Goal: Task Accomplishment & Management: Manage account settings

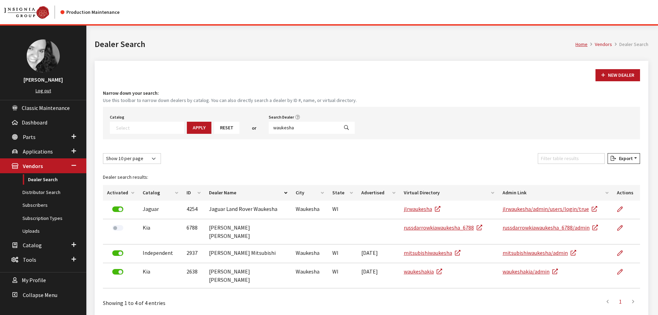
select select
click at [289, 127] on input "waukesha" at bounding box center [304, 128] width 70 height 12
type input "towbin"
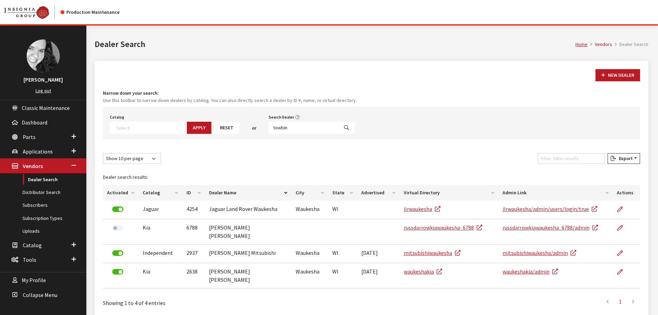
select select
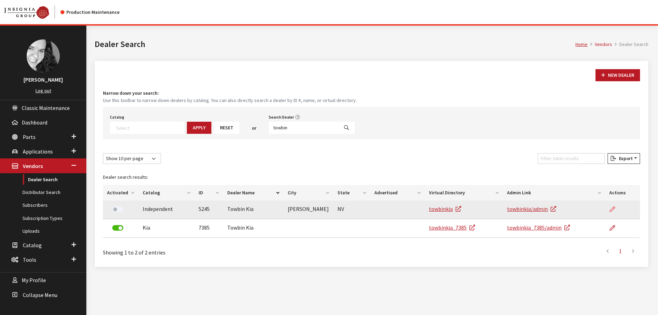
click at [611, 209] on icon at bounding box center [612, 209] width 6 height 6
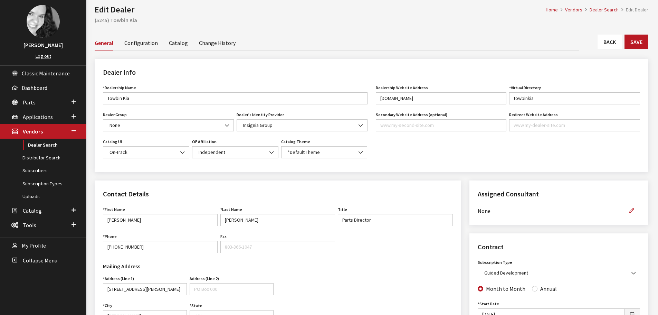
scroll to position [104, 0]
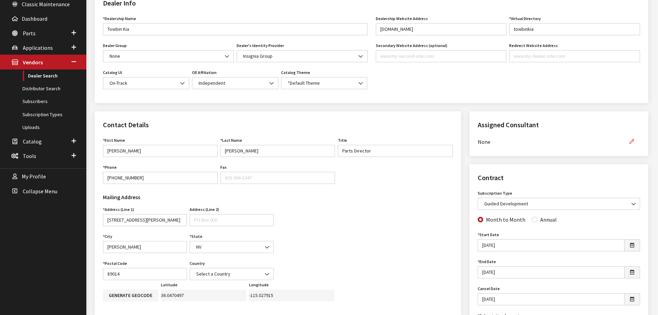
click at [633, 143] on icon "button" at bounding box center [631, 141] width 5 height 5
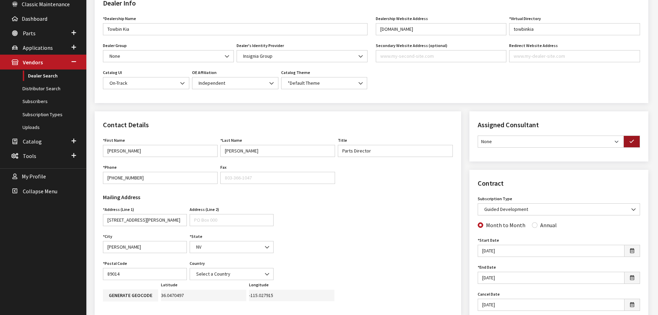
click at [635, 142] on button "button" at bounding box center [631, 141] width 17 height 12
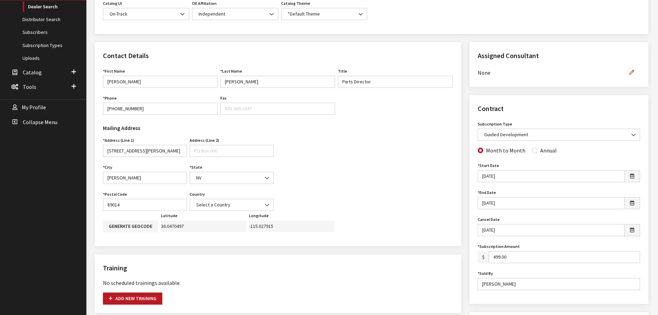
scroll to position [0, 0]
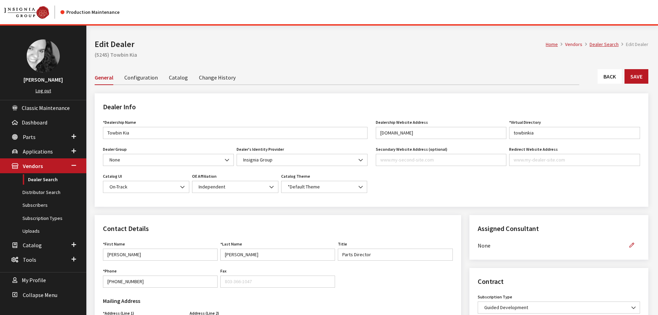
click at [606, 79] on link "Back" at bounding box center [609, 76] width 24 height 15
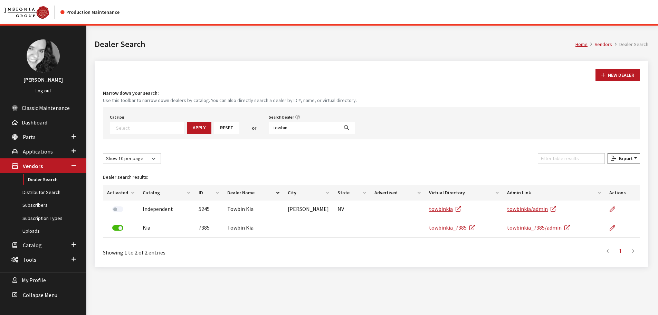
select select
click at [283, 128] on input "towbin" at bounding box center [304, 128] width 70 height 12
type input "gerald"
select select
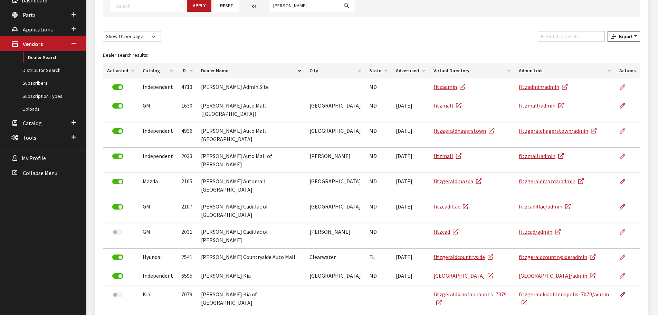
scroll to position [130, 0]
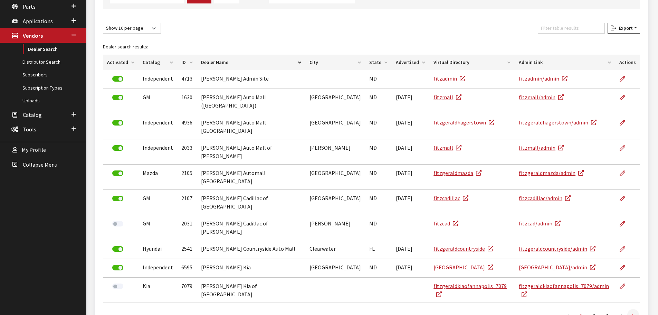
click at [632, 313] on icon at bounding box center [633, 316] width 2 height 6
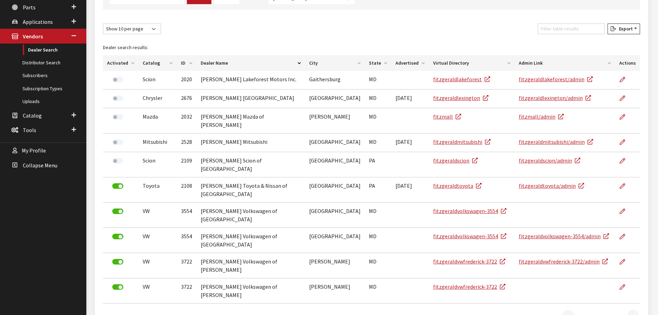
click at [632, 314] on icon at bounding box center [633, 317] width 2 height 6
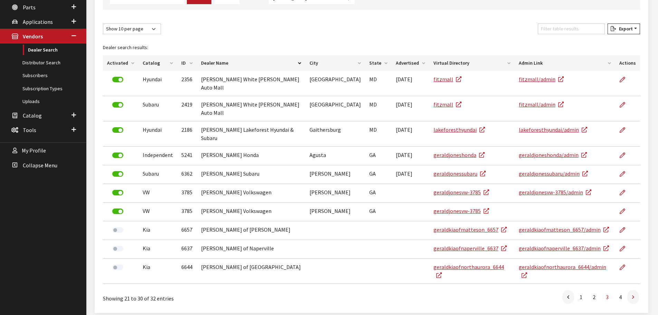
click at [635, 290] on link at bounding box center [633, 297] width 12 height 14
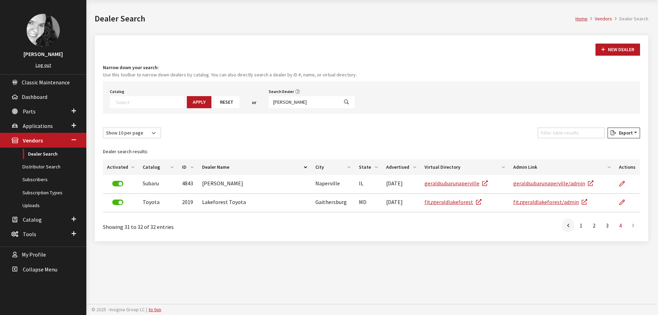
scroll to position [26, 0]
click at [568, 224] on icon at bounding box center [568, 226] width 2 height 6
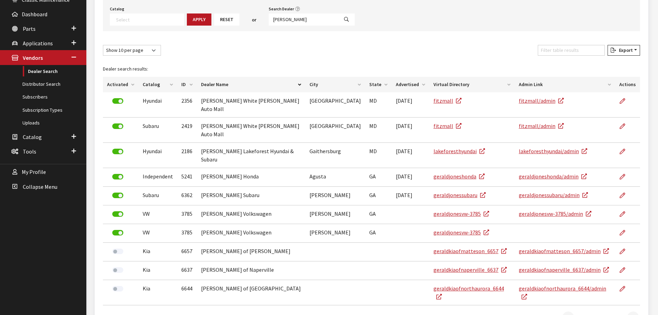
scroll to position [26, 0]
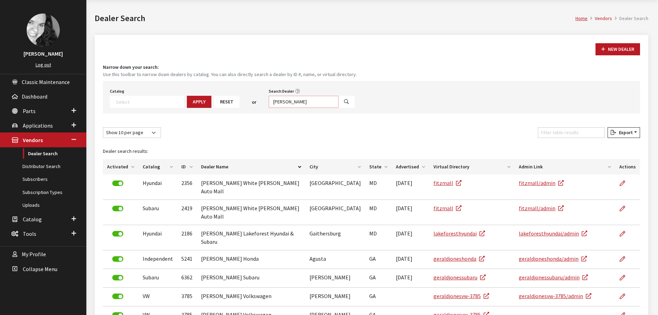
click at [297, 98] on input "gerald" at bounding box center [304, 102] width 70 height 12
type input "gerald jones"
select select
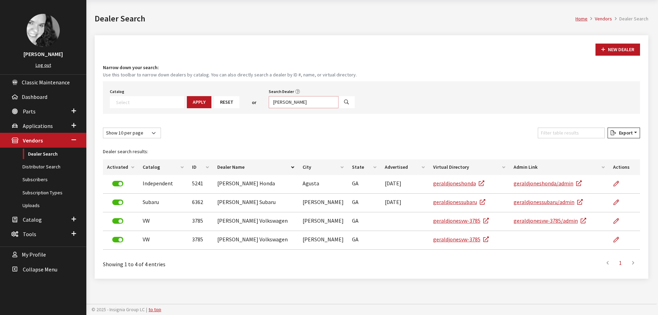
click at [292, 103] on input "gerald jones" at bounding box center [304, 102] width 70 height 12
type input "lincoln"
select select
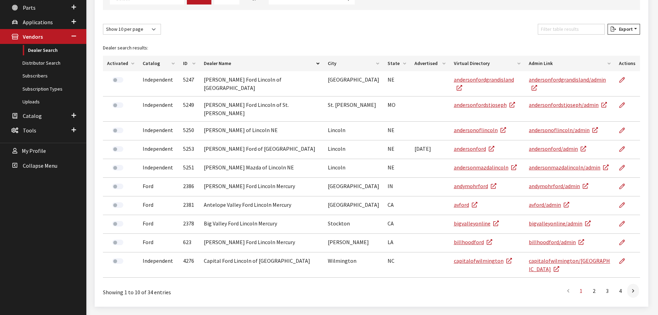
scroll to position [130, 0]
click at [635, 282] on link at bounding box center [633, 289] width 12 height 14
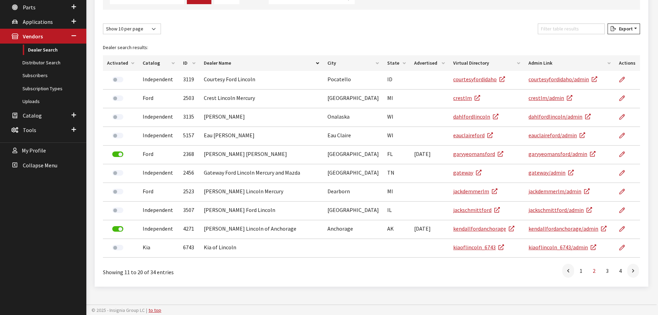
click at [635, 271] on link at bounding box center [633, 270] width 12 height 14
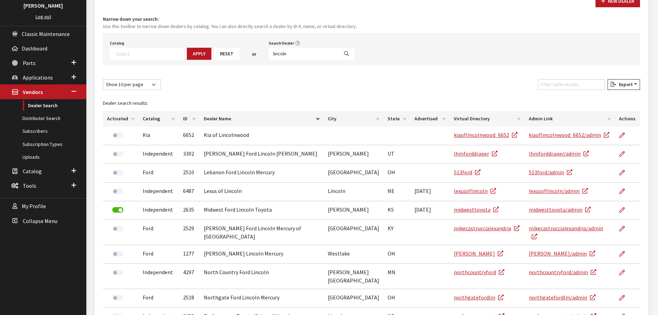
scroll to position [0, 0]
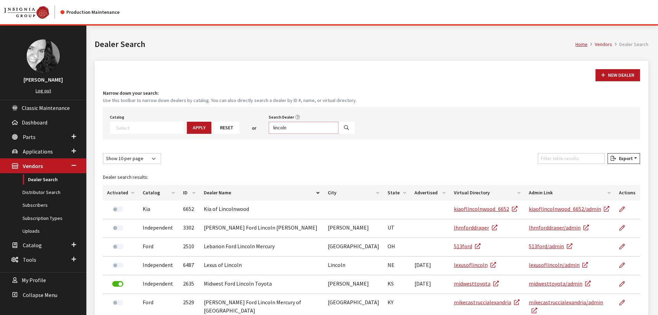
click at [288, 127] on input "lincoln" at bounding box center [304, 128] width 70 height 12
type input "fairway"
select select
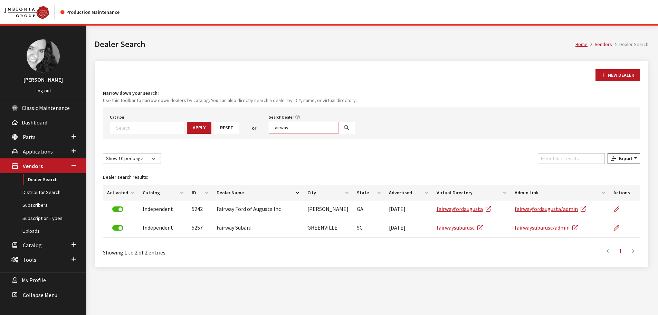
click at [282, 126] on input "fairway" at bounding box center [304, 128] width 70 height 12
type input "romeoville"
select select
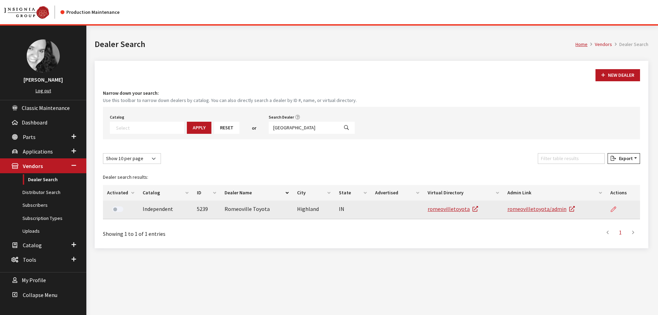
click at [615, 209] on icon at bounding box center [613, 209] width 6 height 6
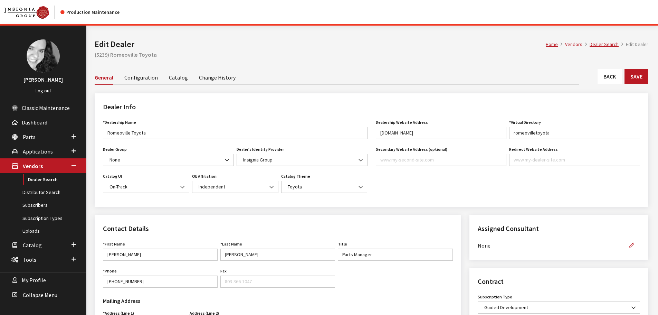
click at [616, 76] on link "Back" at bounding box center [609, 76] width 24 height 15
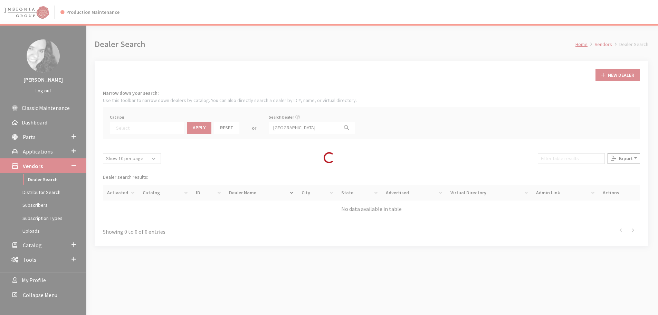
select select
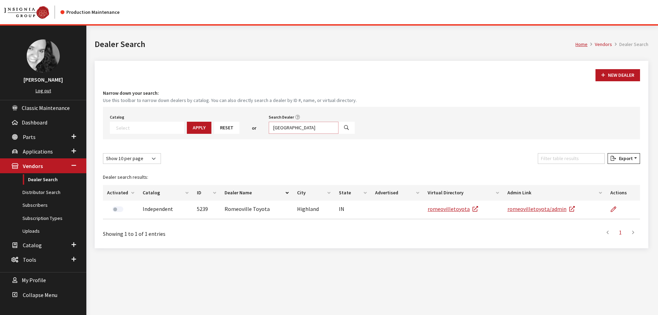
click at [282, 129] on input "romeoville" at bounding box center [304, 128] width 70 height 12
type input "[PERSON_NAME]"
select select
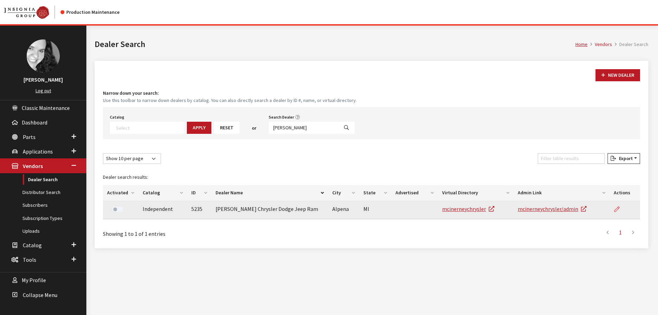
click at [619, 208] on icon at bounding box center [617, 209] width 6 height 6
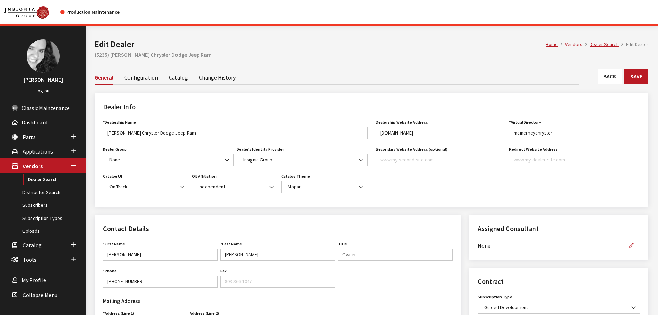
click at [616, 77] on link "Back" at bounding box center [609, 76] width 24 height 15
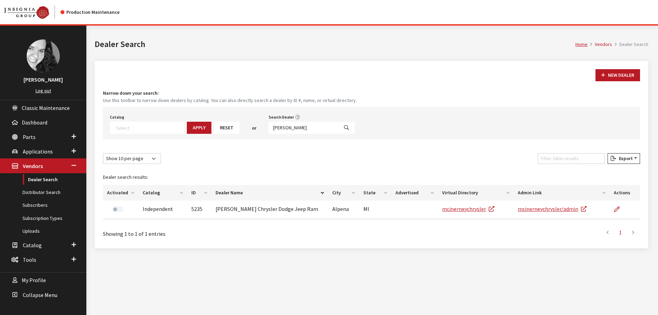
select select
click at [285, 126] on input "[PERSON_NAME]" at bounding box center [304, 128] width 70 height 12
click at [285, 126] on input "mcinerney" at bounding box center [304, 128] width 70 height 12
type input "rover tamp"
select select
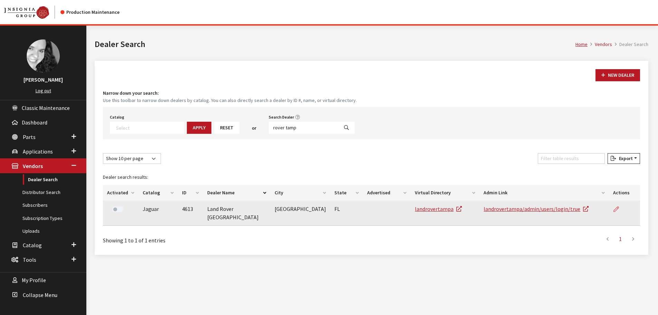
click at [615, 209] on icon at bounding box center [616, 209] width 6 height 6
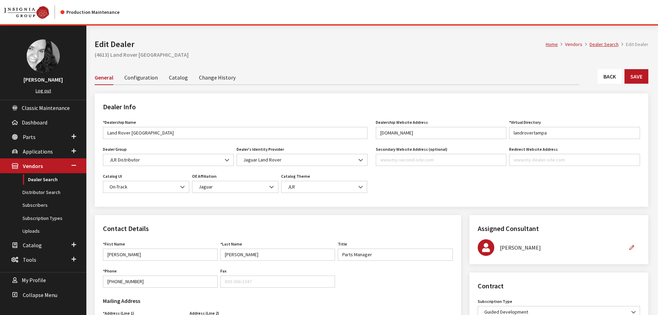
click at [614, 76] on link "Back" at bounding box center [609, 76] width 24 height 15
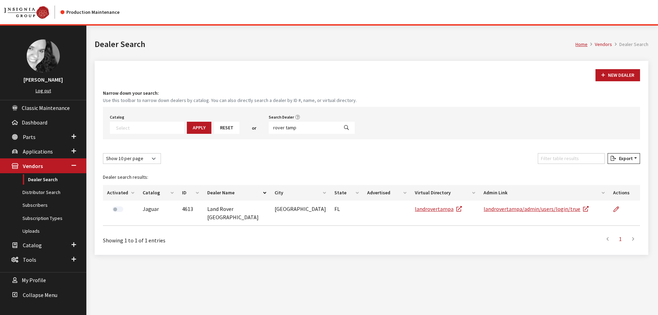
select select
click at [286, 127] on input "rover tamp" at bounding box center [304, 128] width 70 height 12
type input "st. cloud"
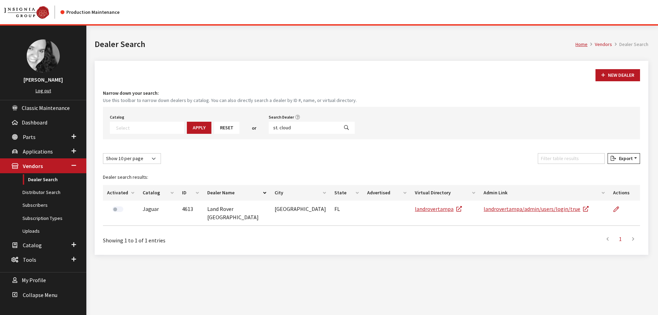
select select
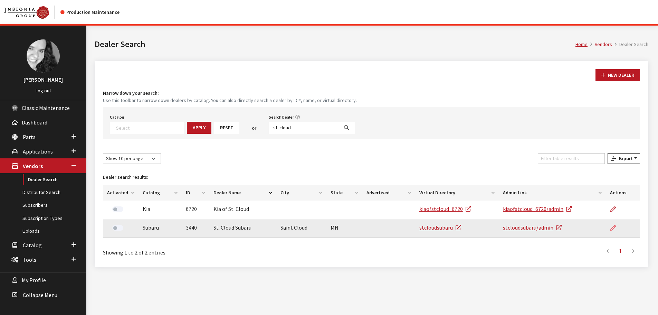
click at [613, 227] on icon at bounding box center [613, 228] width 6 height 6
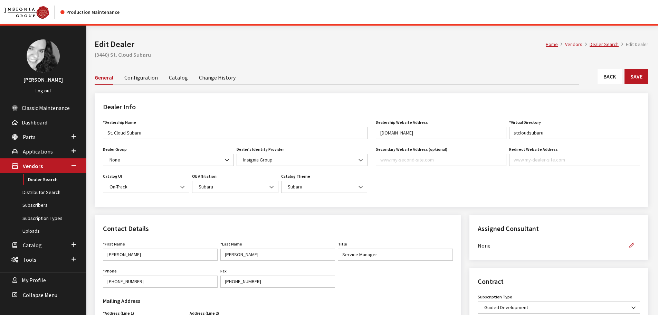
click at [600, 78] on link "Back" at bounding box center [609, 76] width 24 height 15
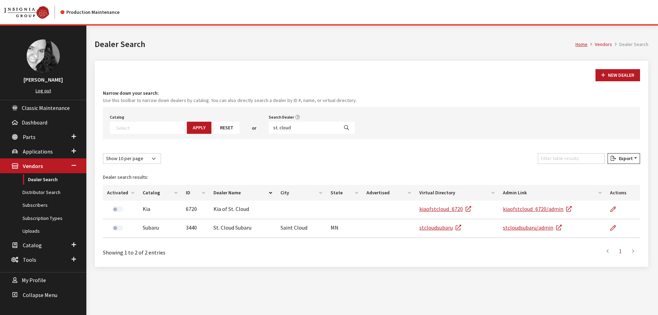
select select
click at [291, 129] on input "st. cloud" at bounding box center [304, 128] width 70 height 12
type input "f"
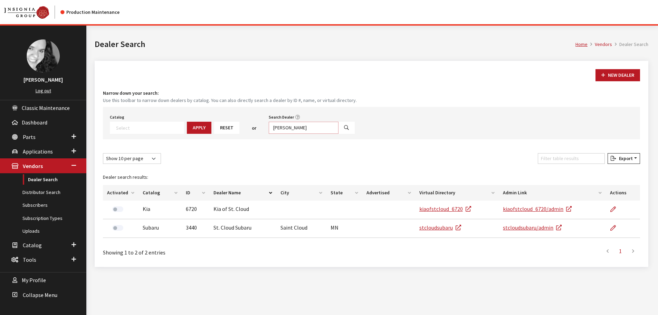
type input "gillman su"
select select
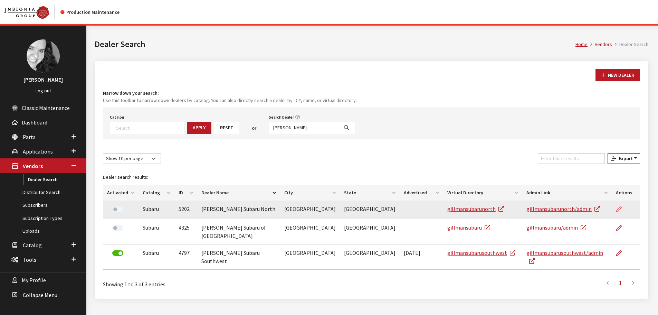
click at [618, 207] on icon at bounding box center [619, 209] width 6 height 6
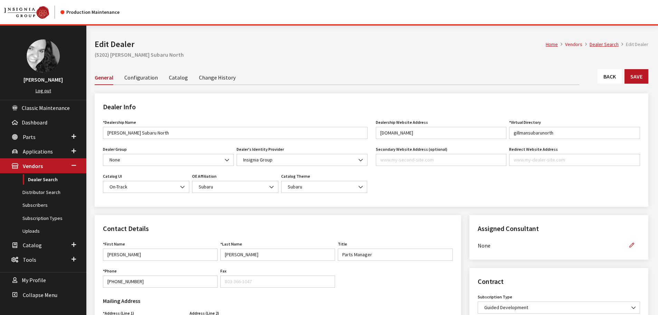
click at [608, 75] on link "Back" at bounding box center [609, 76] width 24 height 15
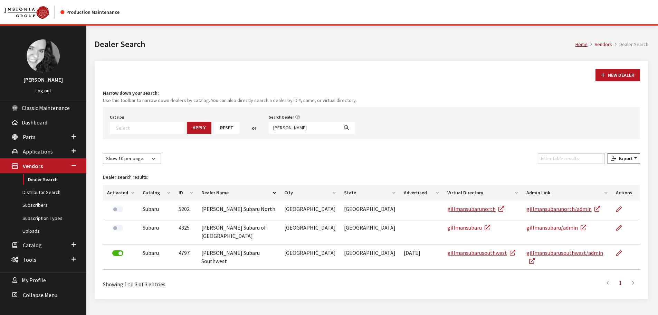
select select
click at [293, 127] on input "gillman su" at bounding box center [304, 128] width 70 height 12
type input "mcgrath evanston"
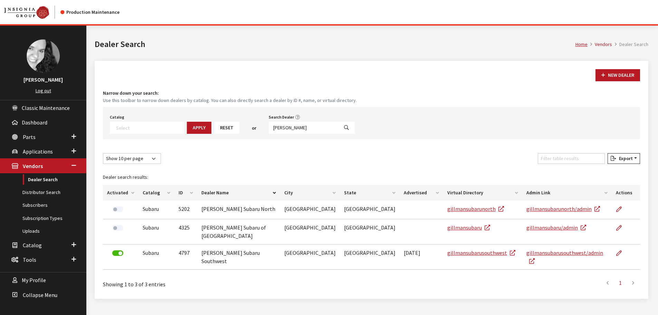
select select
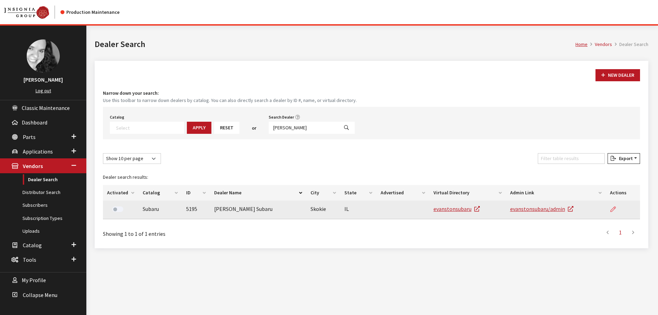
click at [612, 210] on icon at bounding box center [613, 209] width 6 height 6
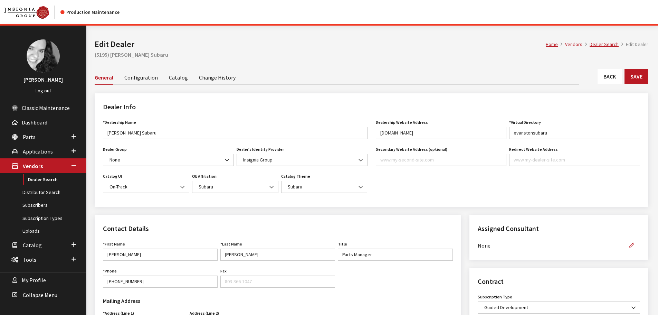
click at [603, 80] on link "Back" at bounding box center [609, 76] width 24 height 15
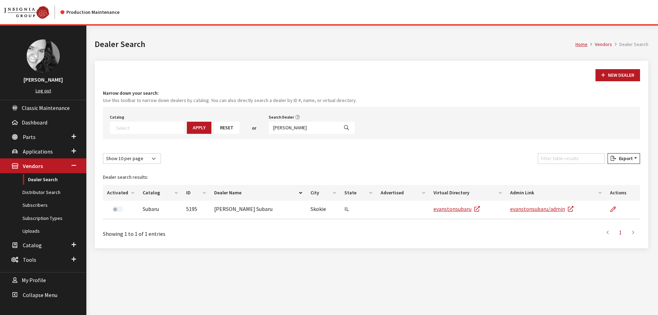
select select
click at [286, 126] on input "mcgrath evanston" at bounding box center [304, 128] width 70 height 12
type input "rover buff"
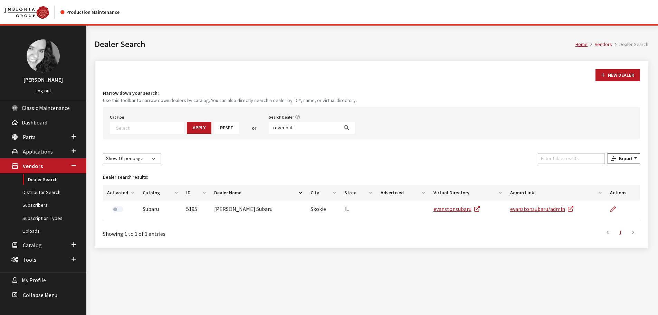
select select
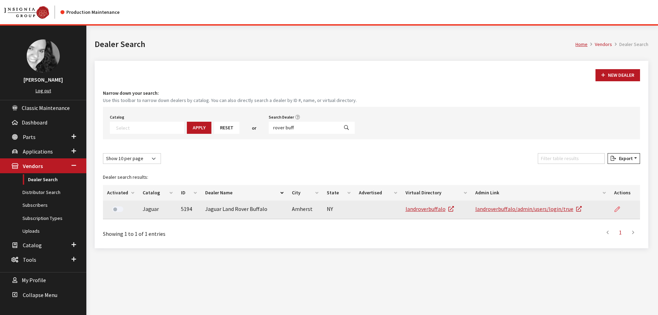
click at [619, 209] on icon at bounding box center [617, 209] width 6 height 6
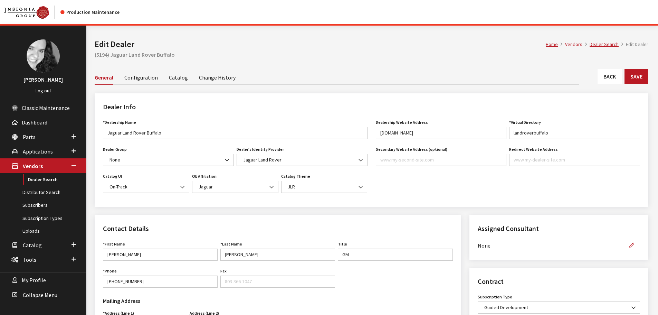
click at [615, 79] on link "Back" at bounding box center [609, 76] width 24 height 15
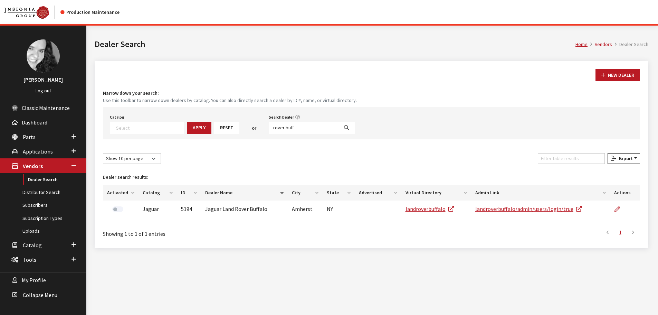
select select
click at [291, 128] on input "rover buff" at bounding box center [304, 128] width 70 height 12
type input "[PERSON_NAME] sub"
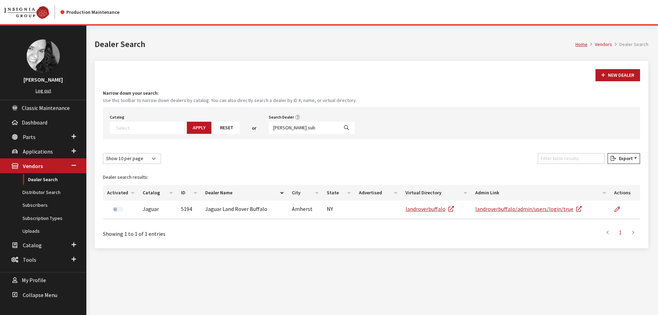
select select
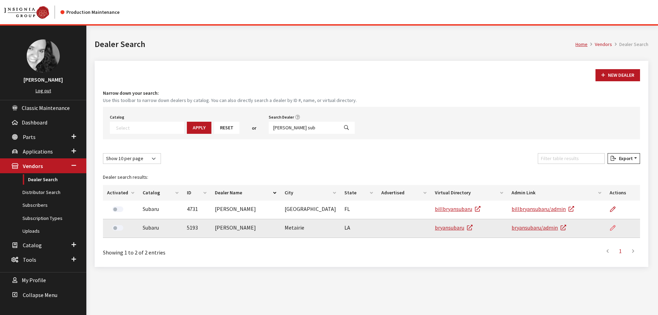
click at [612, 227] on icon at bounding box center [613, 228] width 6 height 6
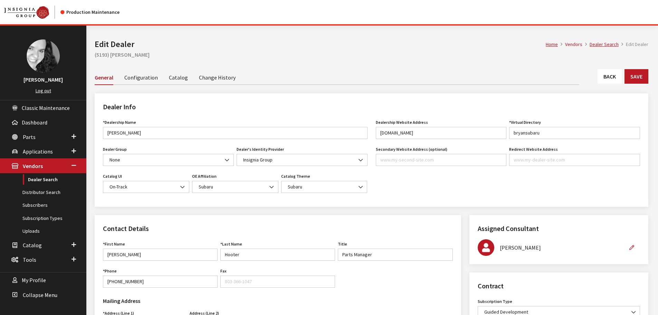
click at [603, 80] on link "Back" at bounding box center [609, 76] width 24 height 15
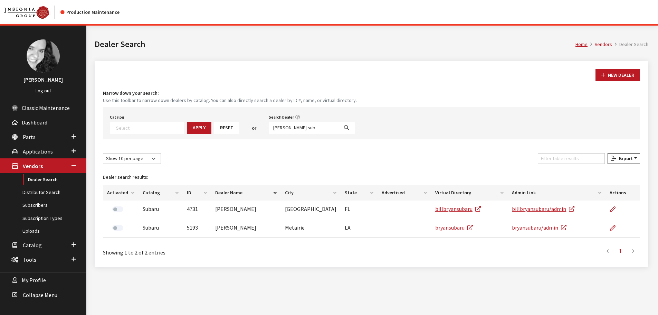
select select
click at [285, 127] on input "bryan sub" at bounding box center [304, 128] width 70 height 12
type input "dayton"
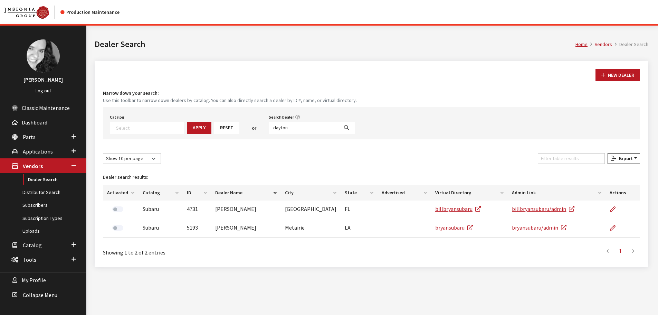
select select
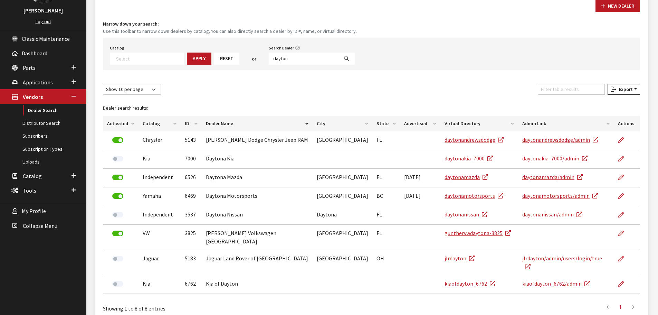
scroll to position [93, 0]
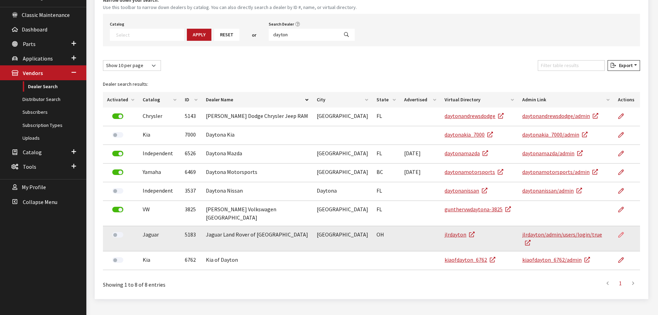
click at [621, 232] on icon at bounding box center [621, 235] width 6 height 6
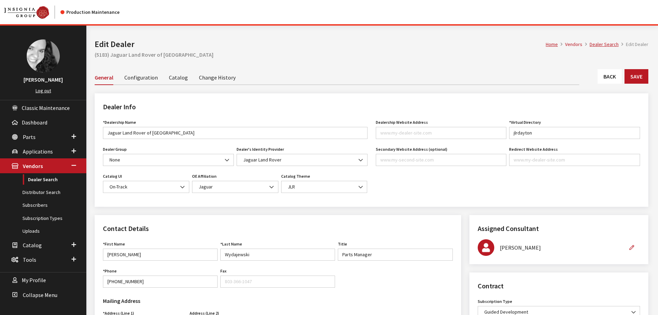
click at [609, 79] on link "Back" at bounding box center [609, 76] width 24 height 15
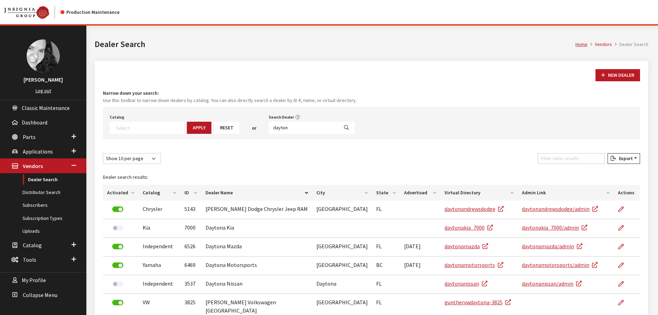
select select
click at [283, 127] on input "dayton" at bounding box center [304, 128] width 70 height 12
type input "p"
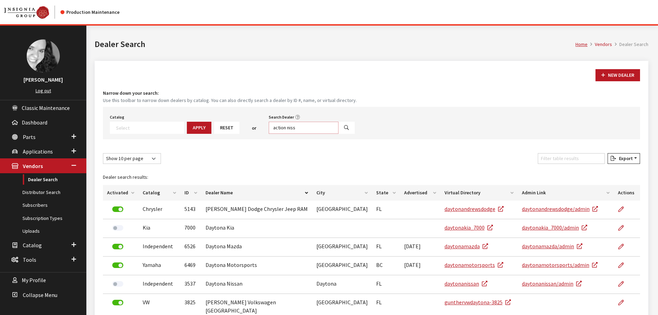
type input "action niss"
select select
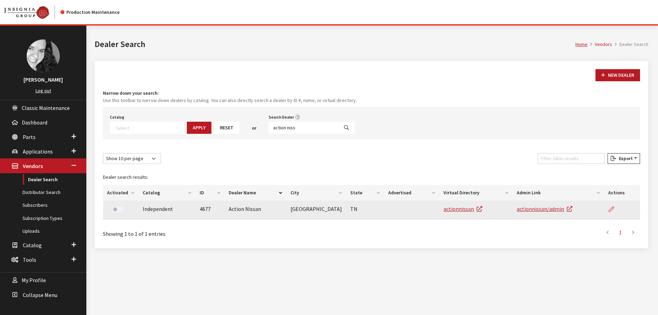
click at [609, 209] on icon at bounding box center [611, 209] width 6 height 6
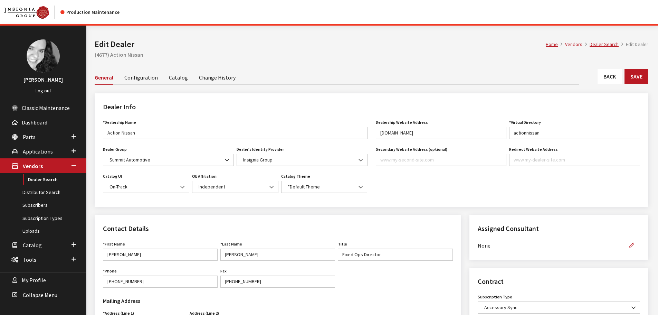
click at [611, 79] on link "Back" at bounding box center [609, 76] width 24 height 15
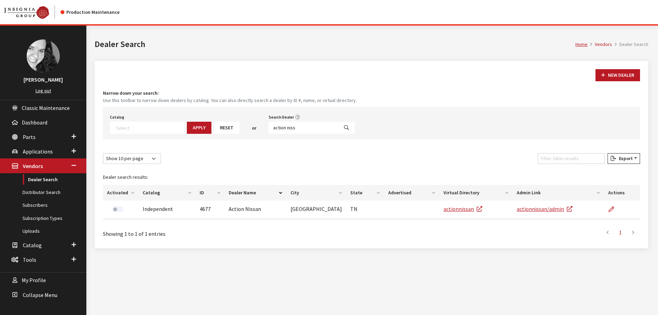
select select
click at [302, 131] on input "action niss" at bounding box center [304, 128] width 70 height 12
type input "plymouth ford"
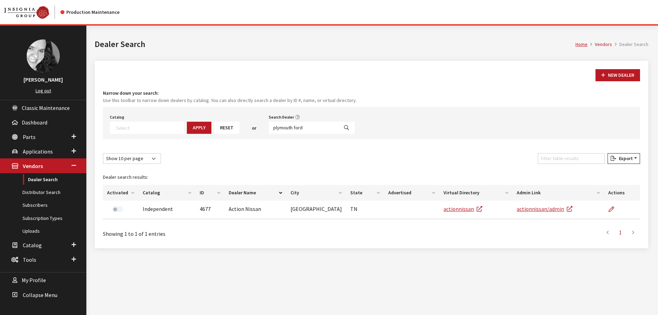
select select
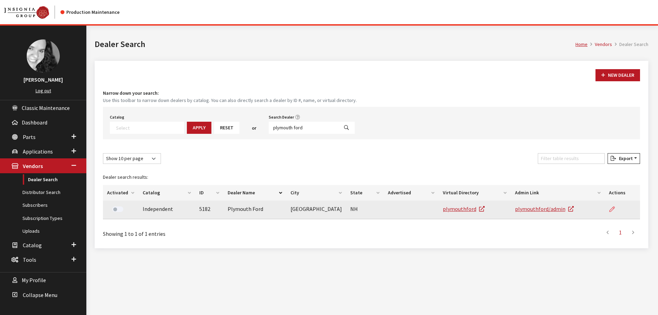
click at [613, 209] on icon at bounding box center [612, 209] width 6 height 6
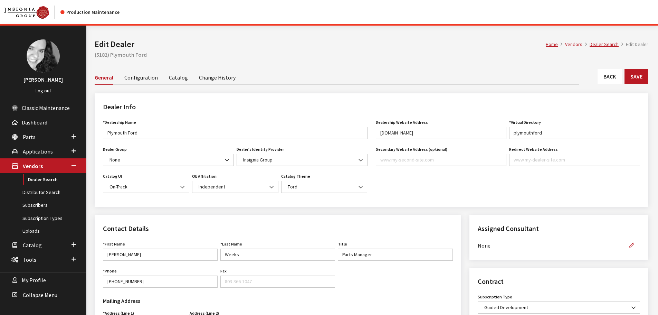
click at [605, 74] on link "Back" at bounding box center [609, 76] width 24 height 15
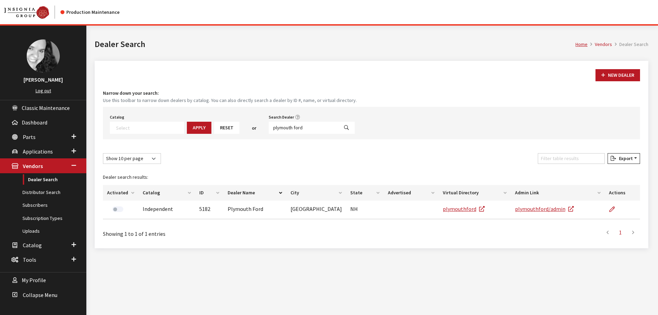
select select
click at [292, 129] on input "plymouth ford" at bounding box center [304, 128] width 70 height 12
type input "stevens creek"
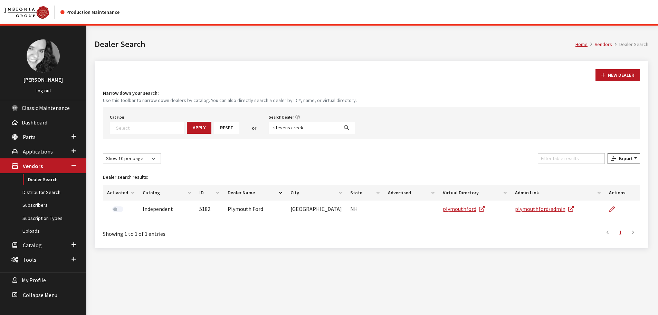
select select
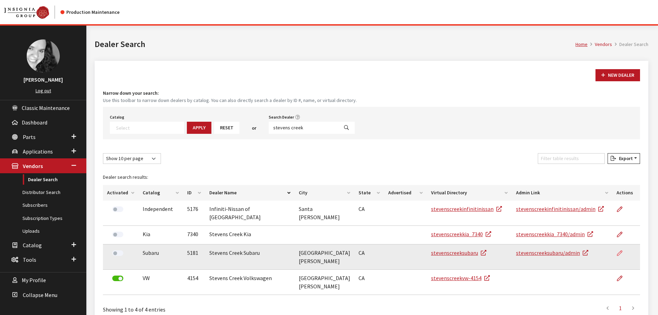
click at [619, 250] on icon at bounding box center [620, 253] width 6 height 6
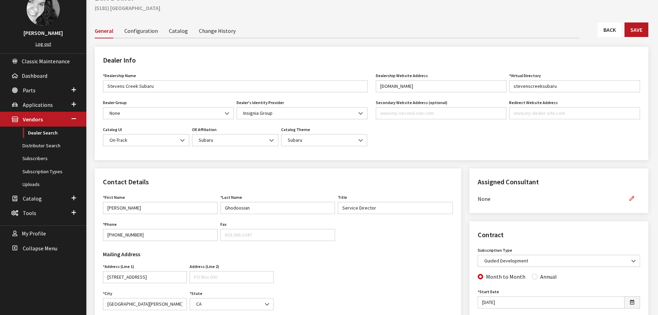
scroll to position [35, 0]
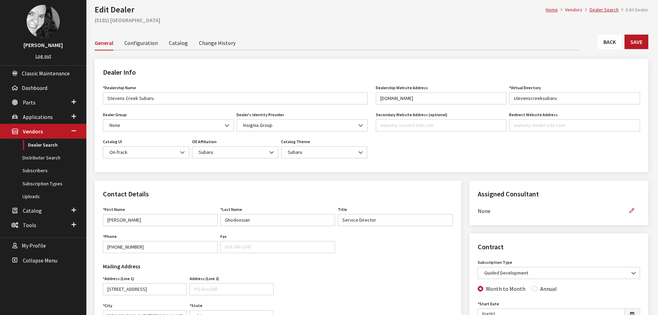
click at [606, 43] on link "Back" at bounding box center [609, 42] width 24 height 15
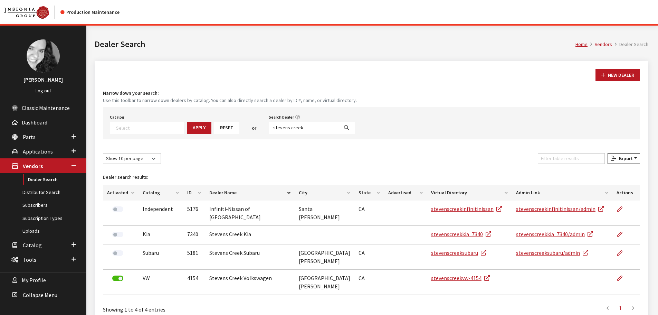
select select
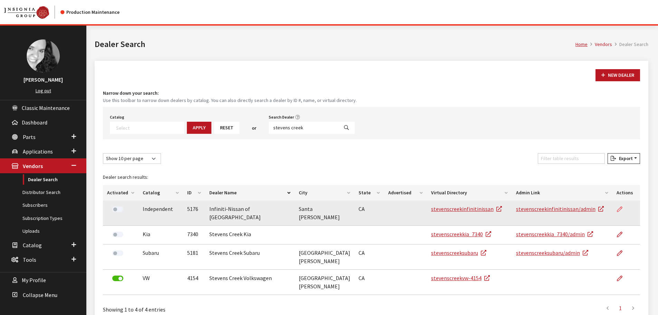
click at [619, 209] on icon at bounding box center [620, 209] width 6 height 6
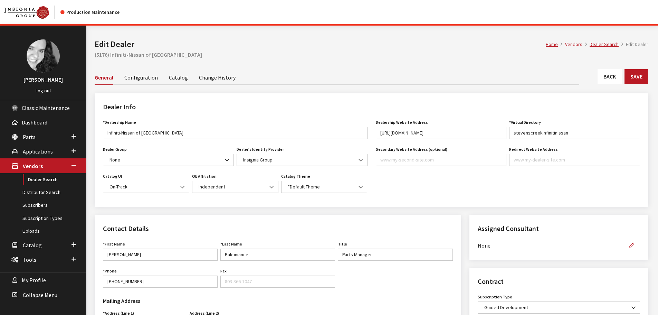
click at [608, 81] on link "Back" at bounding box center [609, 76] width 24 height 15
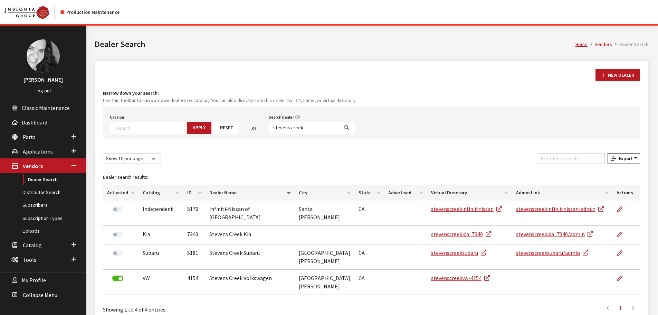
select select
click at [283, 127] on input "stevens creek" at bounding box center [304, 128] width 70 height 12
type input "nucar au"
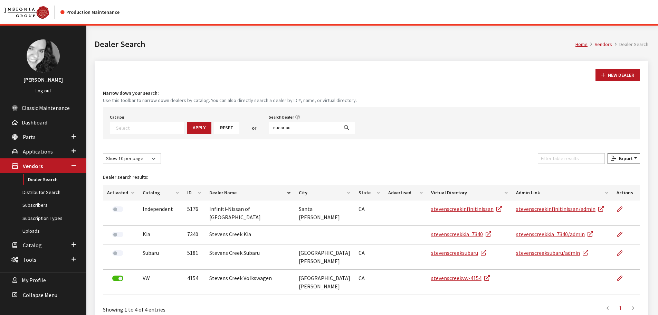
select select
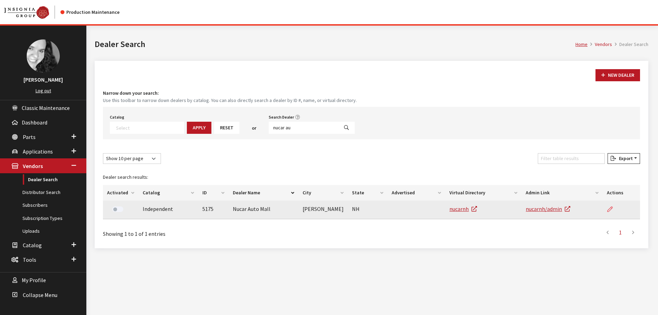
click at [607, 209] on icon at bounding box center [610, 209] width 6 height 6
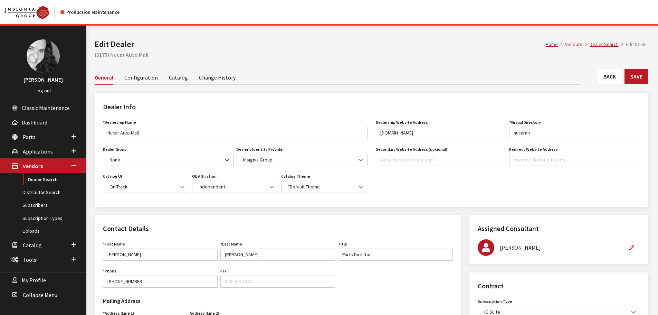
click at [606, 78] on link "Back" at bounding box center [609, 76] width 24 height 15
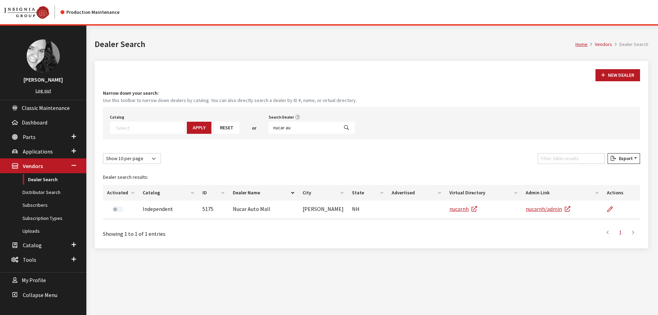
select select
click at [283, 129] on input "nucar au" at bounding box center [304, 128] width 70 height 12
type input "anderson gr"
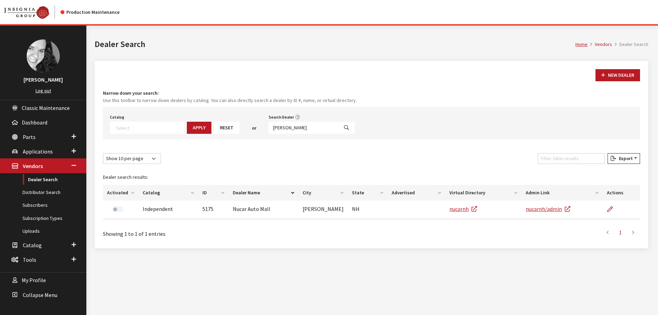
select select
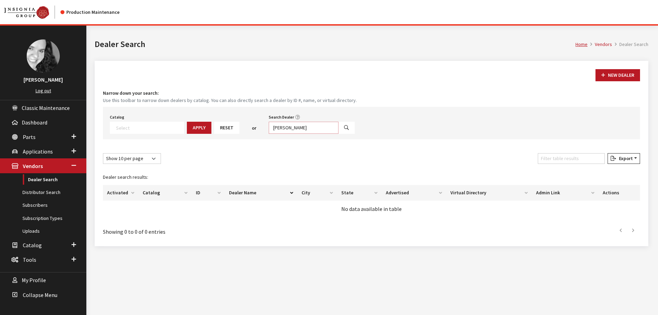
click at [283, 129] on input "anderson gr" at bounding box center [304, 128] width 70 height 12
type input "[PERSON_NAME] of gr"
select select
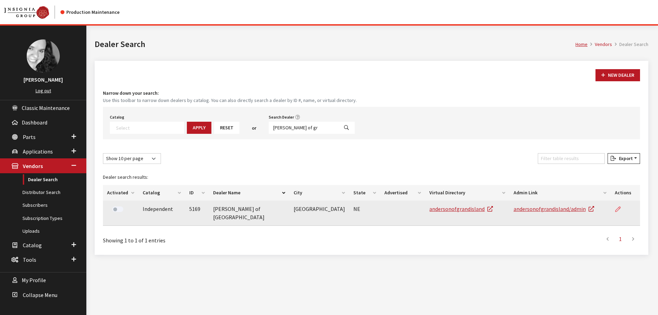
click at [617, 211] on icon at bounding box center [618, 209] width 6 height 6
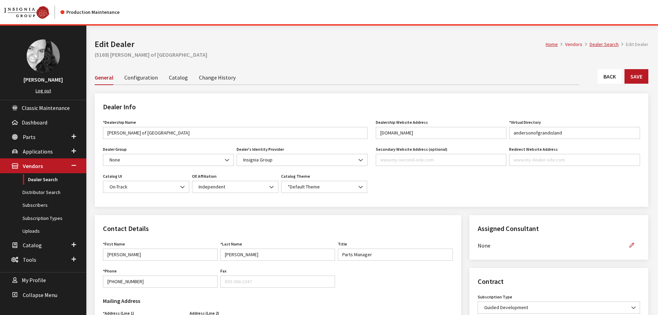
click at [607, 78] on link "Back" at bounding box center [609, 76] width 24 height 15
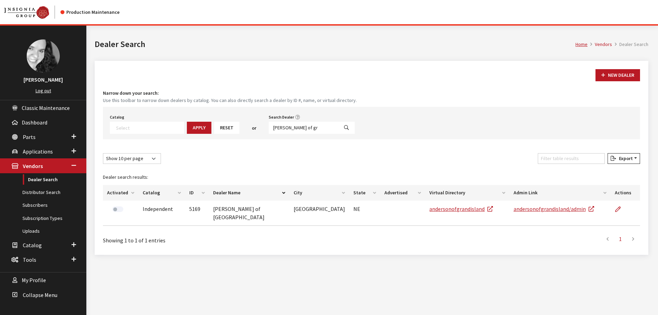
select select
click at [272, 128] on input "[PERSON_NAME] of gr" at bounding box center [304, 128] width 70 height 12
type input "[GEOGRAPHIC_DATA] su"
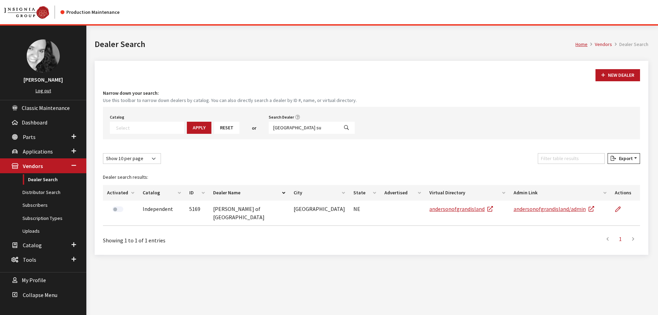
select select
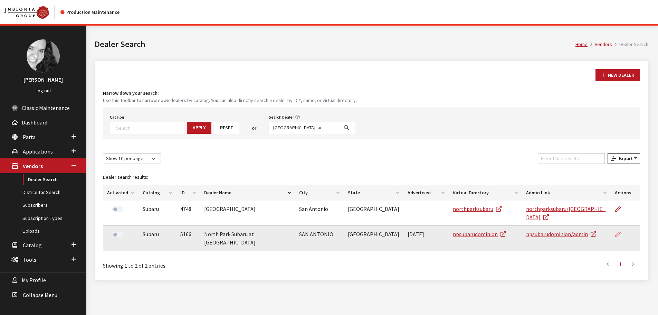
click at [618, 232] on icon at bounding box center [618, 235] width 6 height 6
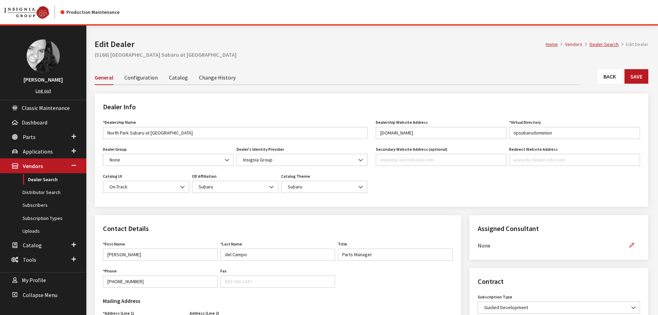
click at [605, 75] on link "Back" at bounding box center [609, 76] width 24 height 15
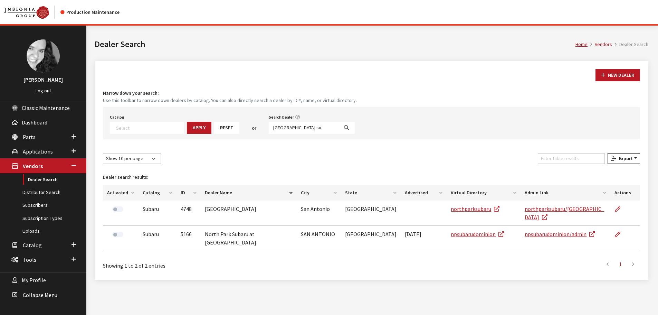
select select
click at [282, 128] on input "north park su" at bounding box center [304, 128] width 70 height 12
type input "carr su"
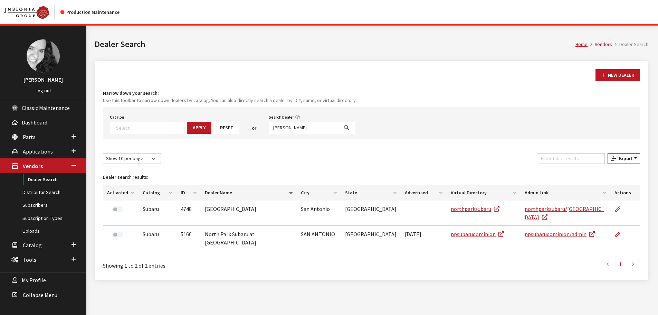
select select
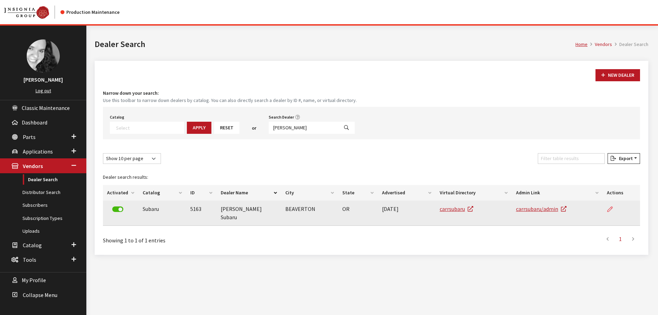
click at [610, 207] on icon at bounding box center [610, 209] width 6 height 6
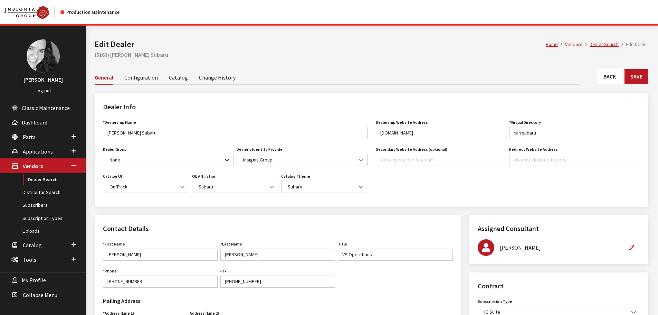
click at [606, 77] on link "Back" at bounding box center [609, 76] width 24 height 15
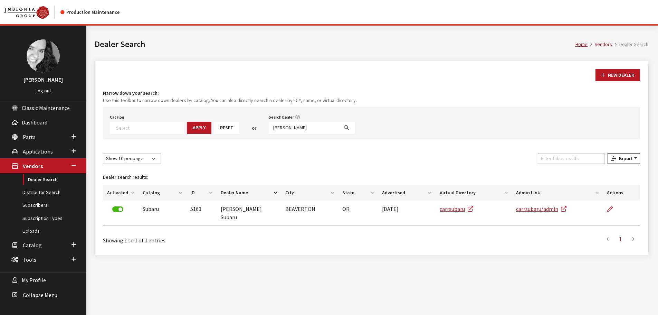
select select
click at [286, 125] on input "carr su" at bounding box center [304, 128] width 70 height 12
type input "corwin cd"
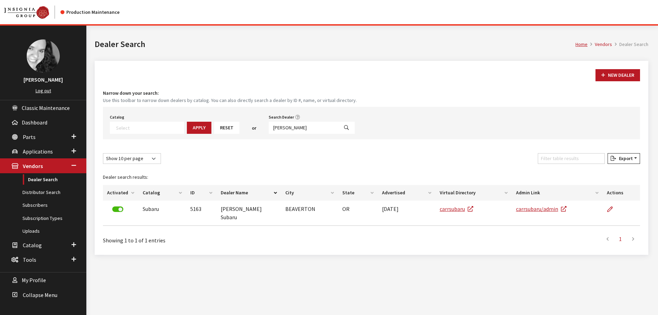
select select
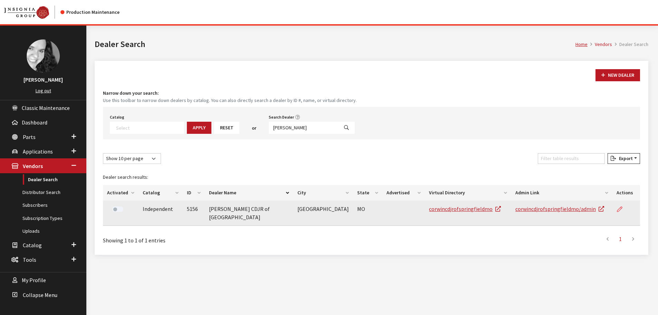
click at [618, 209] on icon at bounding box center [620, 209] width 6 height 6
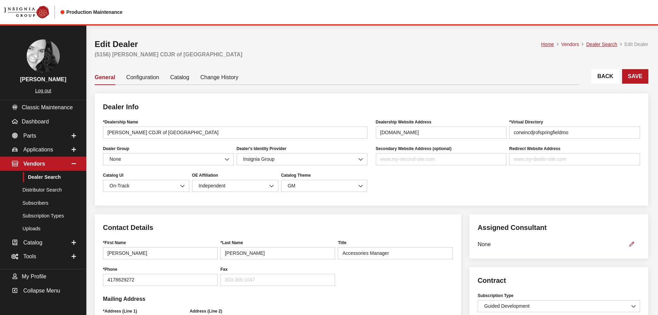
click at [618, 74] on link "Back" at bounding box center [605, 76] width 28 height 15
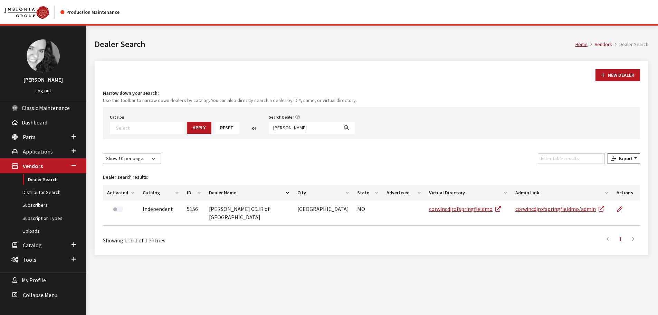
select select
click at [284, 126] on input "[PERSON_NAME]" at bounding box center [304, 128] width 70 height 12
click at [284, 126] on input "corwin cd" at bounding box center [304, 128] width 70 height 12
type input "tom kell"
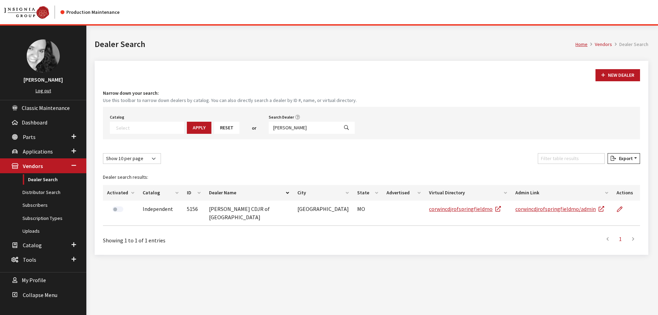
select select
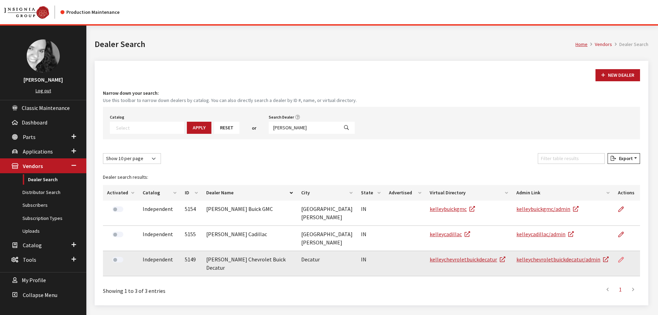
click at [620, 257] on icon at bounding box center [621, 260] width 6 height 6
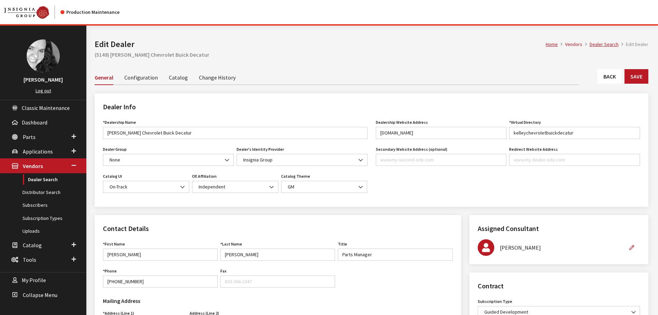
click at [607, 74] on link "Back" at bounding box center [609, 76] width 24 height 15
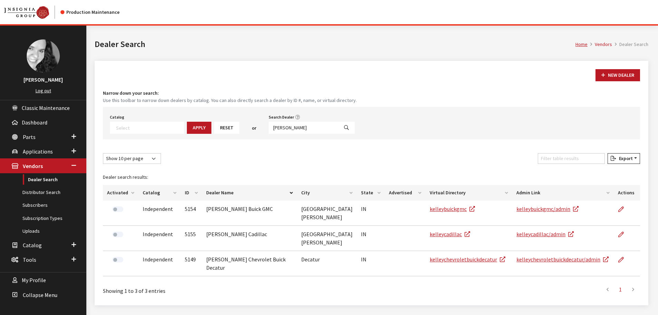
select select
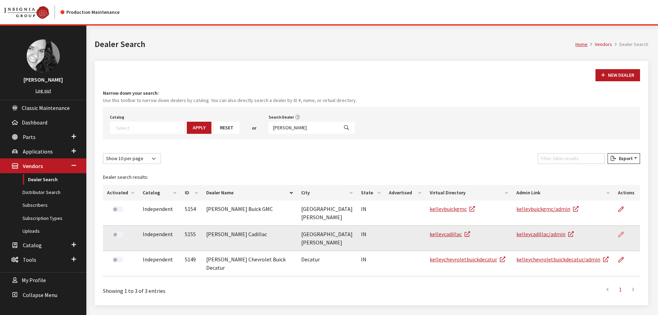
click at [619, 232] on icon at bounding box center [621, 235] width 6 height 6
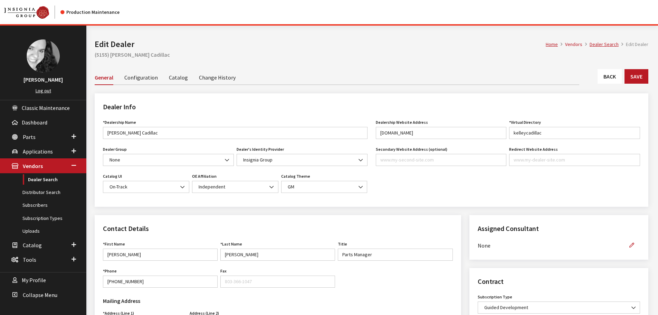
click at [615, 79] on link "Back" at bounding box center [609, 76] width 24 height 15
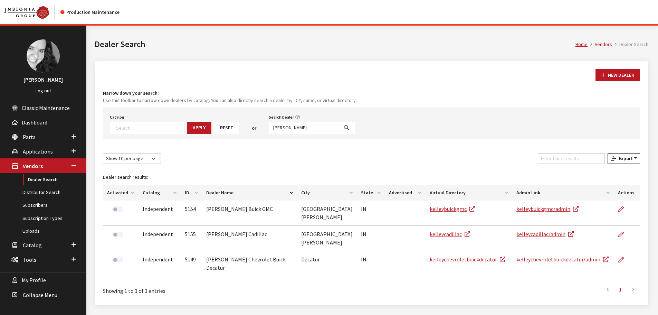
select select
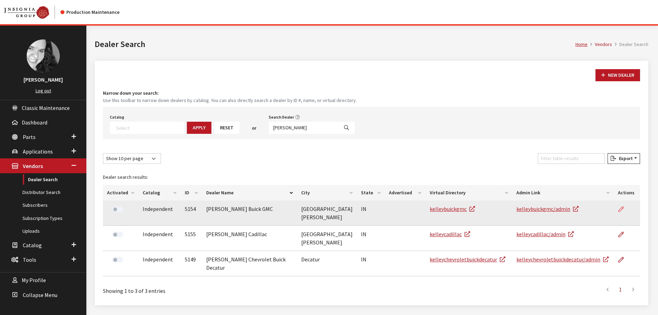
click at [622, 210] on icon at bounding box center [621, 209] width 6 height 6
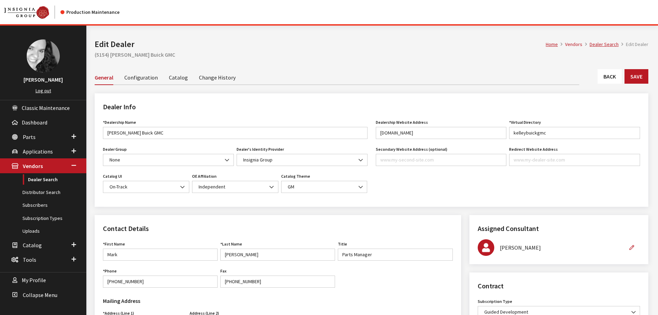
click at [604, 81] on link "Back" at bounding box center [609, 76] width 24 height 15
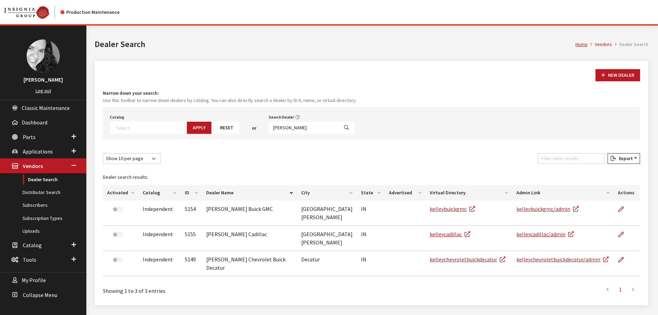
select select
click at [273, 127] on input "tom kell" at bounding box center [304, 128] width 70 height 12
type input "key chevell"
select select
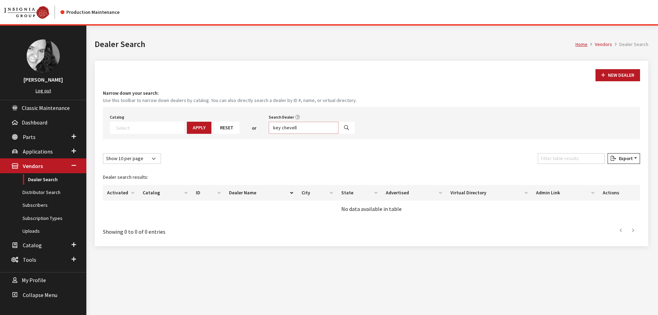
click at [291, 127] on input "key chevell" at bounding box center [304, 128] width 70 height 12
type input "key chev"
select select
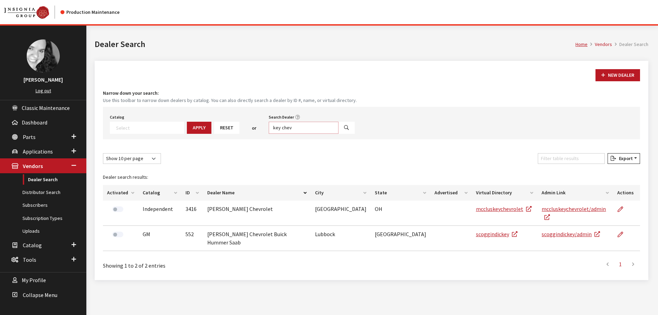
click at [271, 127] on input "key chev" at bounding box center [304, 128] width 70 height 12
type input "kelley chev"
select select
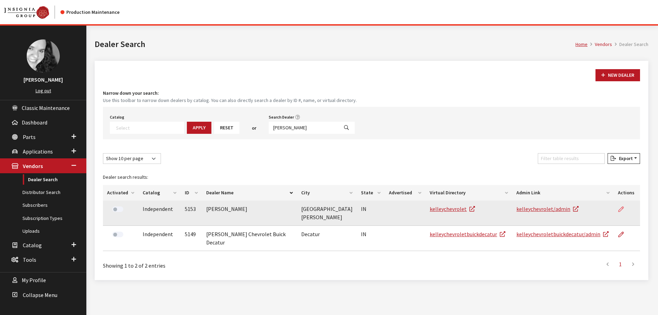
click at [620, 209] on icon at bounding box center [621, 209] width 6 height 6
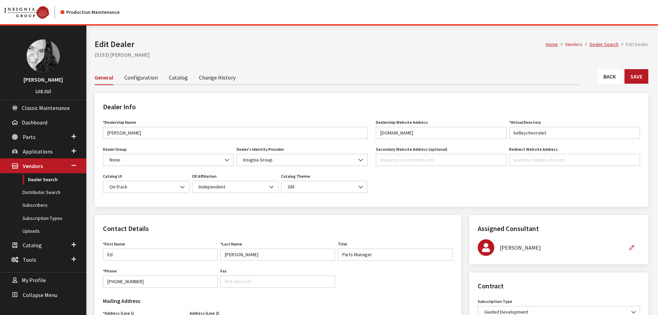
click at [615, 76] on link "Back" at bounding box center [609, 76] width 24 height 15
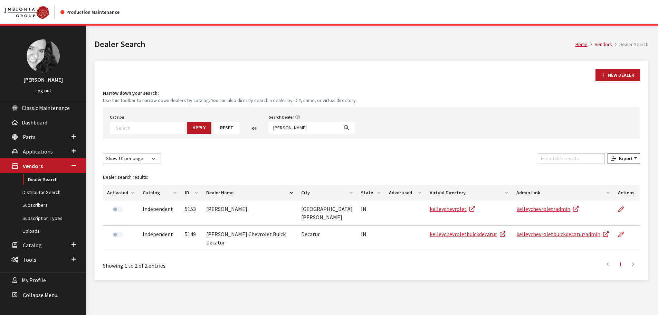
select select
click at [282, 130] on input "[PERSON_NAME]" at bounding box center [304, 128] width 70 height 12
type input "miracle"
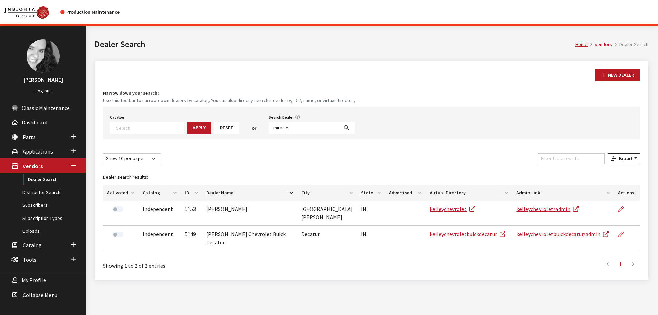
select select
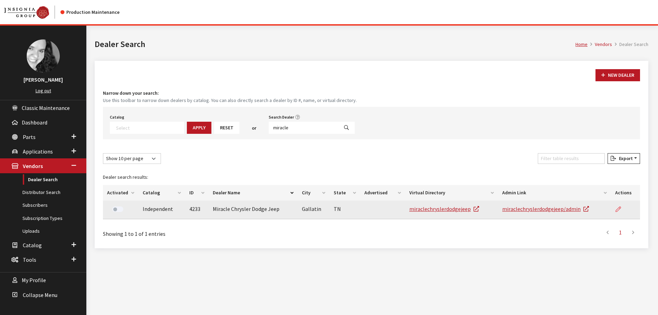
click at [619, 209] on icon at bounding box center [618, 209] width 6 height 6
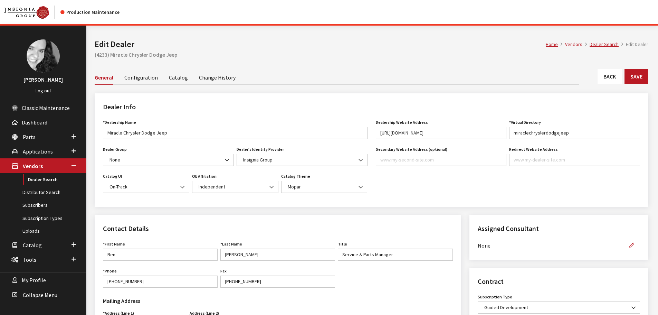
click at [613, 76] on link "Back" at bounding box center [609, 76] width 24 height 15
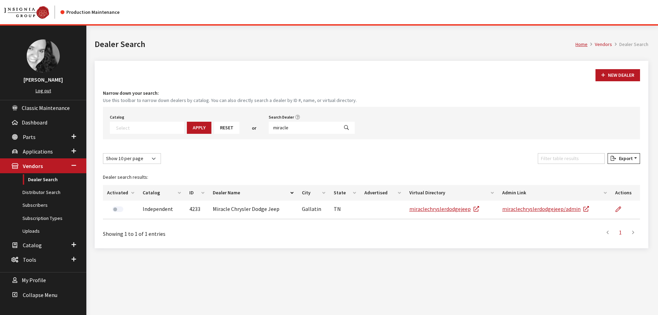
select select
click at [285, 128] on input "miracle" at bounding box center [304, 128] width 70 height 12
type input "4661"
select select
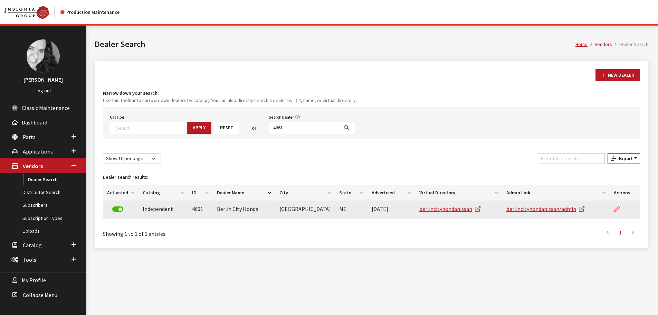
click at [617, 207] on icon at bounding box center [617, 209] width 6 height 6
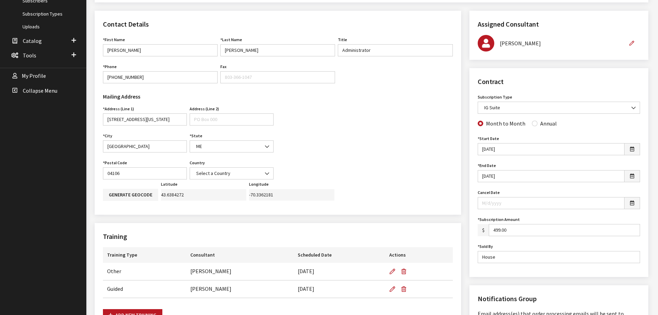
scroll to position [207, 0]
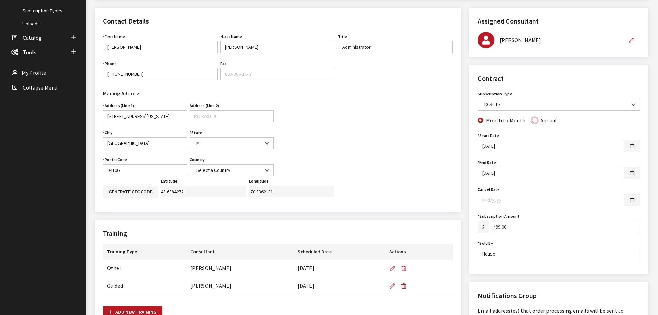
click at [532, 121] on input "Annual" at bounding box center [535, 120] width 6 height 6
radio input "true"
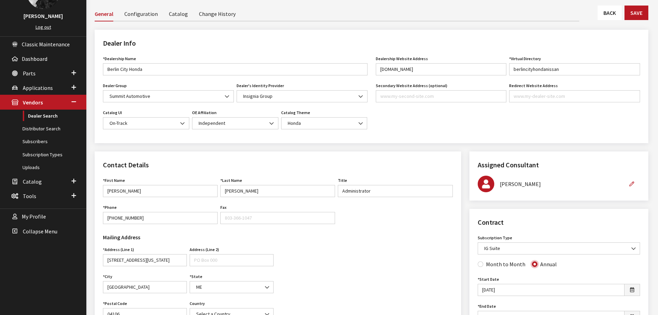
scroll to position [35, 0]
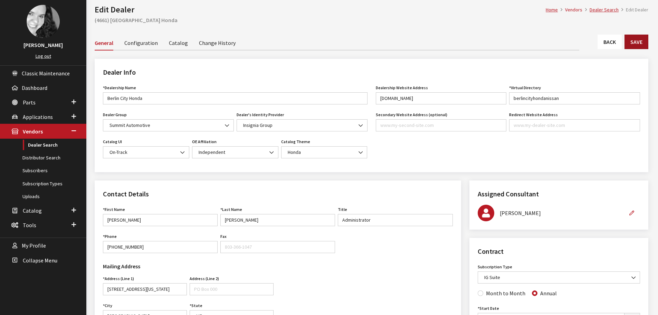
click at [642, 45] on button "Save" at bounding box center [636, 42] width 24 height 15
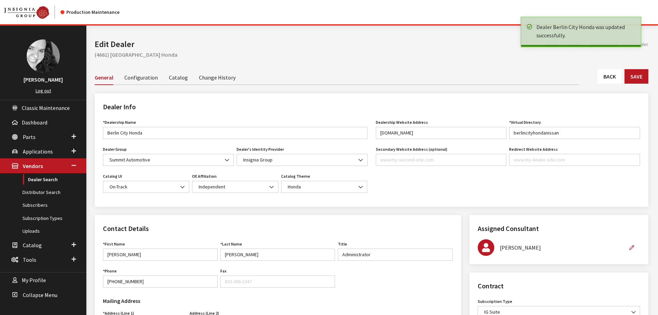
click at [607, 79] on link "Back" at bounding box center [609, 76] width 24 height 15
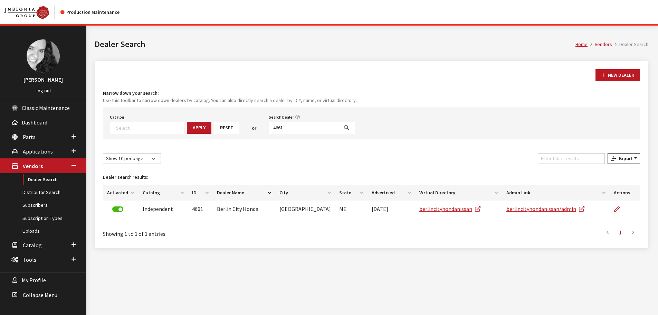
select select
click at [299, 126] on input "4661" at bounding box center [304, 128] width 70 height 12
type input "harbin aut"
select select
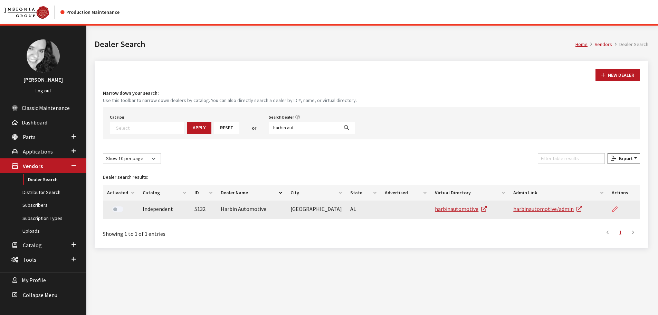
click at [615, 209] on icon at bounding box center [615, 209] width 6 height 6
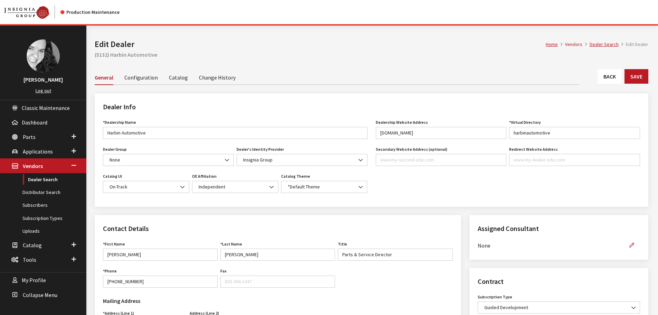
scroll to position [173, 0]
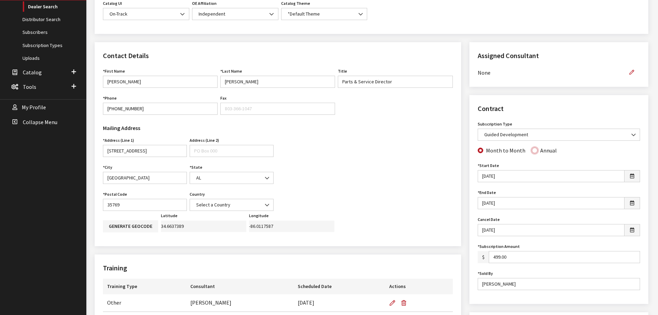
click at [532, 149] on input "Annual" at bounding box center [535, 150] width 6 height 6
radio input "true"
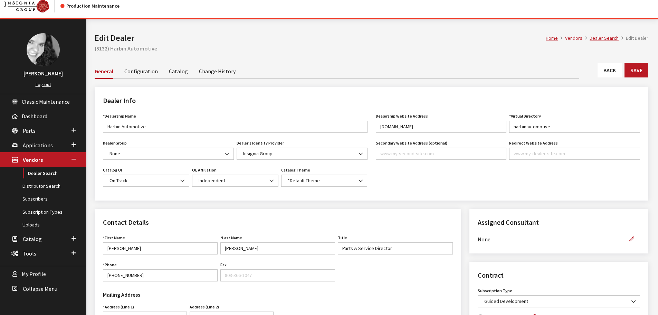
scroll to position [0, 0]
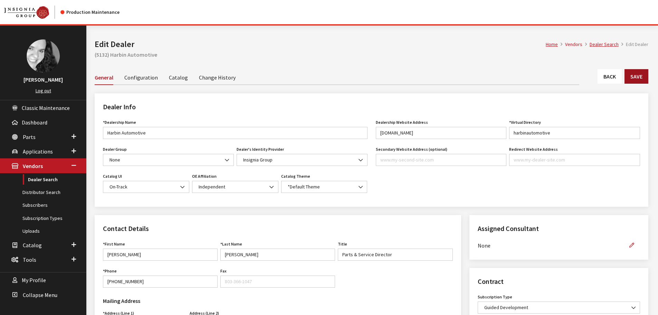
click at [633, 78] on button "Save" at bounding box center [636, 76] width 24 height 15
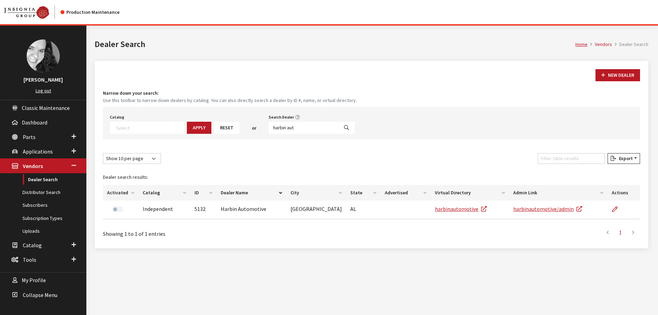
select select
click at [293, 126] on input "harbin aut" at bounding box center [304, 128] width 70 height 12
type input "flow com"
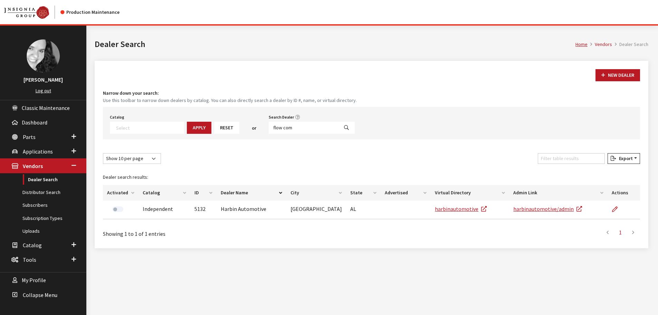
select select
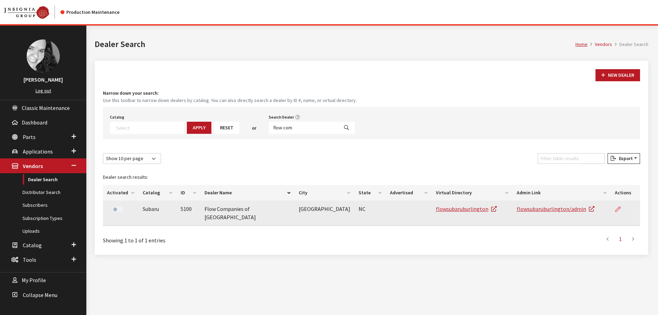
click at [616, 209] on icon at bounding box center [618, 209] width 6 height 6
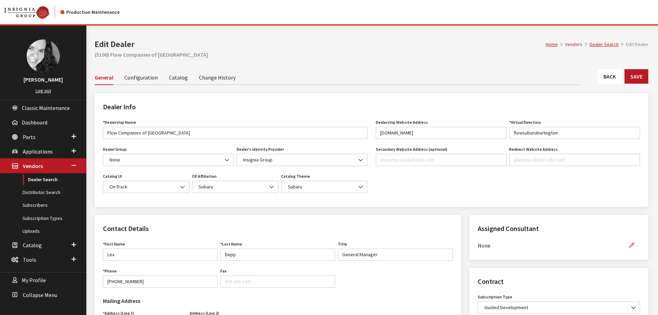
click at [611, 76] on link "Back" at bounding box center [609, 76] width 24 height 15
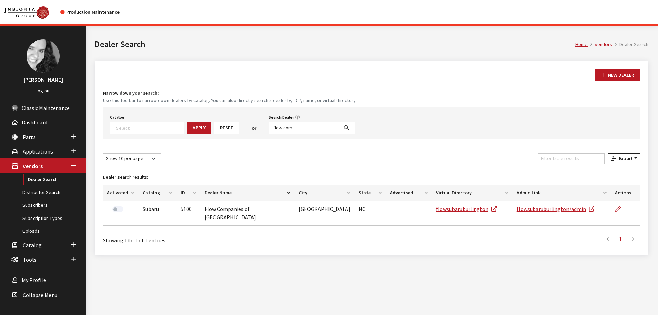
select select
click at [282, 128] on input "flow com" at bounding box center [304, 128] width 70 height 12
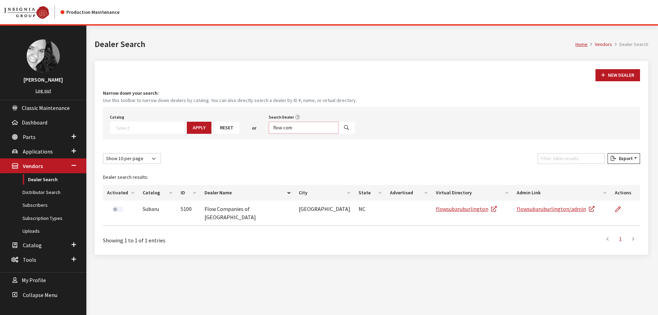
click at [282, 128] on input "flow com" at bounding box center [304, 128] width 70 height 12
type input "ft. [PERSON_NAME]"
select select
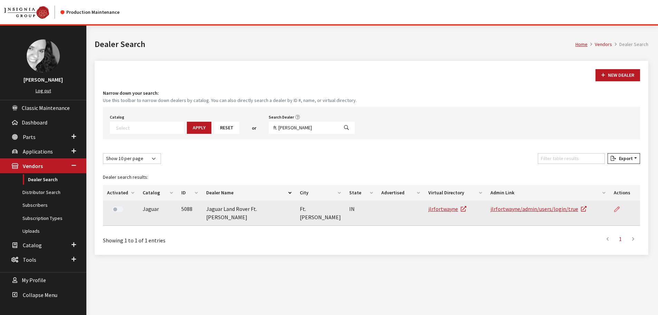
click at [618, 209] on icon at bounding box center [617, 209] width 6 height 6
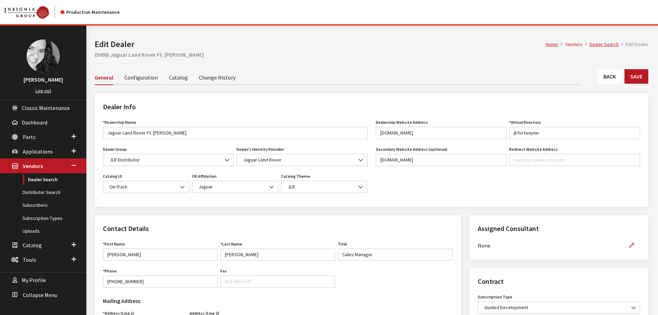
click at [610, 79] on link "Back" at bounding box center [609, 76] width 24 height 15
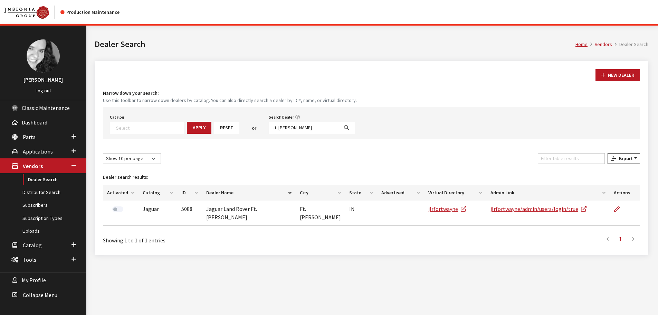
select select
click at [286, 127] on input "ft. wayne" at bounding box center [304, 128] width 70 height 12
type input "huntsville"
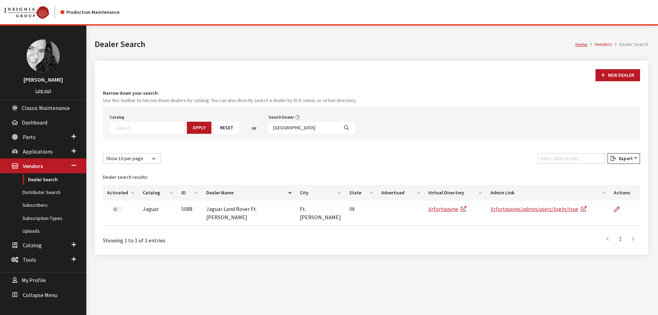
select select
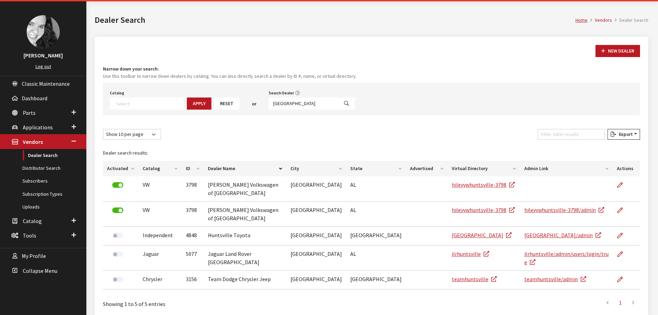
scroll to position [35, 0]
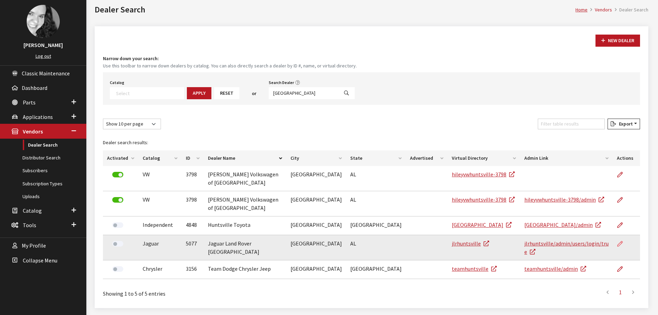
click at [621, 241] on icon at bounding box center [620, 244] width 6 height 6
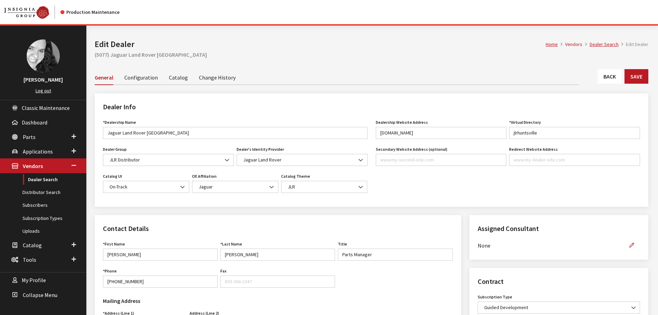
click at [611, 77] on link "Back" at bounding box center [609, 76] width 24 height 15
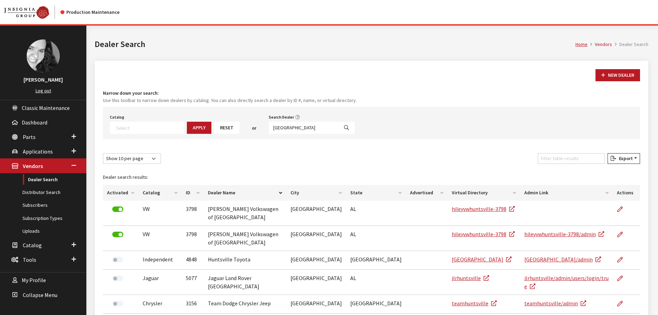
select select
click at [281, 129] on input "[GEOGRAPHIC_DATA]" at bounding box center [304, 128] width 70 height 12
click at [281, 129] on input "huntsville" at bounding box center [304, 128] width 70 height 12
type input "yark sub"
select select
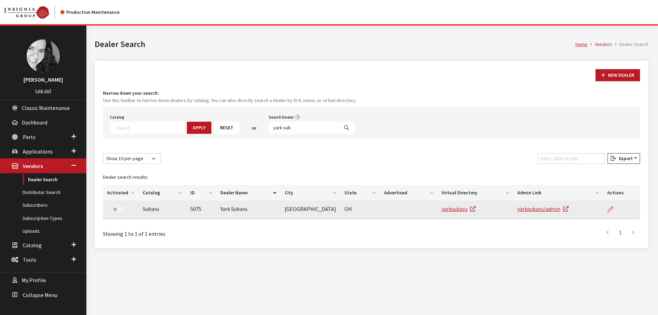
click at [608, 208] on icon at bounding box center [610, 209] width 6 height 6
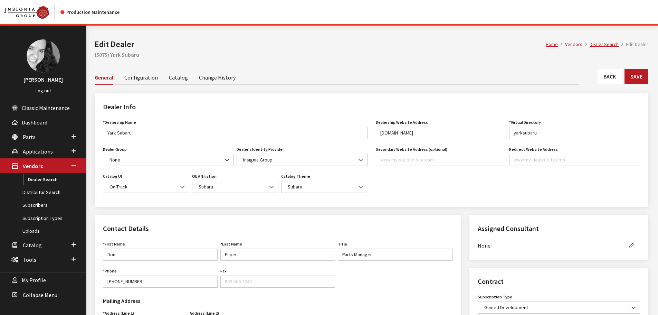
click at [605, 77] on link "Back" at bounding box center [609, 76] width 24 height 15
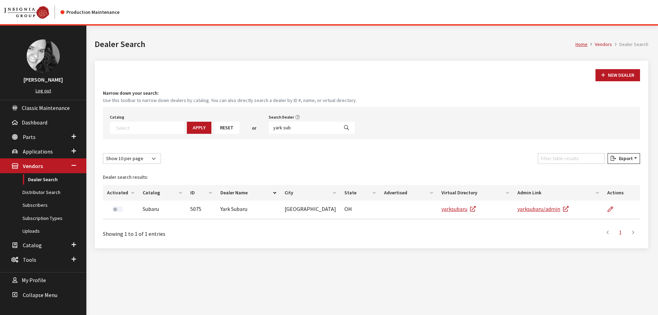
select select
click at [282, 127] on input "yark sub" at bounding box center [304, 128] width 70 height 12
click at [283, 127] on input "yark sub" at bounding box center [304, 128] width 70 height 12
type input "autobahn"
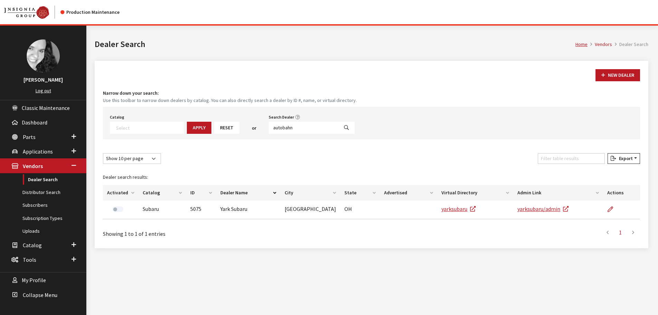
select select
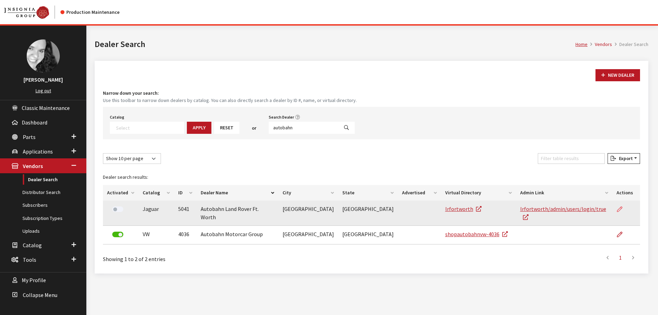
click at [620, 209] on icon at bounding box center [620, 209] width 6 height 6
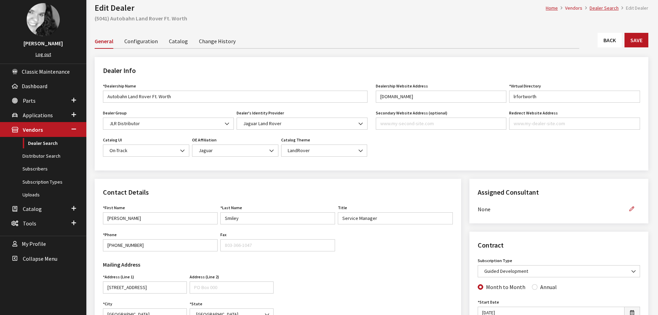
scroll to position [35, 0]
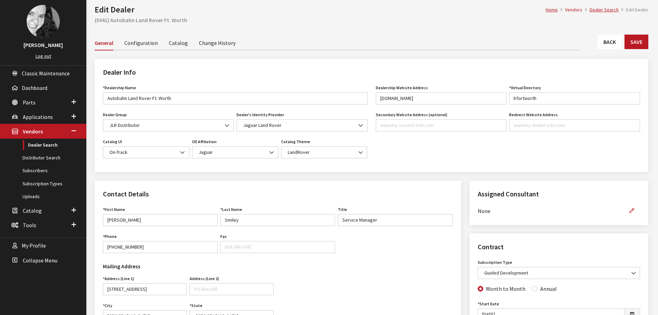
click at [616, 43] on link "Back" at bounding box center [609, 42] width 24 height 15
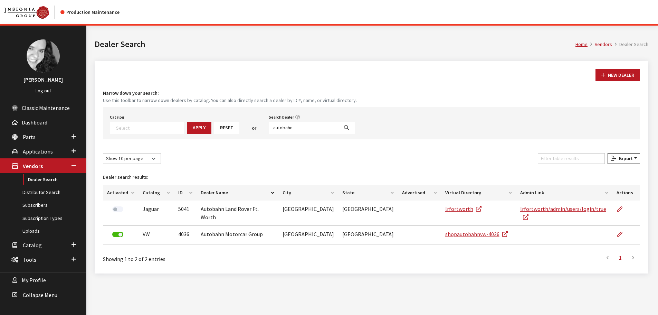
select select
click at [289, 128] on input "autobahn" at bounding box center [304, 128] width 70 height 12
type input "hill-kelley"
select select
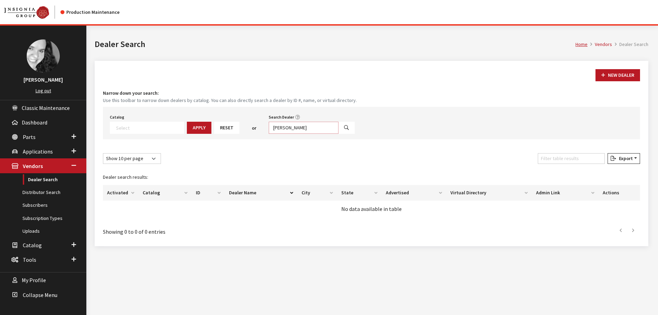
click at [289, 128] on input "hill-kelley" at bounding box center [304, 128] width 70 height 12
type input "hill-kelly"
select select
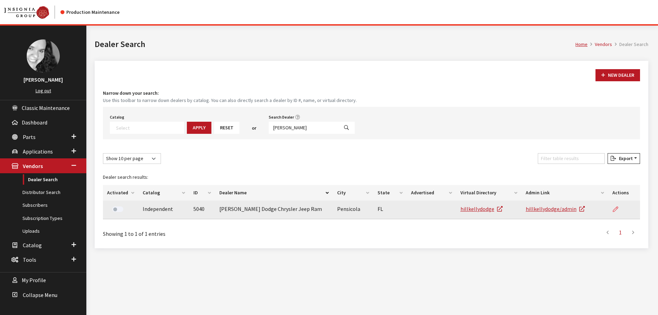
click at [615, 209] on icon at bounding box center [616, 209] width 6 height 6
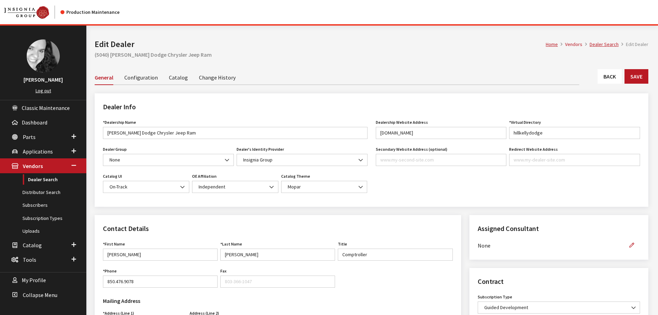
click at [614, 73] on link "Back" at bounding box center [609, 76] width 24 height 15
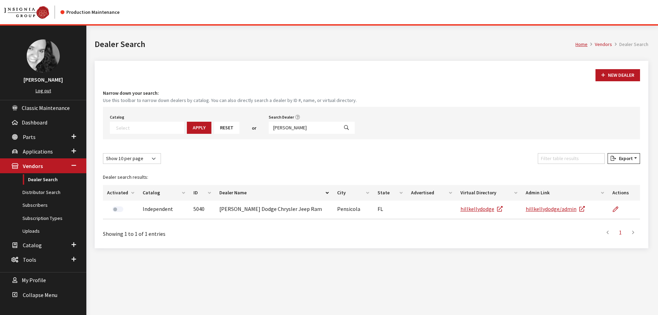
select select
click at [284, 131] on input "[PERSON_NAME]" at bounding box center [304, 128] width 70 height 12
type input "kimberly car city"
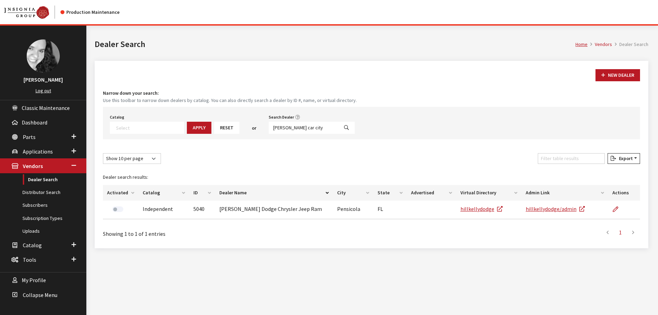
select select
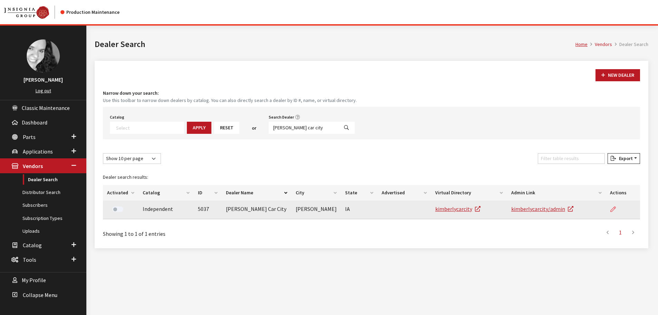
click at [611, 209] on icon at bounding box center [613, 209] width 6 height 6
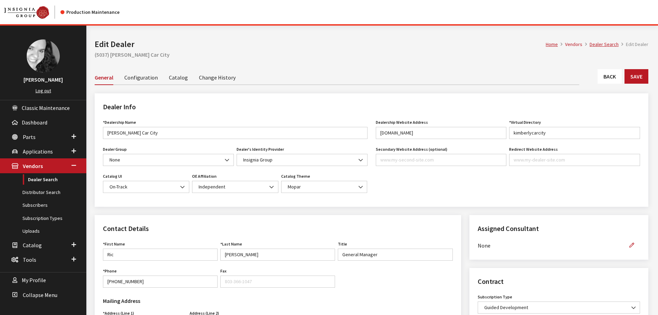
click at [606, 76] on link "Back" at bounding box center [609, 76] width 24 height 15
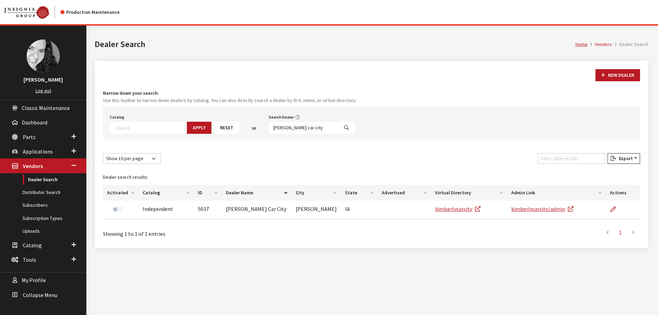
select select
click at [285, 127] on input "kimberly car city" at bounding box center [304, 128] width 70 height 12
type input "courtesy chrysler"
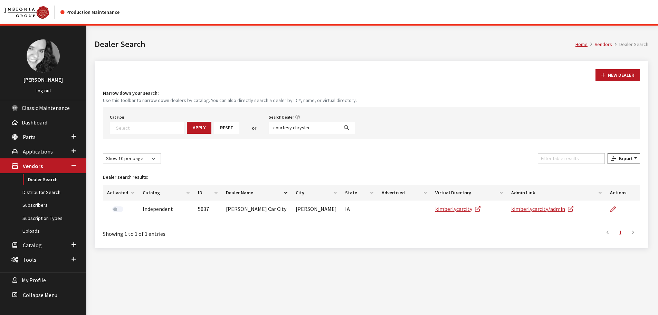
select select
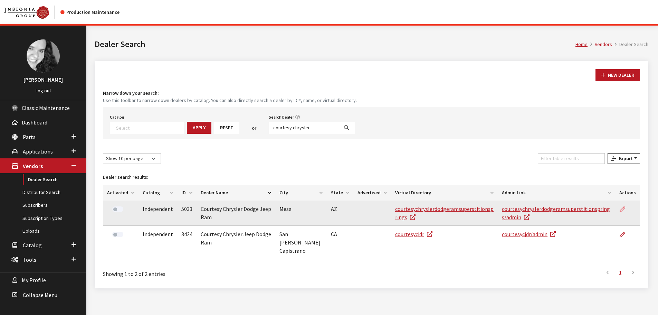
click at [624, 207] on icon at bounding box center [622, 209] width 6 height 6
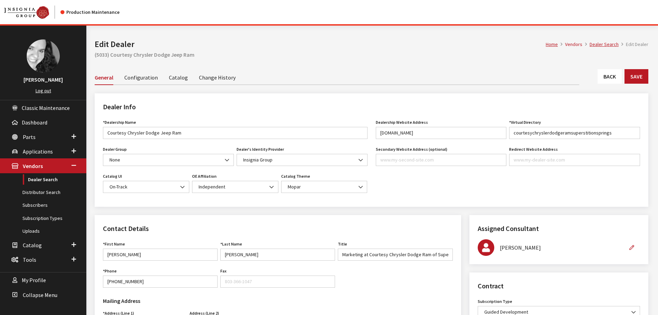
click at [607, 74] on link "Back" at bounding box center [609, 76] width 24 height 15
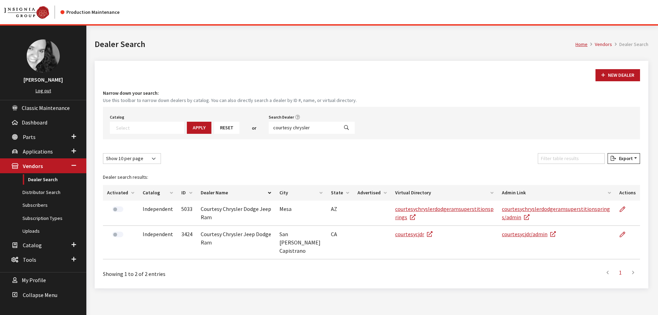
select select
click at [281, 127] on input "courtesy chrysler" at bounding box center [304, 128] width 70 height 12
type input "[GEOGRAPHIC_DATA]"
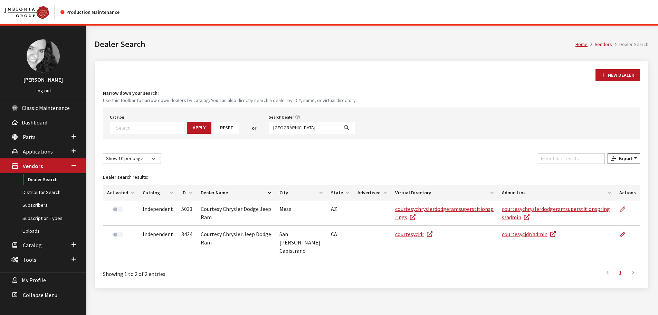
select select
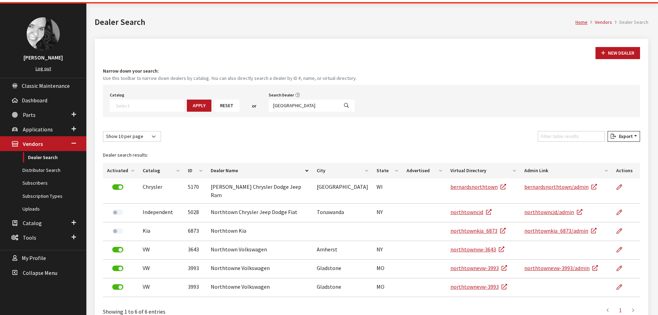
scroll to position [35, 0]
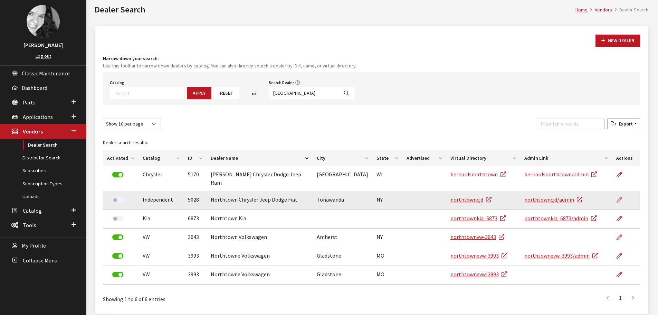
click at [620, 197] on icon at bounding box center [619, 200] width 6 height 6
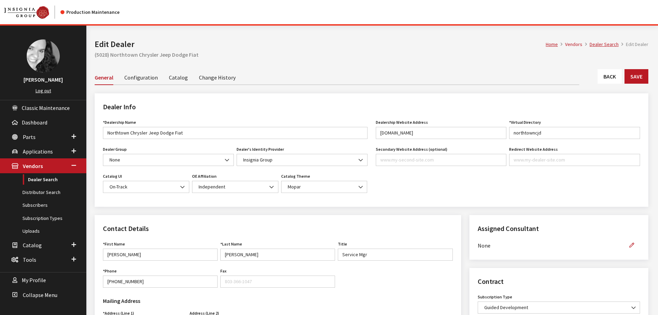
click at [609, 74] on link "Back" at bounding box center [609, 76] width 24 height 15
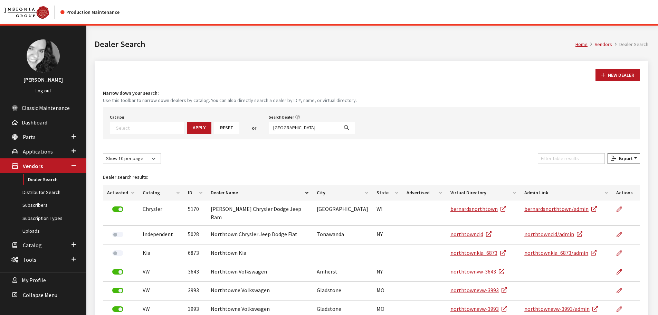
select select
click at [283, 131] on input "northtown" at bounding box center [304, 128] width 70 height 12
type input "gerry wood ch"
select select
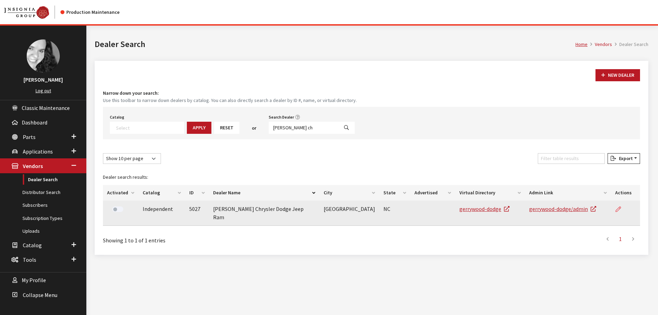
click at [616, 212] on link at bounding box center [621, 208] width 12 height 17
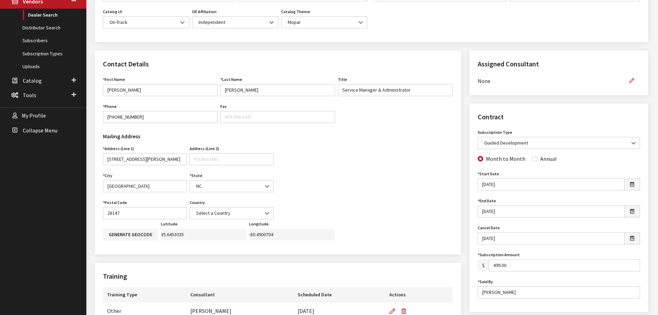
scroll to position [35, 0]
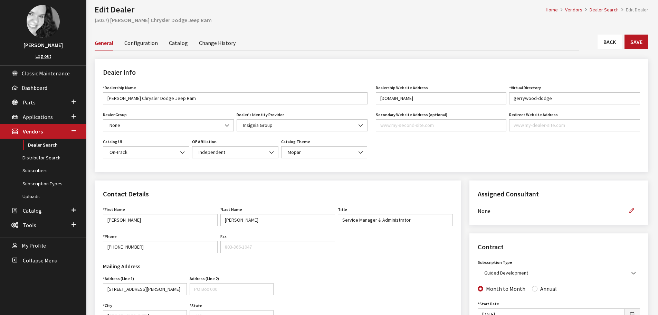
click at [615, 42] on link "Back" at bounding box center [609, 42] width 24 height 15
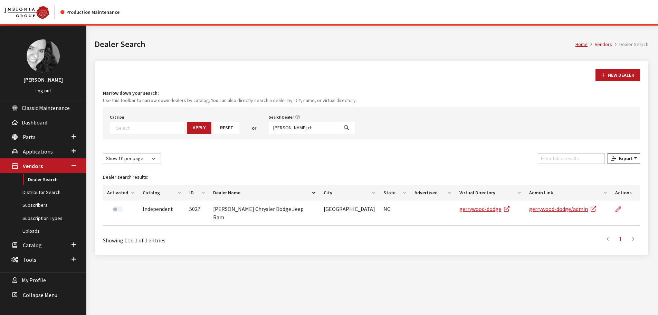
select select
click at [294, 129] on input "gerry wood ch" at bounding box center [304, 128] width 70 height 12
type input "deery br"
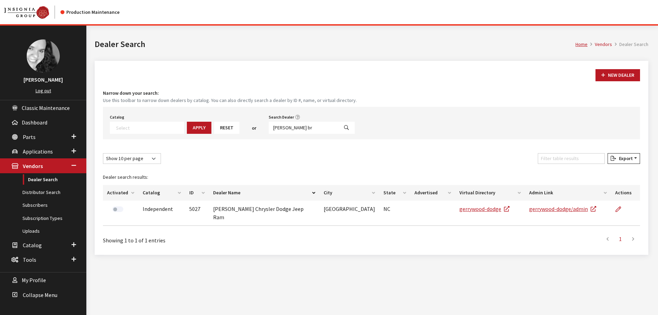
select select
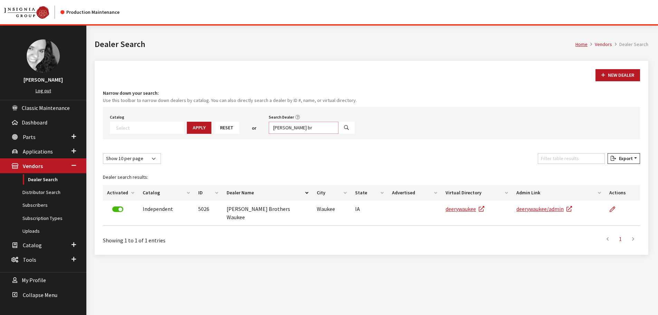
click at [288, 129] on input "deery br" at bounding box center [304, 128] width 70 height 12
type input "3552"
select select
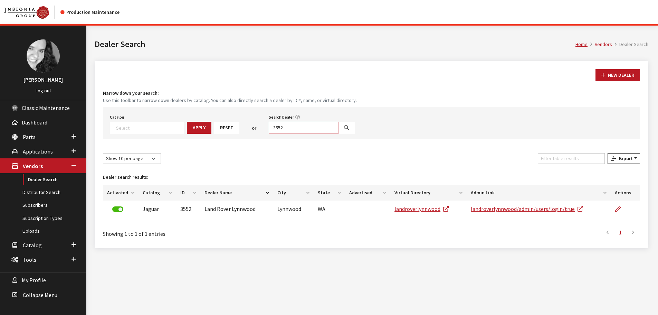
click at [276, 125] on input "3552" at bounding box center [304, 128] width 70 height 12
type input "inver grove"
select select
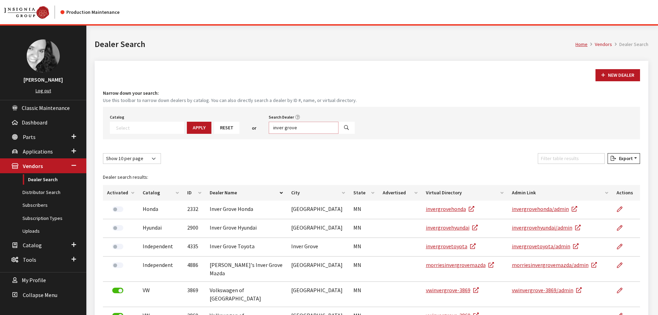
click at [303, 127] on input "inver grove" at bounding box center [304, 128] width 70 height 12
type input "inver grove toy"
select select
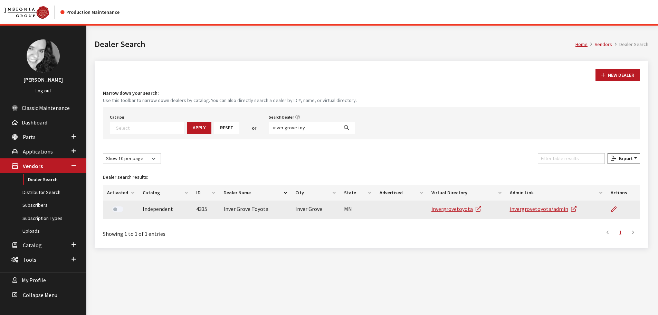
click at [610, 210] on td at bounding box center [622, 209] width 33 height 19
click at [613, 210] on icon at bounding box center [614, 209] width 6 height 6
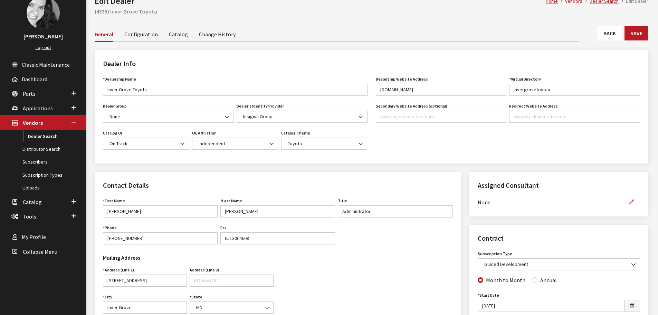
scroll to position [35, 0]
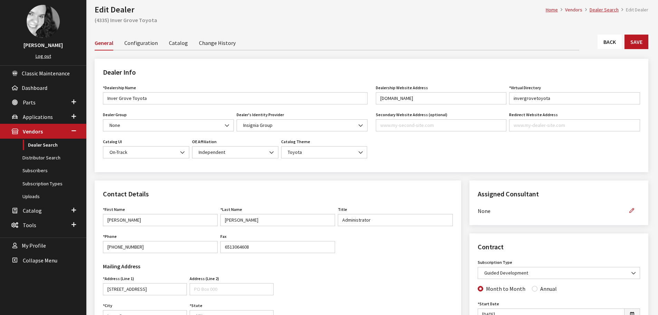
click at [614, 45] on link "Back" at bounding box center [609, 42] width 24 height 15
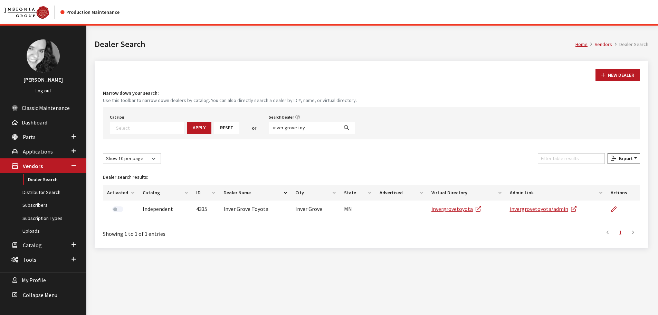
select select
click at [296, 127] on input "inver grove toy" at bounding box center [304, 128] width 70 height 12
type input "gengras c"
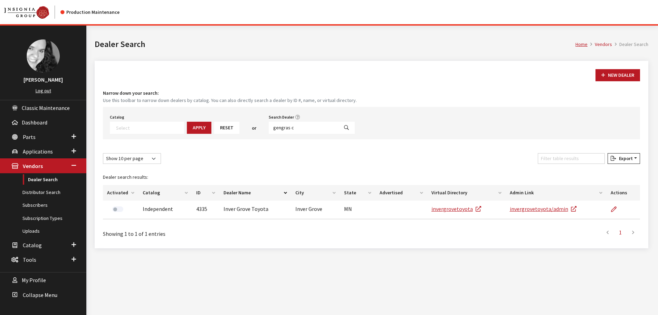
select select
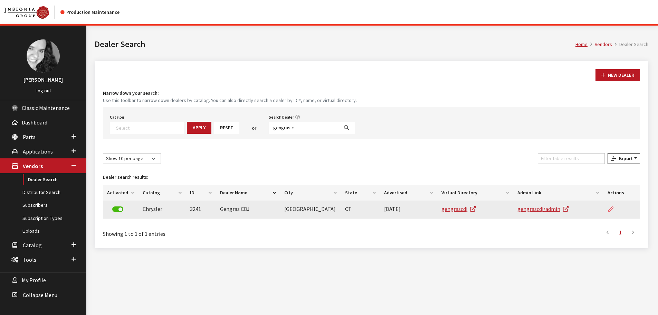
click at [609, 208] on icon at bounding box center [611, 209] width 6 height 6
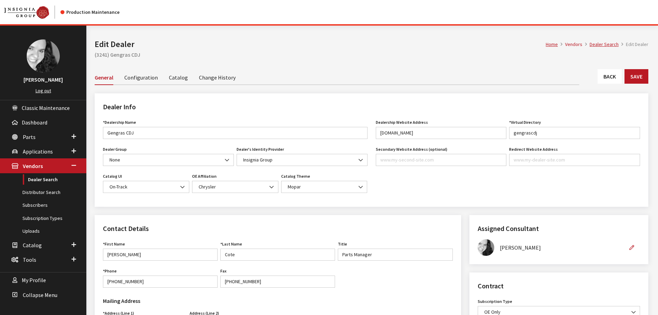
click at [606, 77] on link "Back" at bounding box center [609, 76] width 24 height 15
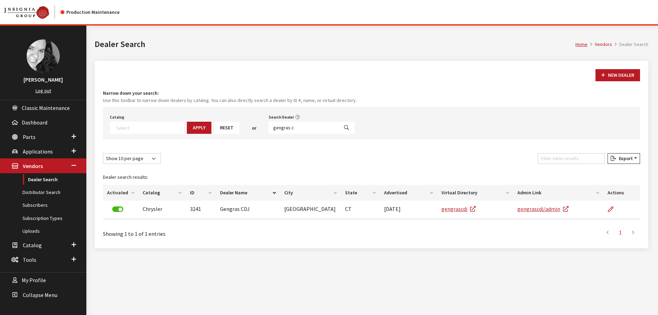
select select
click at [281, 126] on input "gengras c" at bounding box center [304, 128] width 70 height 12
type input "[GEOGRAPHIC_DATA]"
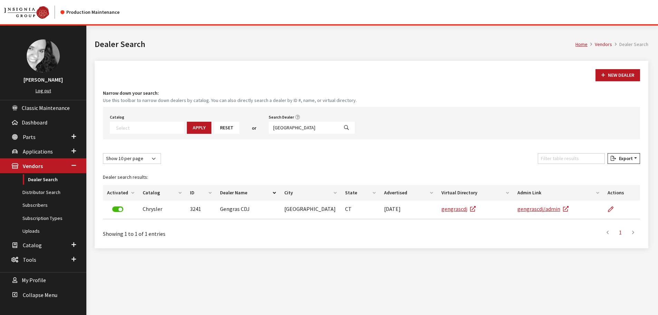
select select
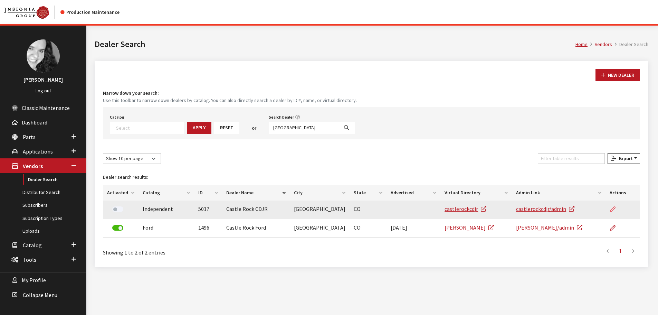
click at [611, 209] on icon at bounding box center [613, 209] width 6 height 6
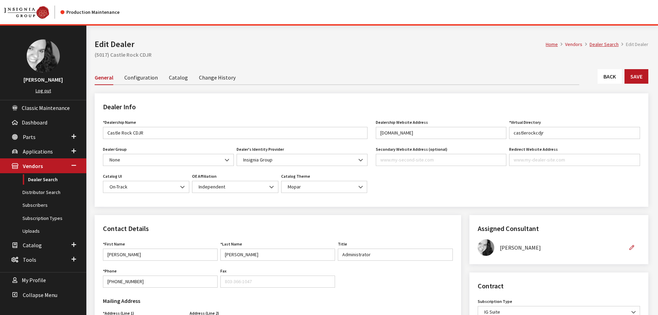
click at [604, 77] on link "Back" at bounding box center [609, 76] width 24 height 15
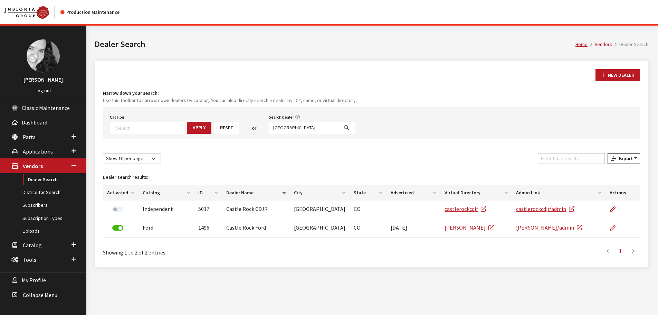
select select
click at [287, 127] on input "[GEOGRAPHIC_DATA]" at bounding box center [304, 128] width 70 height 12
click at [287, 127] on input "castle rock" at bounding box center [304, 128] width 70 height 12
type input "c"
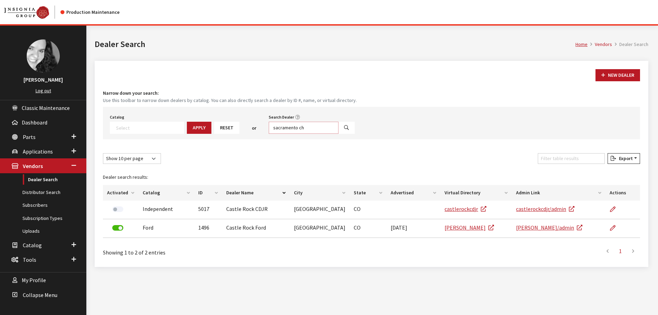
type input "sacramento ch"
select select
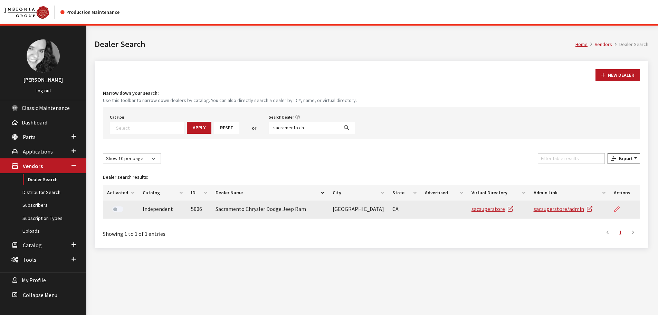
click at [616, 209] on icon at bounding box center [617, 209] width 6 height 6
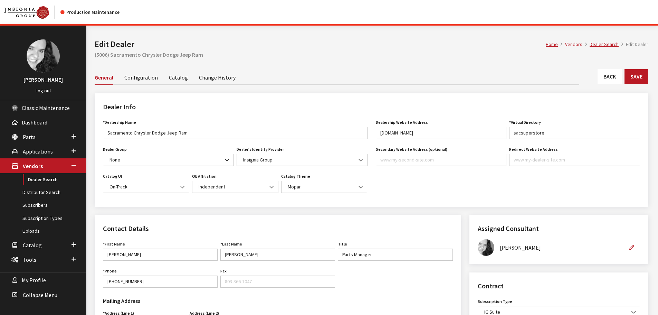
click at [607, 78] on link "Back" at bounding box center [609, 76] width 24 height 15
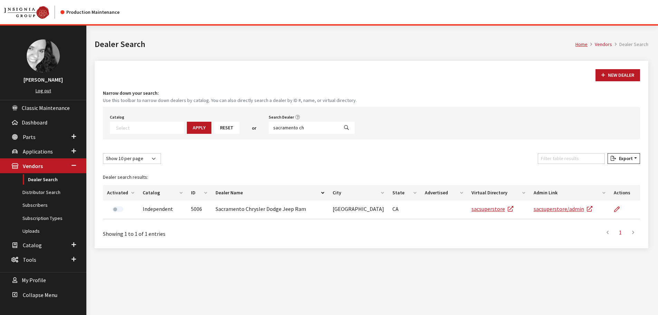
select select
click at [299, 126] on input "sacramento ch" at bounding box center [304, 128] width 70 height 12
type input "young chry"
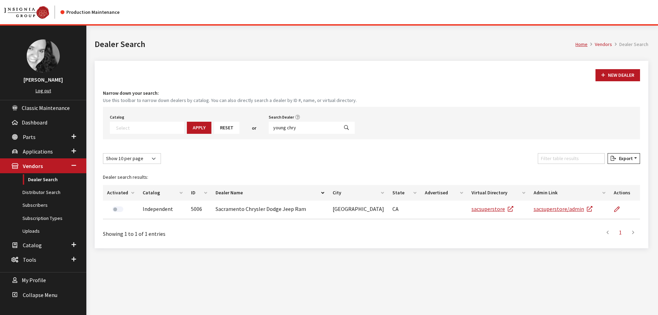
select select
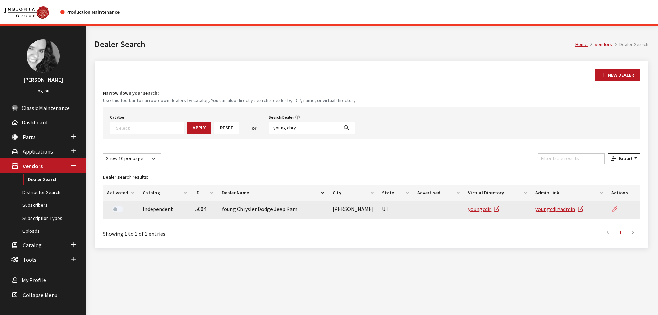
click at [613, 208] on icon at bounding box center [614, 209] width 6 height 6
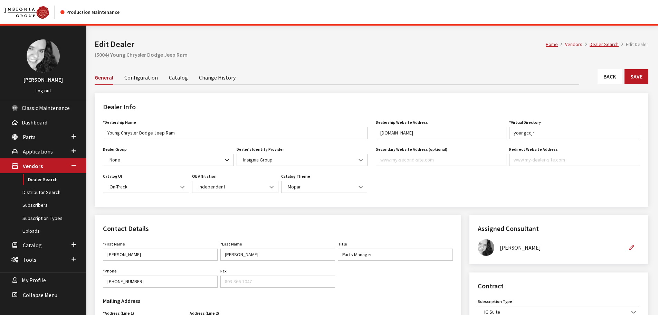
click at [606, 78] on link "Back" at bounding box center [609, 76] width 24 height 15
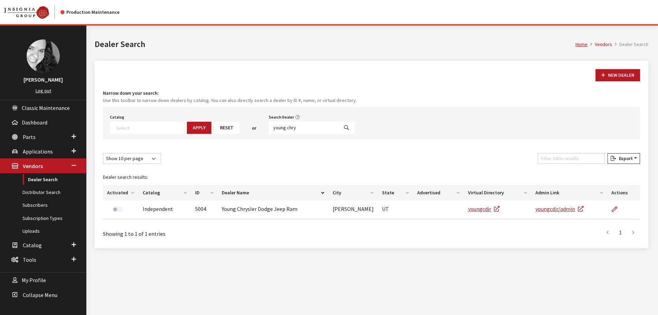
select select
click at [296, 127] on input "young chry" at bounding box center [304, 128] width 70 height 12
type input "white bear sub"
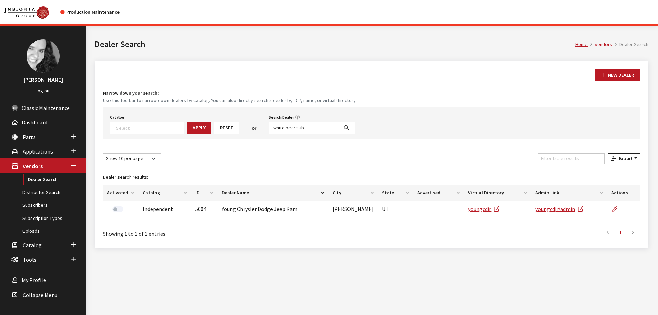
select select
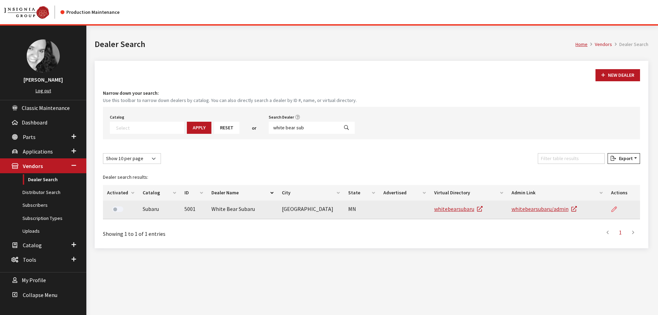
click at [615, 206] on link at bounding box center [617, 208] width 12 height 17
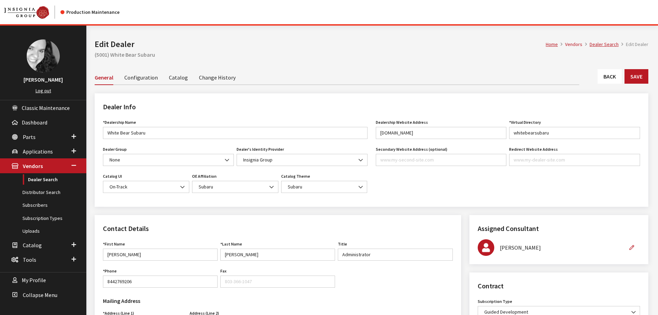
click at [619, 77] on link "Back" at bounding box center [609, 76] width 24 height 15
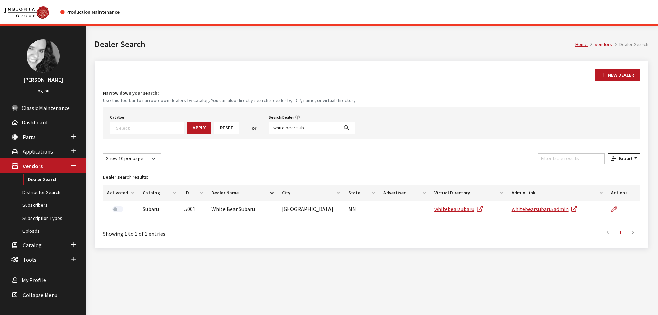
select select
click at [281, 127] on input "white bear sub" at bounding box center [304, 128] width 70 height 12
type input "of danbury"
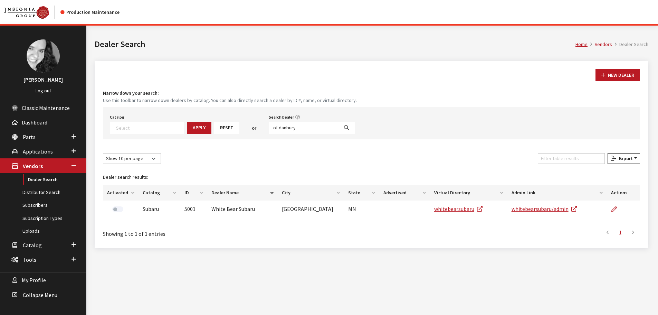
select select
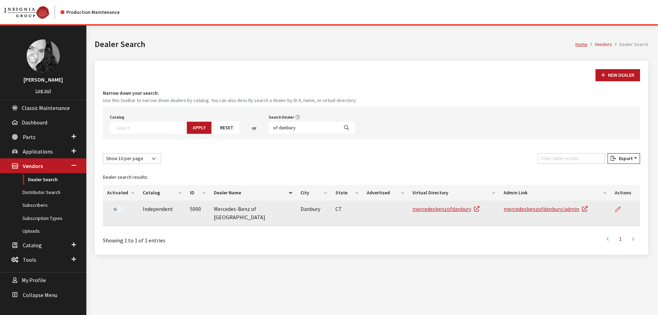
click at [616, 210] on icon at bounding box center [618, 209] width 6 height 6
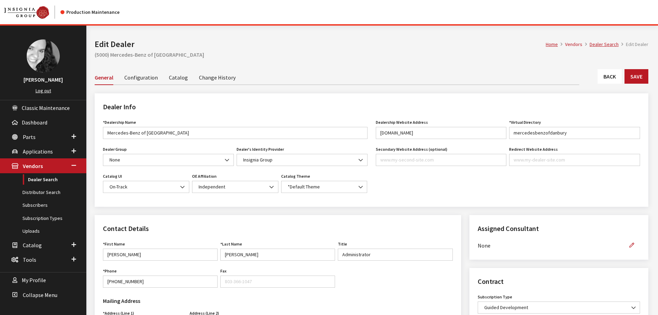
click at [611, 77] on link "Back" at bounding box center [609, 76] width 24 height 15
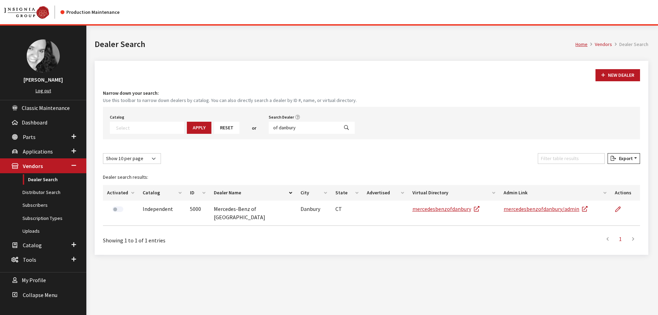
select select
click at [290, 129] on input "of danbury" at bounding box center [304, 128] width 70 height 12
type input "mac haik"
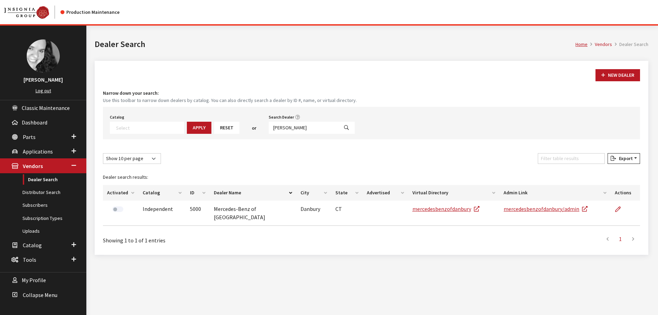
select select
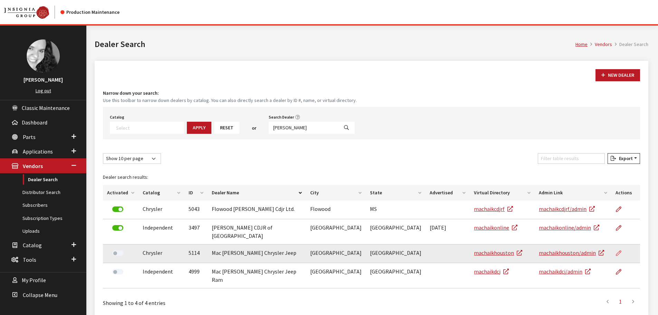
click at [619, 250] on icon at bounding box center [619, 253] width 6 height 6
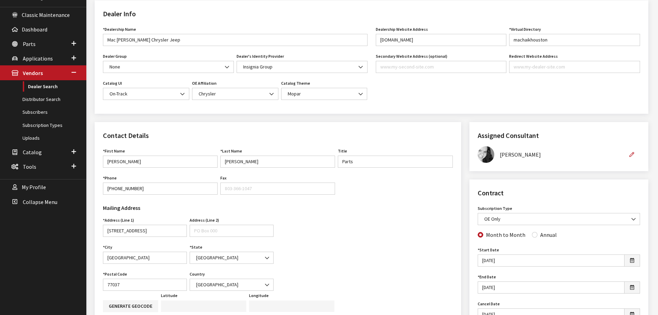
scroll to position [69, 0]
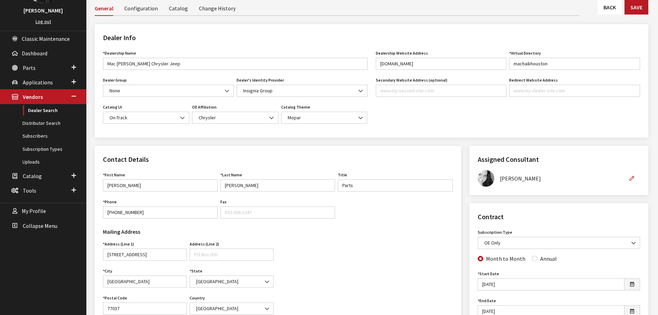
click at [605, 11] on link "Back" at bounding box center [609, 7] width 24 height 15
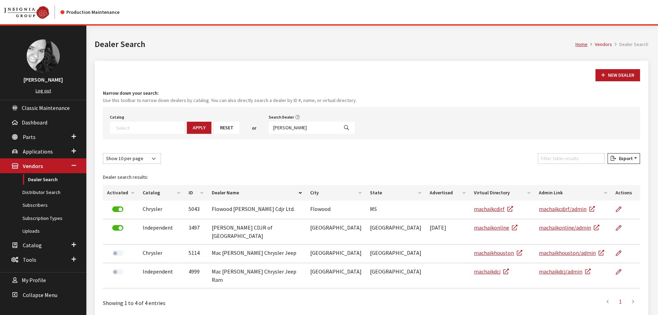
select select
click at [291, 129] on input "mac haik" at bounding box center [304, 128] width 70 height 12
click at [291, 129] on input "[PERSON_NAME]" at bounding box center [304, 128] width 70 height 12
type input "forest lane"
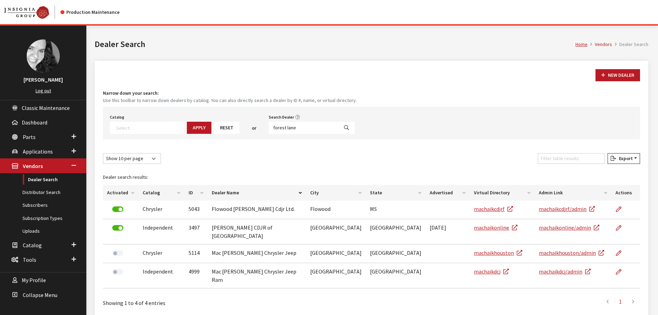
select select
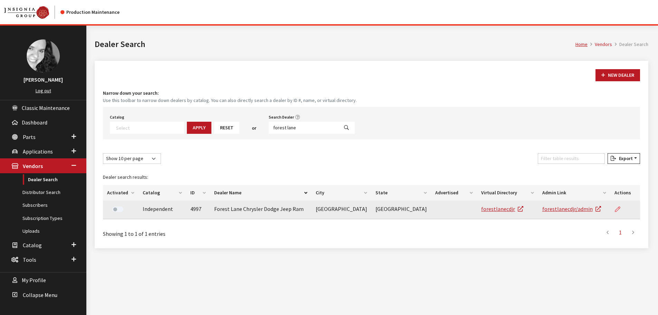
click at [617, 207] on icon at bounding box center [618, 209] width 6 height 6
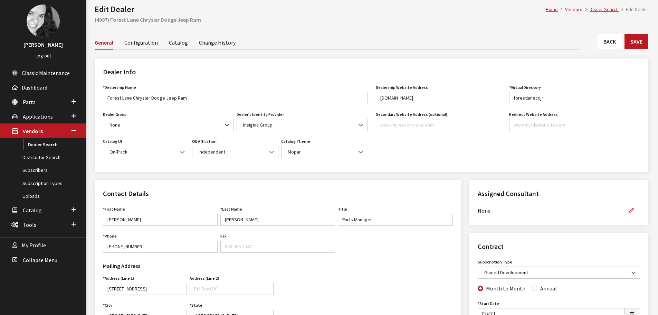
scroll to position [35, 0]
click at [616, 46] on link "Back" at bounding box center [609, 42] width 24 height 15
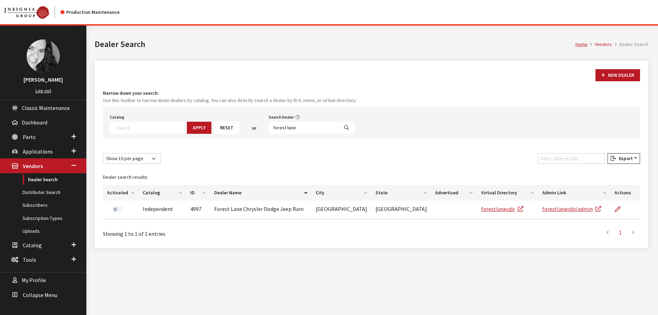
select select
click at [292, 127] on input "forest lane" at bounding box center [304, 128] width 70 height 12
type input "mac haik"
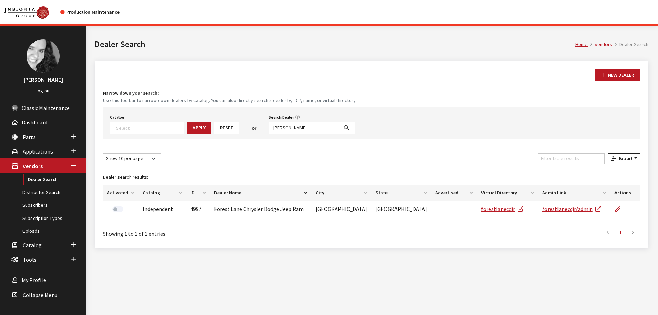
select select
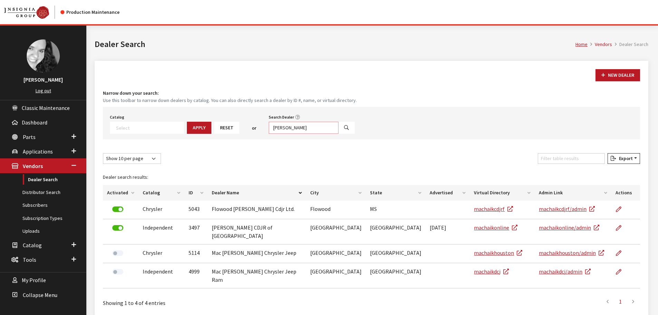
click at [290, 127] on input "mac haik" at bounding box center [304, 128] width 70 height 12
type input "village toy"
select select
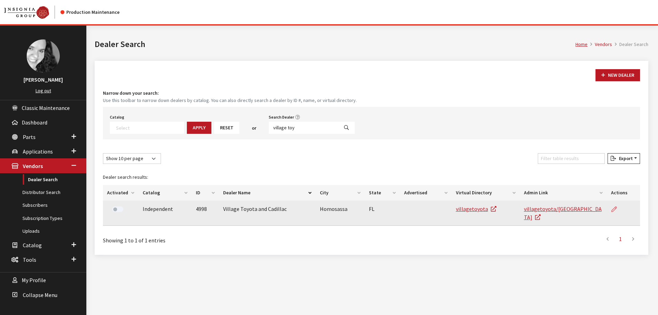
click at [617, 208] on icon at bounding box center [614, 209] width 6 height 6
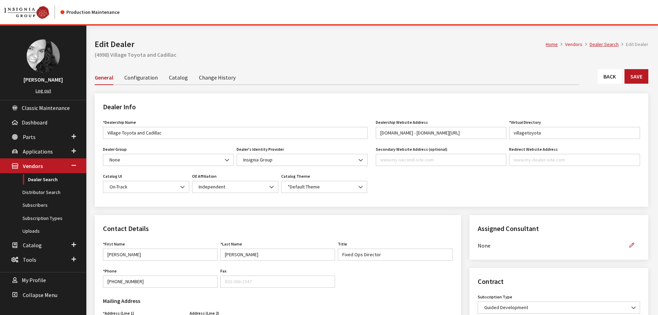
click at [612, 78] on link "Back" at bounding box center [609, 76] width 24 height 15
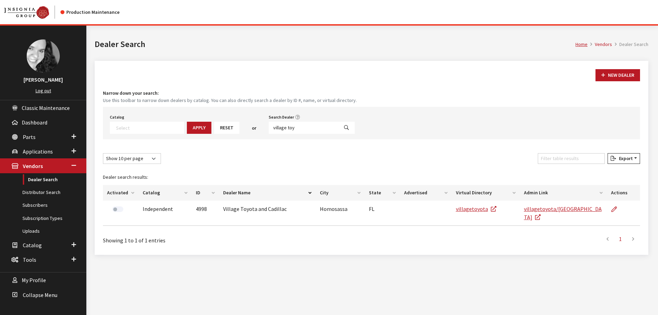
select select
click at [292, 130] on input "village toy" at bounding box center [304, 128] width 70 height 12
type input "3226"
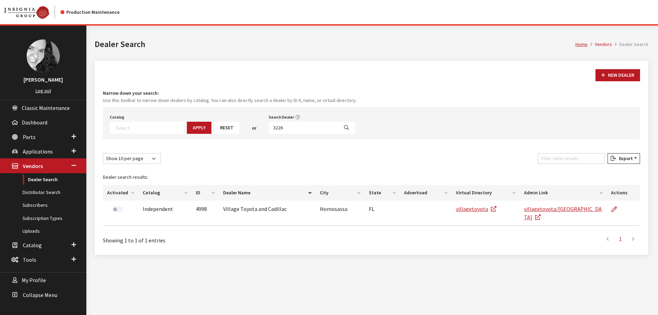
select select
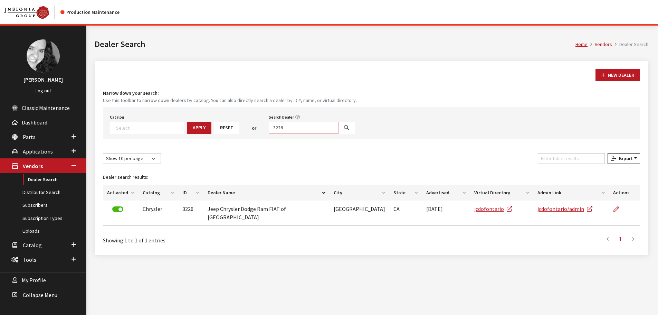
click at [272, 128] on input "3226" at bounding box center [304, 128] width 70 height 12
type input "3236"
select select
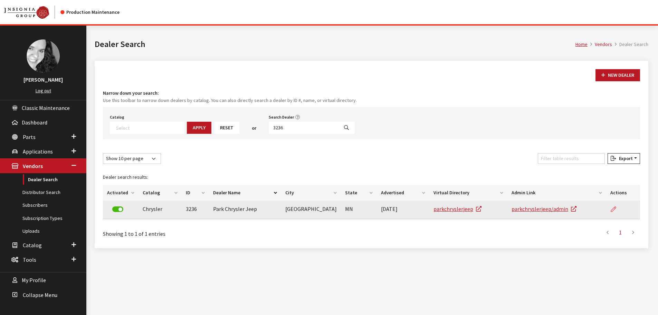
click at [613, 208] on icon at bounding box center [613, 209] width 6 height 6
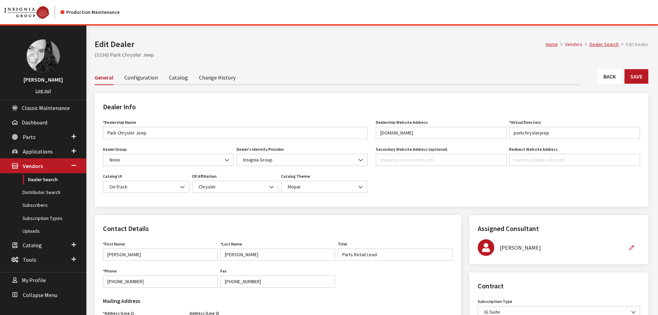
click at [599, 78] on link "Back" at bounding box center [609, 76] width 24 height 15
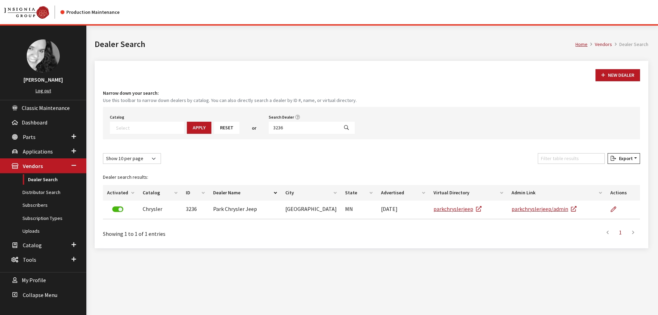
select select
click at [282, 128] on input "3236" at bounding box center [304, 128] width 70 height 12
type input "mac haik cdjr"
select select
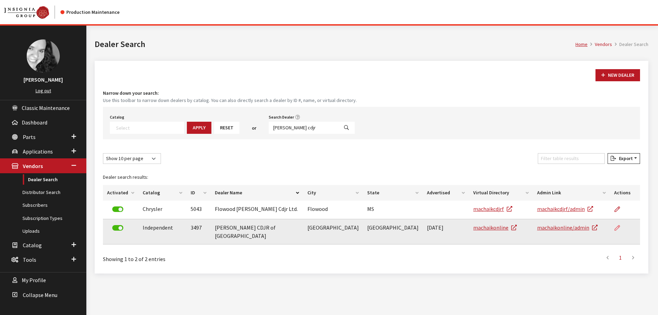
click at [616, 228] on icon at bounding box center [617, 228] width 6 height 6
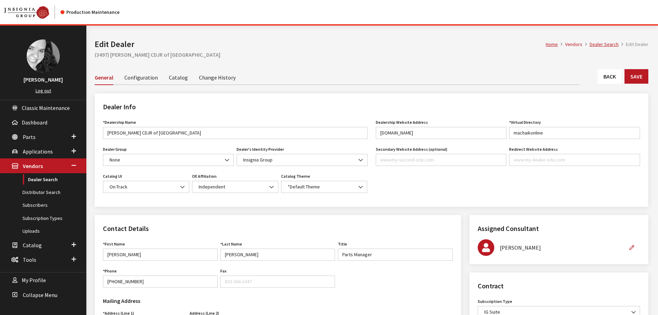
click at [613, 79] on link "Back" at bounding box center [609, 76] width 24 height 15
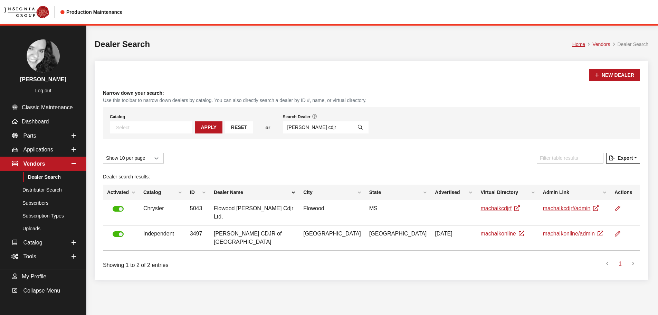
select select
click at [296, 126] on input "mac haik cdjr" at bounding box center [317, 127] width 69 height 12
type input "greenwich h"
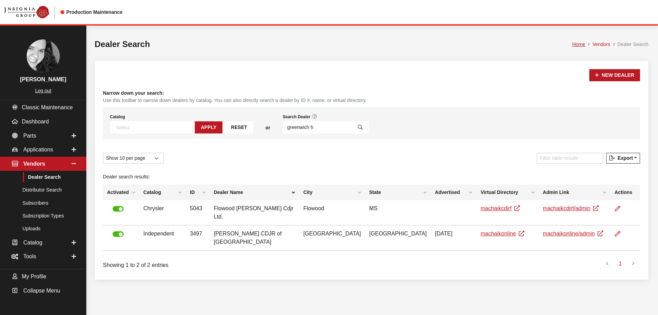
select select
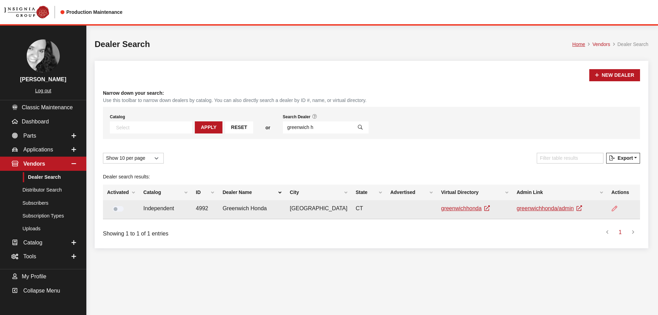
click at [611, 207] on icon at bounding box center [614, 209] width 6 height 6
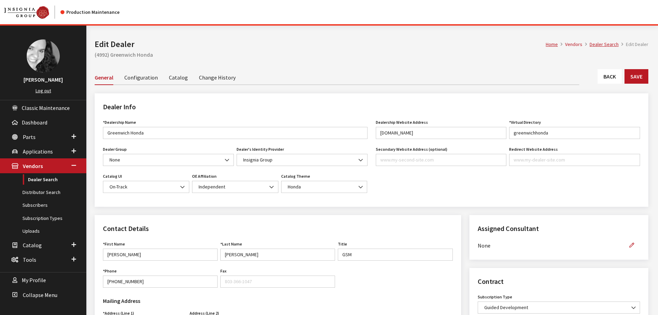
click at [604, 75] on link "Back" at bounding box center [609, 76] width 24 height 15
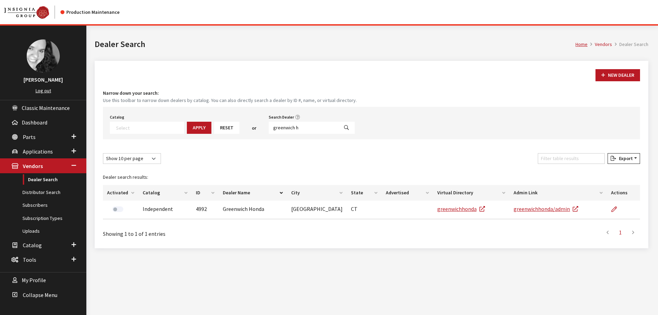
select select
click at [279, 128] on input "greenwich h" at bounding box center [304, 128] width 70 height 12
type input "parks chry"
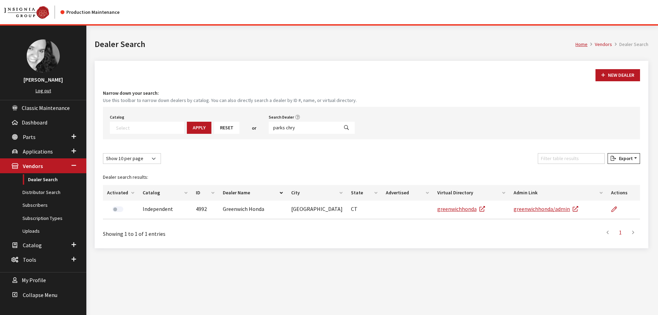
select select
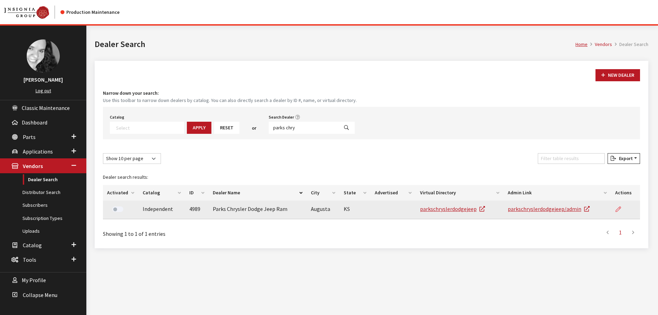
click at [616, 211] on icon at bounding box center [618, 209] width 6 height 6
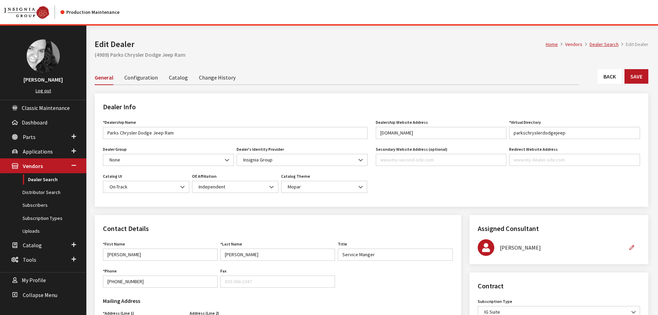
click at [607, 74] on link "Back" at bounding box center [609, 76] width 24 height 15
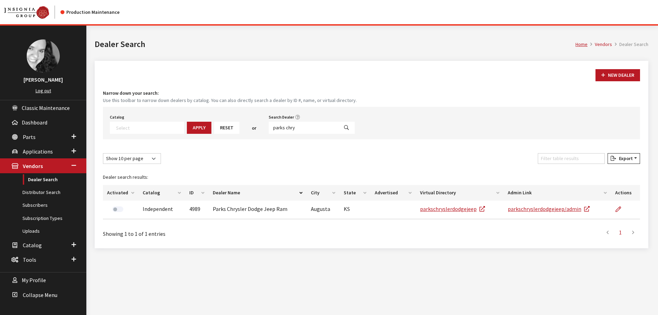
select select
click at [287, 127] on input "parks chry" at bounding box center [304, 128] width 70 height 12
type input "prime land"
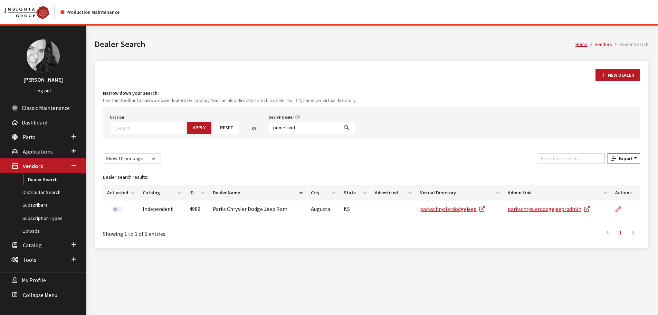
select select
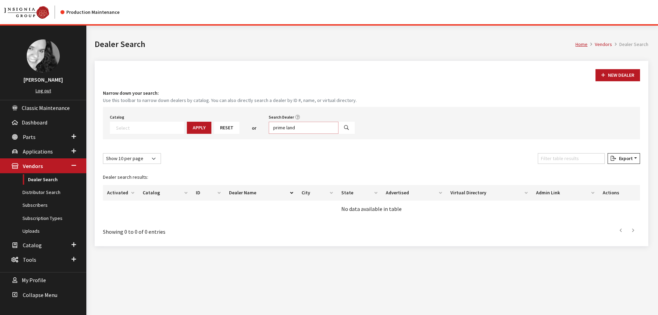
click at [287, 127] on input "prime land" at bounding box center [304, 128] width 70 height 12
type input "hanover"
select select
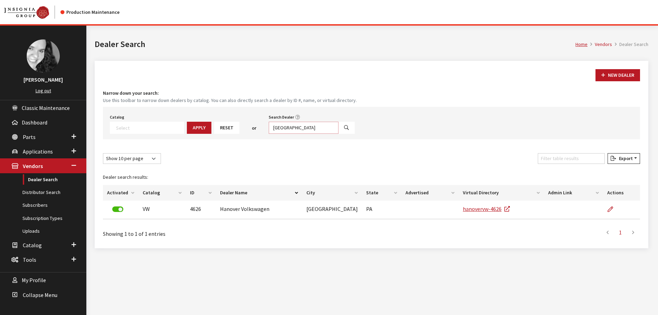
click at [283, 128] on input "hanover" at bounding box center [304, 128] width 70 height 12
type input "[PERSON_NAME]"
select select
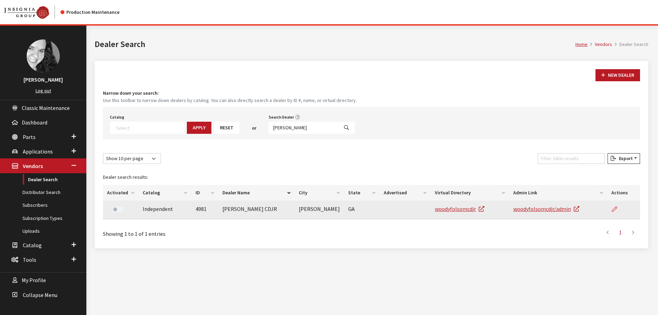
click at [614, 209] on icon at bounding box center [614, 209] width 6 height 6
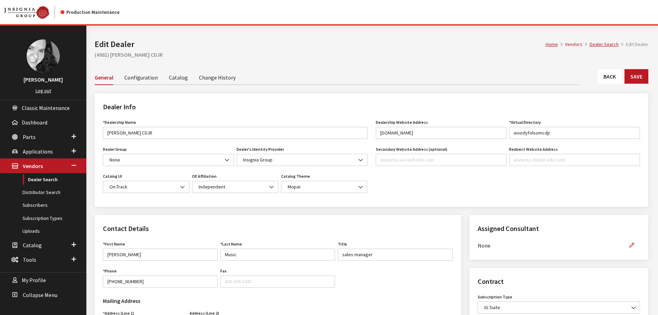
click at [615, 74] on link "Back" at bounding box center [609, 76] width 24 height 15
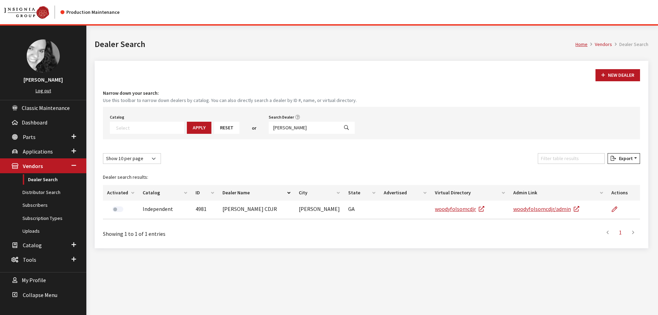
select select
click at [274, 128] on input "[PERSON_NAME]" at bounding box center [304, 128] width 70 height 12
click at [274, 128] on input "woody folsom" at bounding box center [304, 128] width 70 height 12
type input "[PERSON_NAME]"
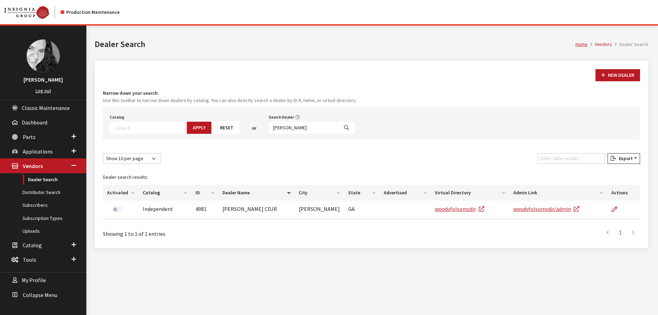
select select
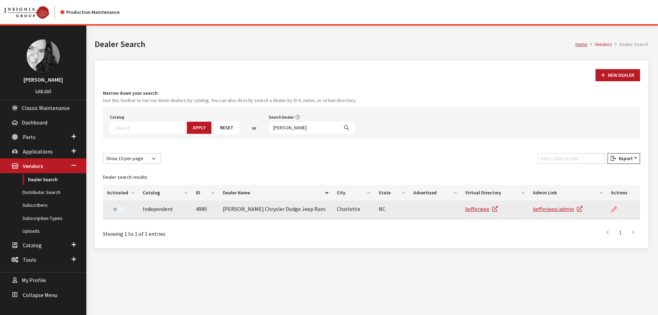
click at [614, 208] on icon at bounding box center [614, 209] width 6 height 6
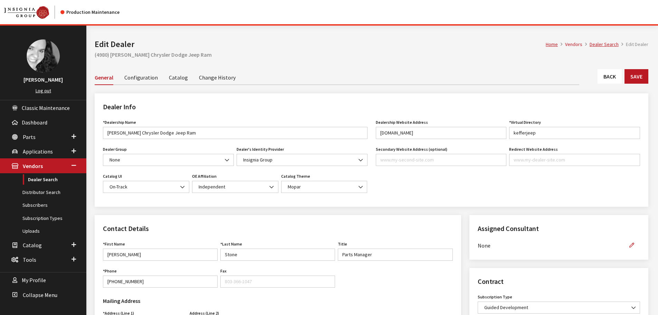
click at [601, 77] on link "Back" at bounding box center [609, 76] width 24 height 15
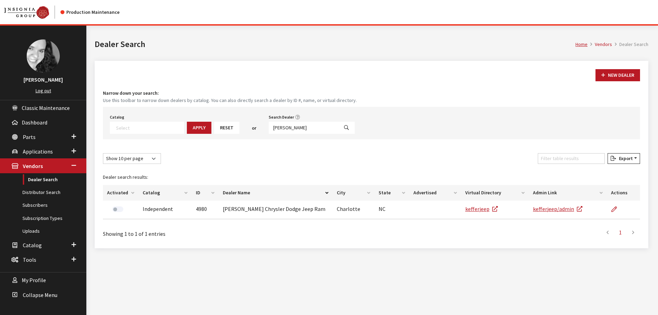
select select
click at [287, 126] on input "keffer ch" at bounding box center [304, 128] width 70 height 12
type input "manhattan"
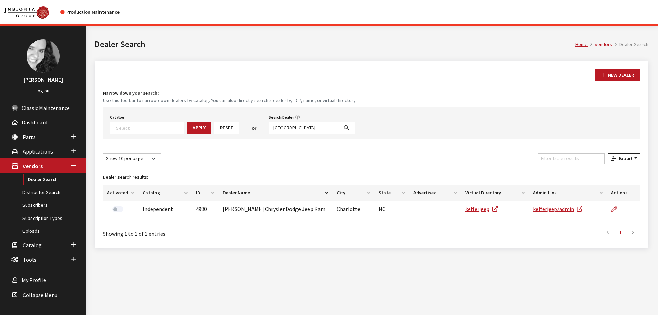
select select
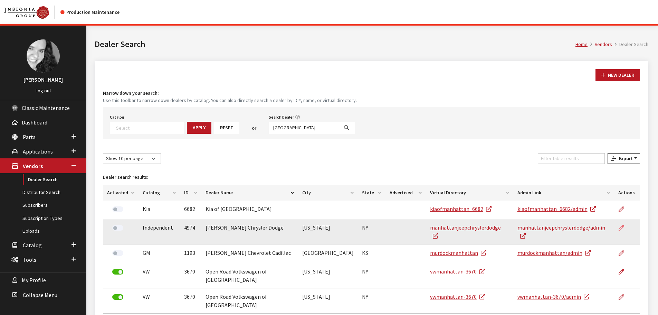
click at [624, 228] on link at bounding box center [624, 227] width 12 height 17
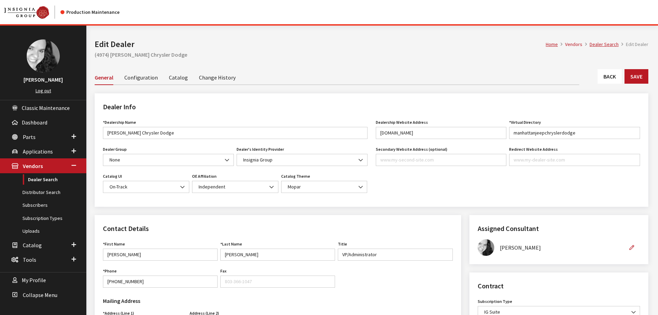
click at [613, 79] on link "Back" at bounding box center [609, 76] width 24 height 15
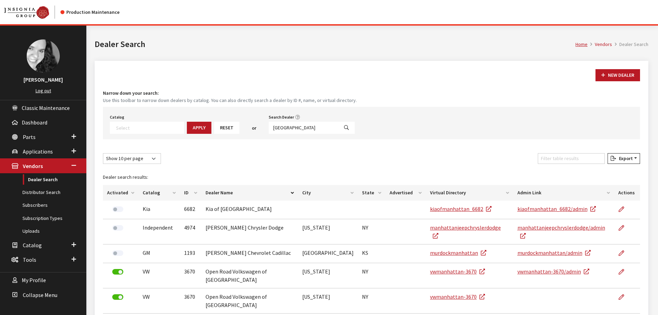
select select
click at [293, 129] on input "manhattan" at bounding box center [304, 128] width 70 height 12
type input "eastchester"
select select
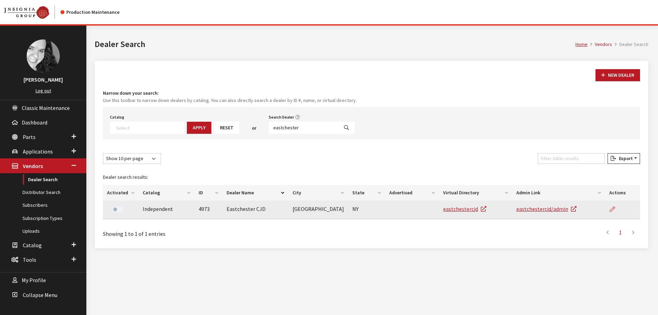
click at [612, 208] on icon at bounding box center [612, 209] width 6 height 6
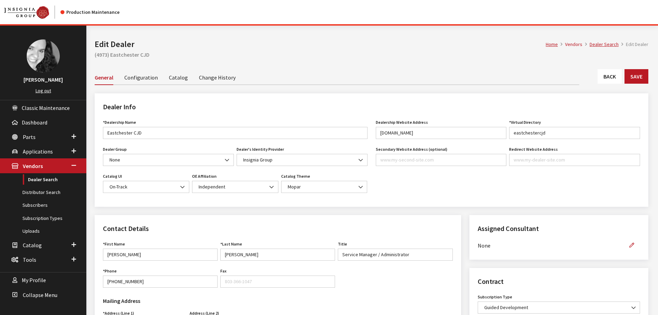
click at [606, 78] on link "Back" at bounding box center [609, 76] width 24 height 15
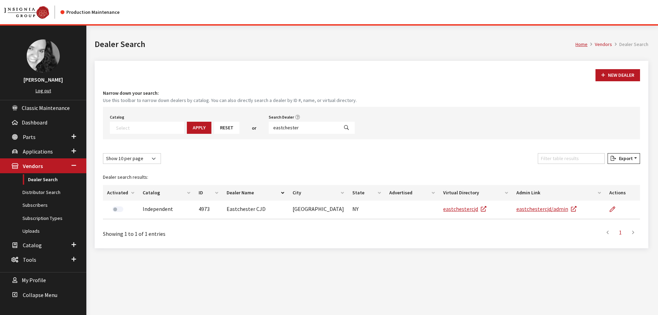
select select
click at [301, 128] on input "eastchester" at bounding box center [304, 128] width 70 height 12
type input "zeigler ch"
select select
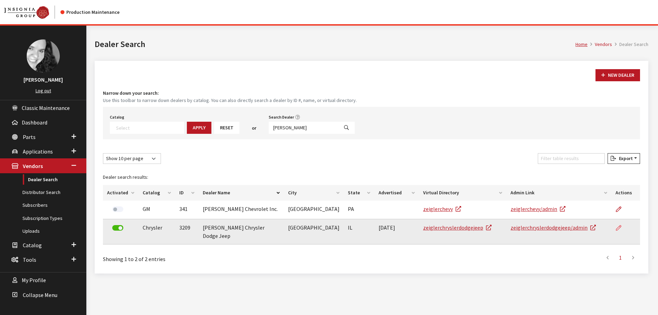
click at [616, 227] on icon at bounding box center [619, 228] width 6 height 6
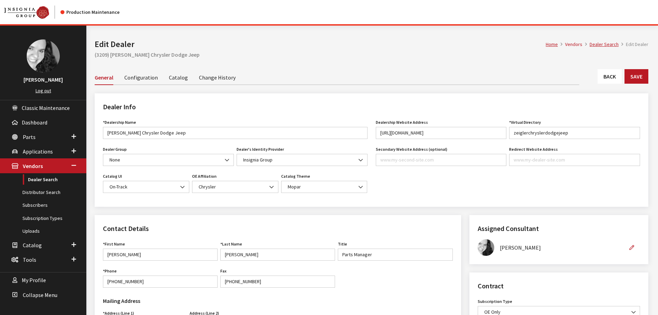
click at [610, 81] on link "Back" at bounding box center [609, 76] width 24 height 15
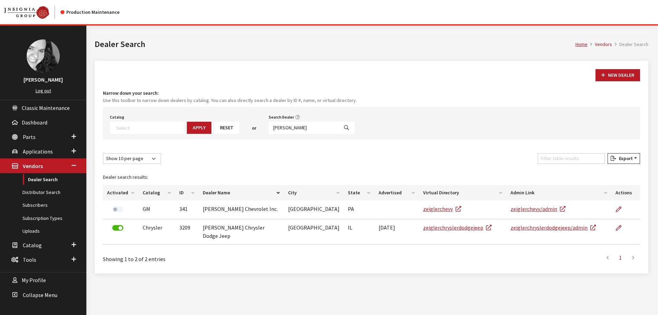
select select
click at [285, 128] on input "[PERSON_NAME]" at bounding box center [304, 128] width 70 height 12
click at [285, 128] on input "zeigler ch" at bounding box center [304, 128] width 70 height 12
type input "nielson"
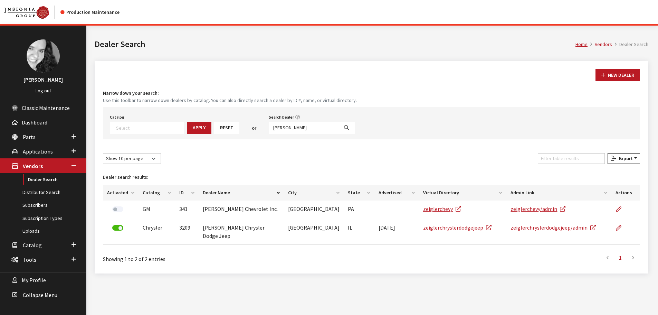
select select
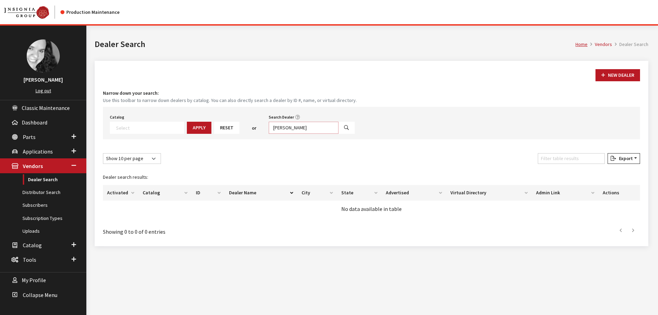
click at [278, 126] on input "nielson" at bounding box center [304, 128] width 70 height 12
type input "nielsen"
select select
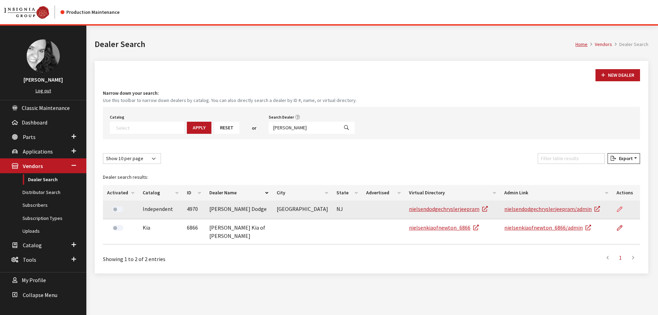
click at [620, 209] on icon at bounding box center [620, 209] width 6 height 6
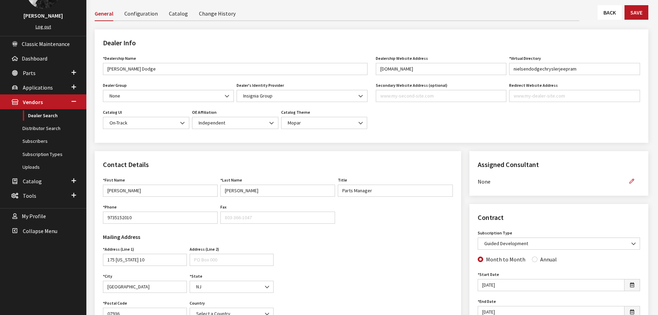
scroll to position [35, 0]
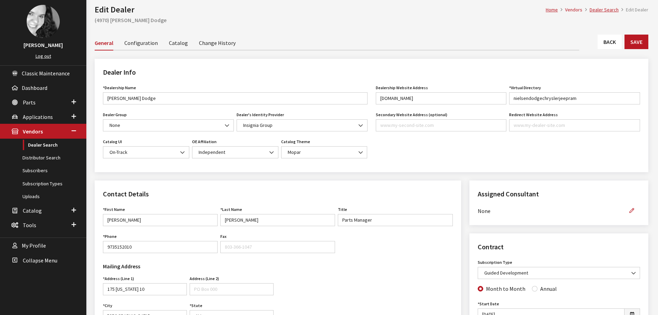
click at [603, 44] on link "Back" at bounding box center [609, 42] width 24 height 15
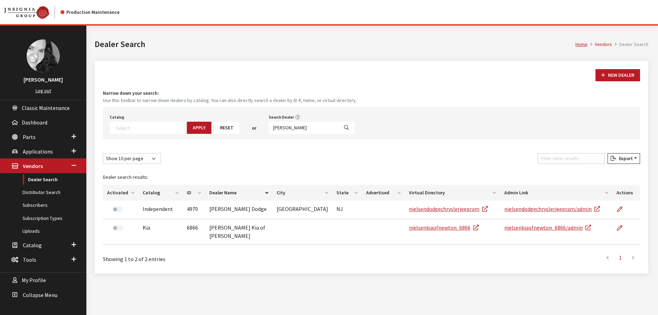
select select
click at [286, 128] on input "[PERSON_NAME]" at bounding box center [304, 128] width 70 height 12
type input "[PERSON_NAME]"
select select
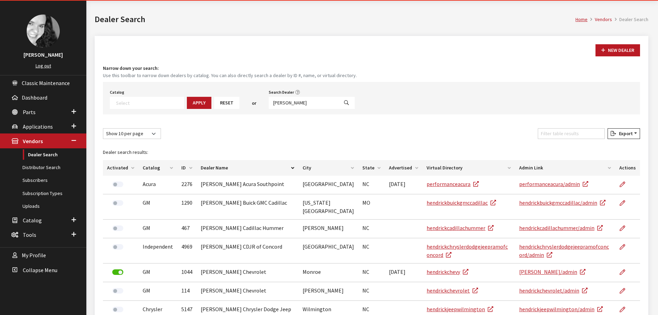
scroll to position [69, 0]
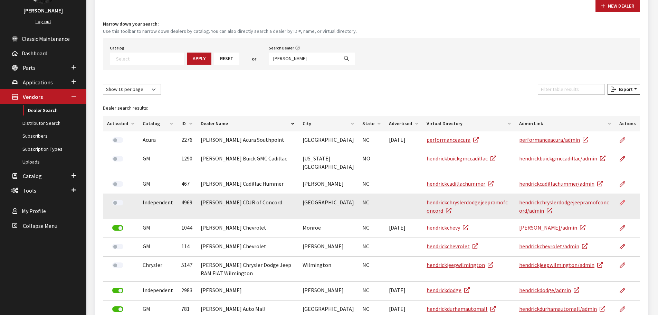
click at [625, 200] on icon at bounding box center [622, 203] width 6 height 6
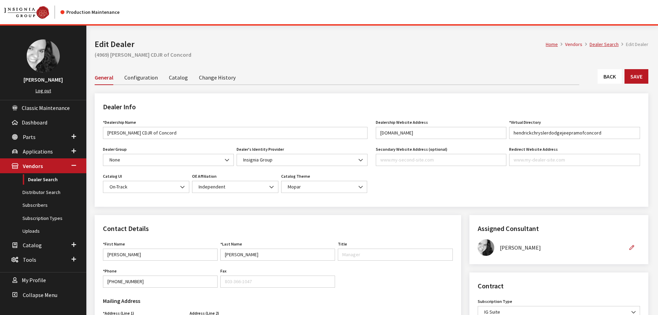
click at [606, 73] on link "Back" at bounding box center [609, 76] width 24 height 15
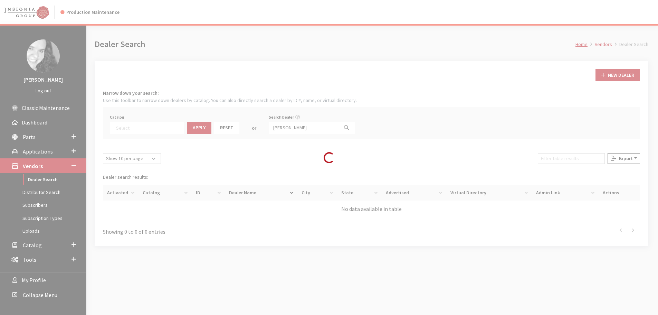
select select
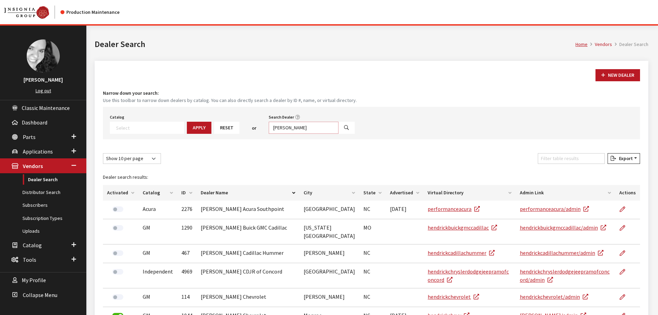
click at [287, 130] on input "hendrick" at bounding box center [304, 128] width 70 height 12
type input "bertera west"
select select
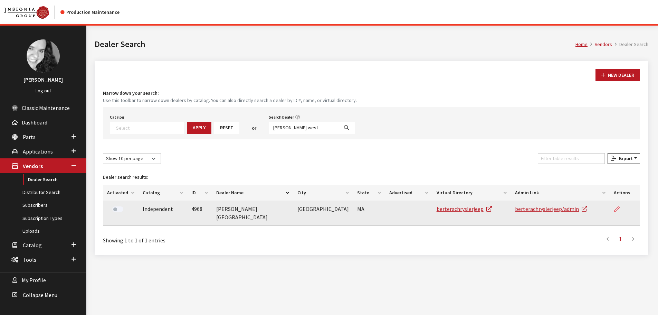
click at [618, 210] on icon at bounding box center [617, 209] width 6 height 6
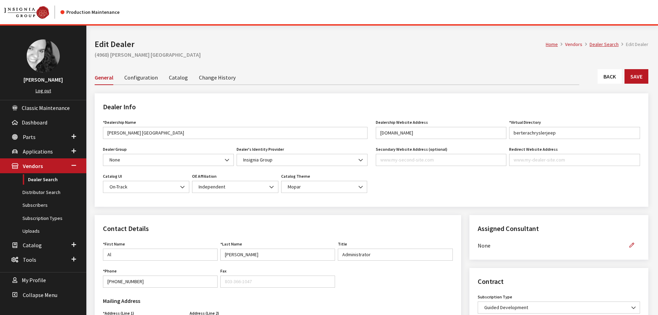
click at [606, 77] on link "Back" at bounding box center [609, 76] width 24 height 15
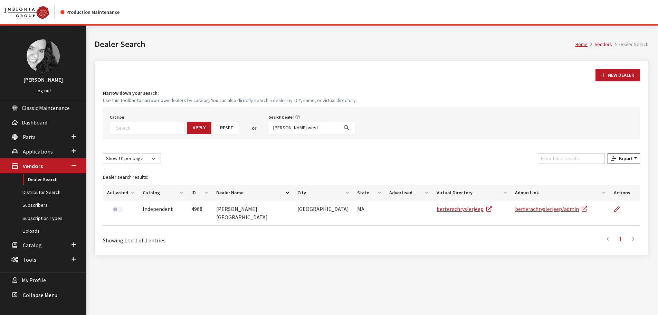
select select
click at [279, 128] on input "[PERSON_NAME] west" at bounding box center [304, 128] width 70 height 12
type input "acura of concord"
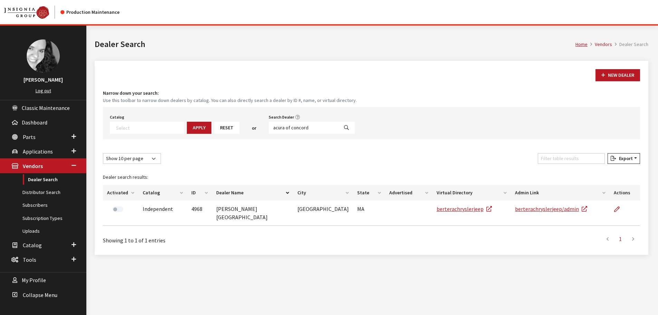
select select
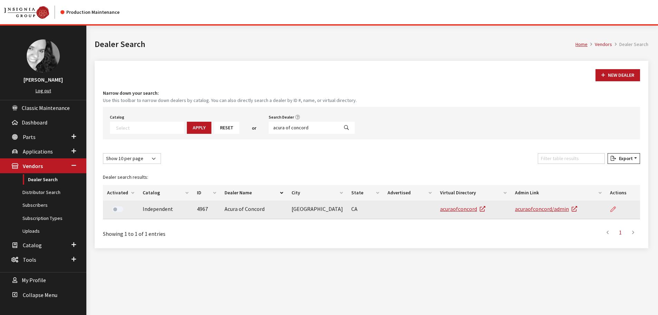
click at [610, 208] on icon at bounding box center [613, 209] width 6 height 6
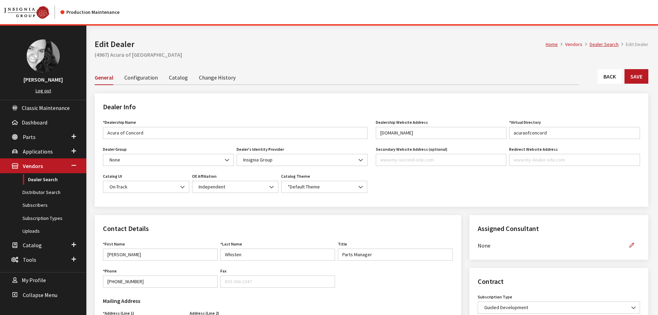
click at [605, 75] on link "Back" at bounding box center [609, 76] width 24 height 15
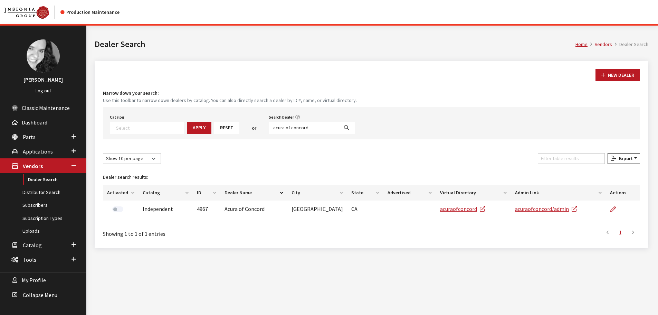
select select
click at [282, 130] on input "acura of concord" at bounding box center [304, 128] width 70 height 12
type input "wilde east"
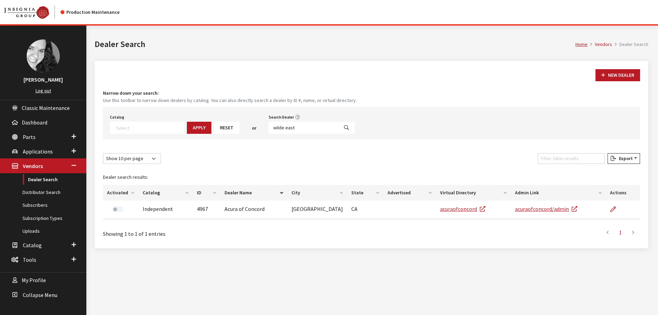
select select
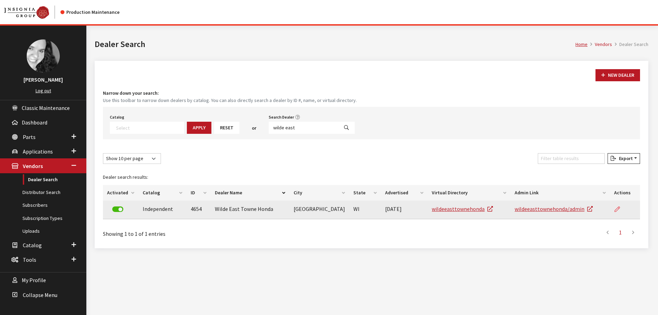
click at [616, 208] on icon at bounding box center [617, 209] width 6 height 6
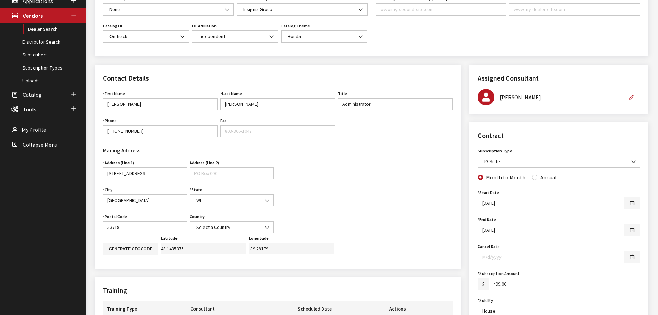
scroll to position [35, 0]
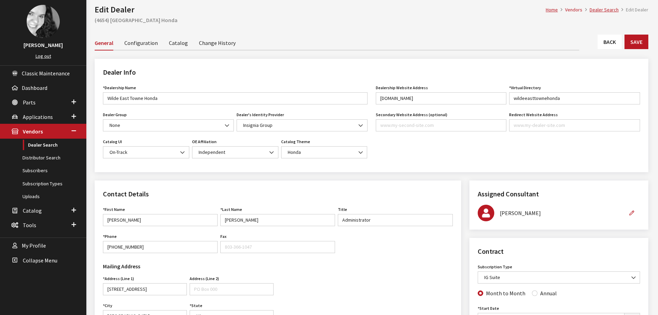
click at [615, 40] on link "Back" at bounding box center [609, 42] width 24 height 15
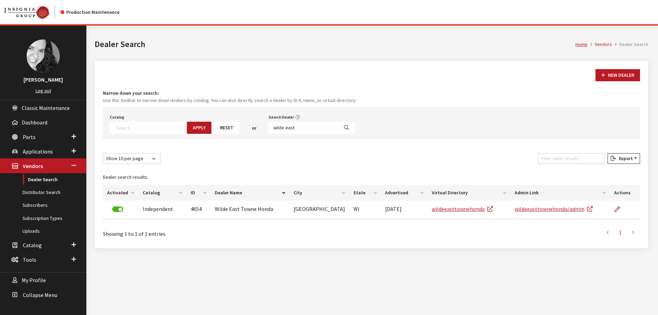
select select
click at [286, 125] on input "wilde east" at bounding box center [304, 128] width 70 height 12
click at [293, 129] on input "wilde east" at bounding box center [304, 128] width 70 height 12
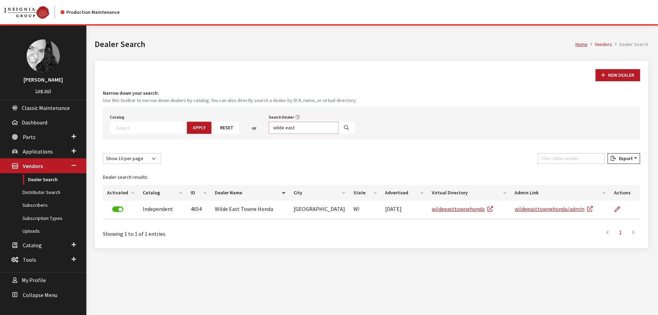
click at [293, 129] on input "wilde east" at bounding box center [304, 128] width 70 height 12
type input "bill bryan"
select select
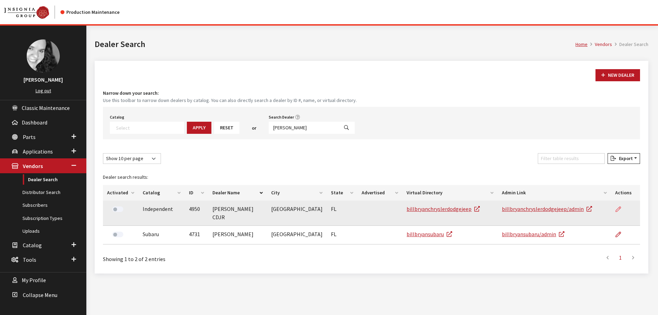
click at [617, 208] on icon at bounding box center [618, 209] width 6 height 6
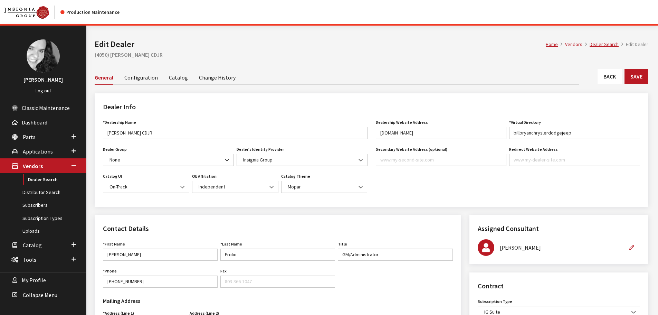
click at [611, 76] on link "Back" at bounding box center [609, 76] width 24 height 15
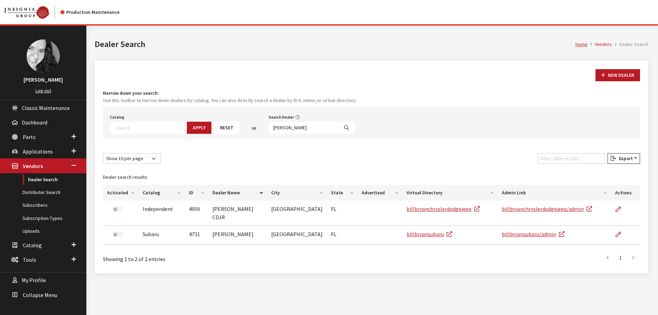
select select
click at [287, 127] on input "bill bryan" at bounding box center [304, 128] width 70 height 12
type input "jake kap"
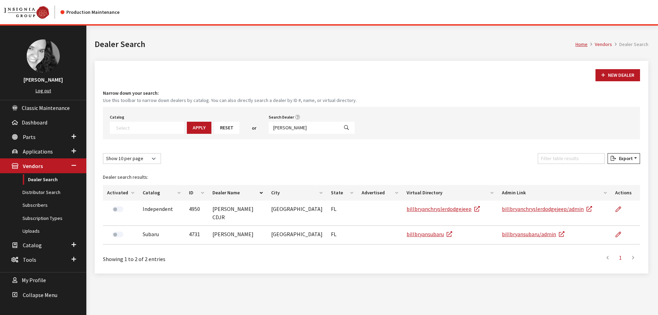
select select
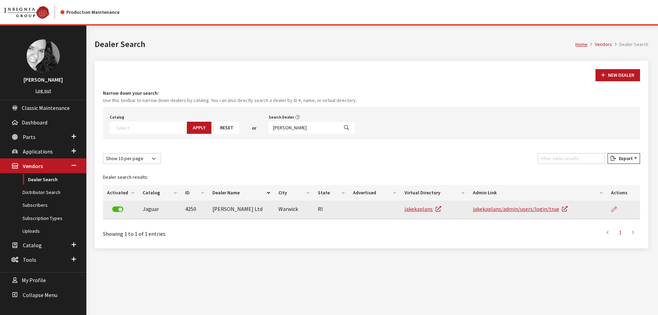
click at [615, 209] on icon at bounding box center [614, 209] width 6 height 6
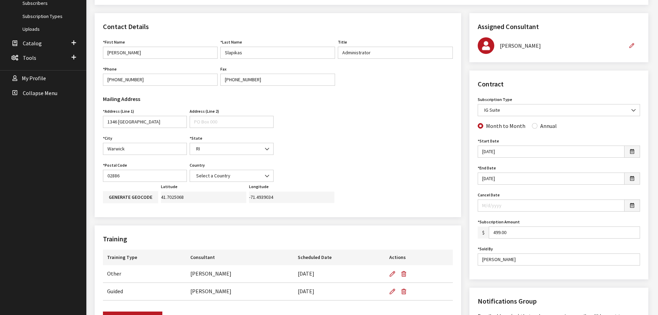
scroll to position [207, 0]
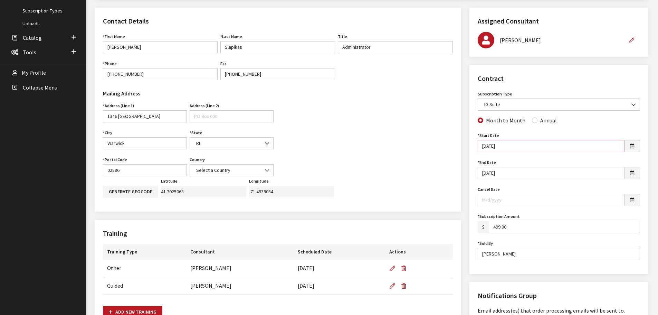
click at [489, 146] on input "[DATE]" at bounding box center [551, 146] width 147 height 12
type input "[DATE]"
click at [487, 174] on input "[DATE]" at bounding box center [551, 173] width 147 height 12
type input "[DATE]"
click at [500, 202] on input "Cancel Date" at bounding box center [551, 200] width 147 height 12
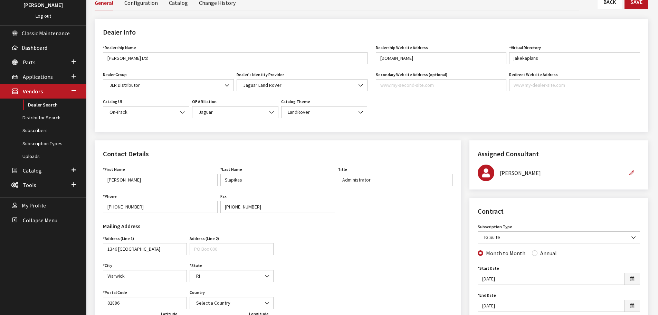
scroll to position [0, 0]
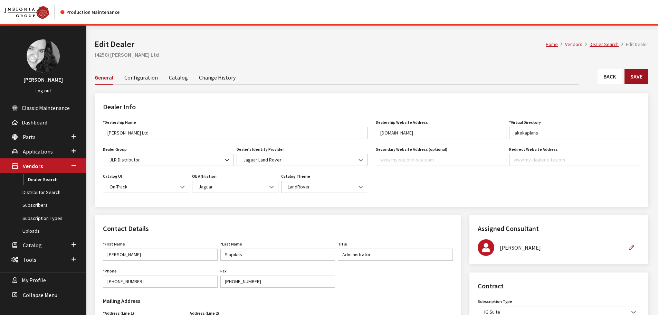
click at [632, 79] on button "Save" at bounding box center [636, 76] width 24 height 15
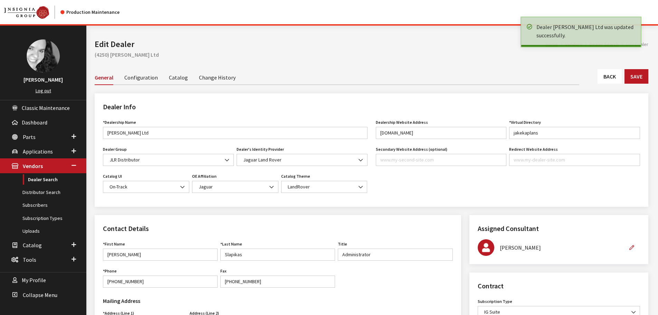
click at [608, 79] on link "Back" at bounding box center [609, 76] width 24 height 15
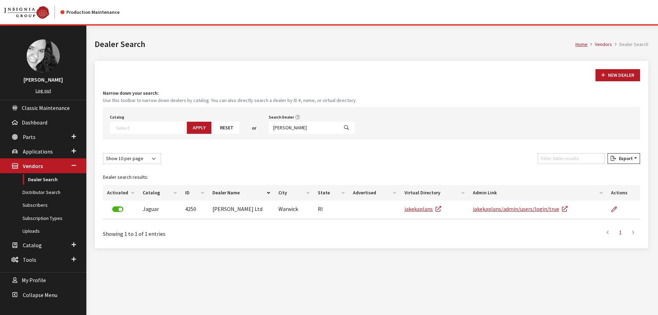
select select
click at [283, 129] on input "[PERSON_NAME]" at bounding box center [304, 128] width 70 height 12
click at [283, 129] on input "jake kap" at bounding box center [304, 128] width 70 height 12
type input "lithia cdjr"
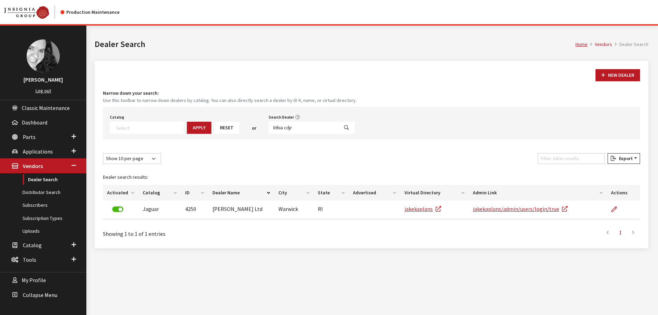
select select
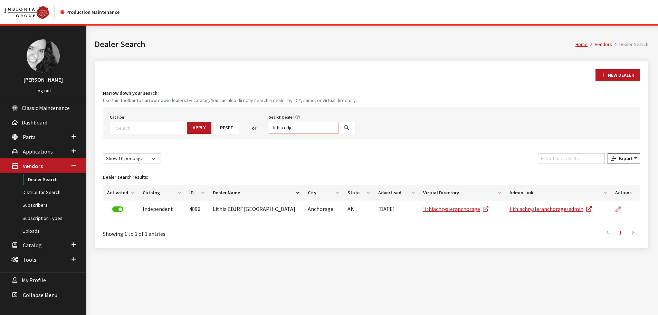
click at [289, 128] on input "lithia cdjr" at bounding box center [304, 128] width 70 height 12
type input "lithia chry"
select select
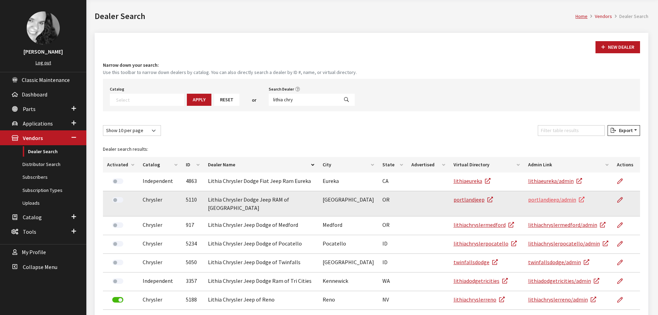
scroll to position [74, 0]
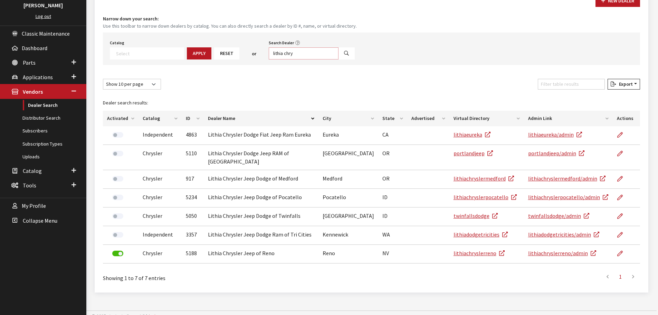
click at [286, 53] on input "lithia chry" at bounding box center [304, 53] width 70 height 12
type input "lithia"
select select
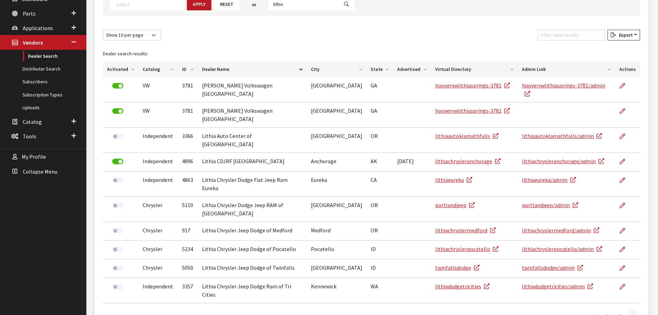
scroll to position [130, 0]
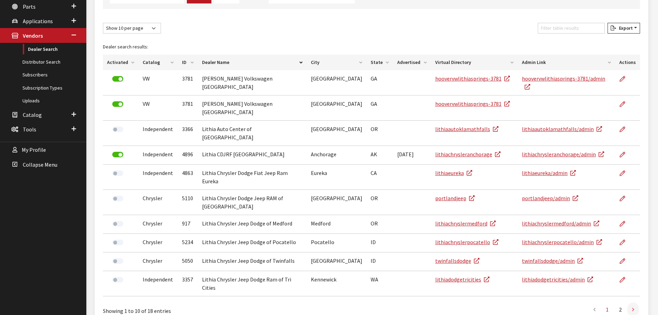
click at [635, 302] on link at bounding box center [633, 309] width 12 height 14
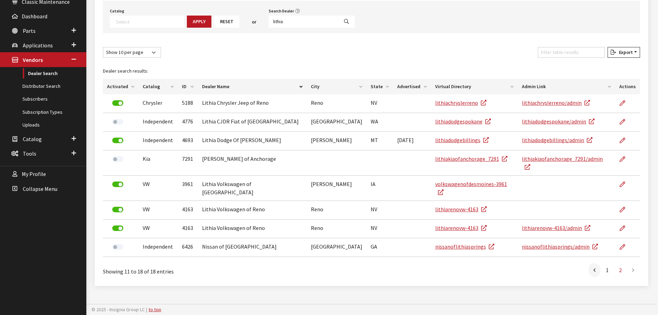
scroll to position [92, 0]
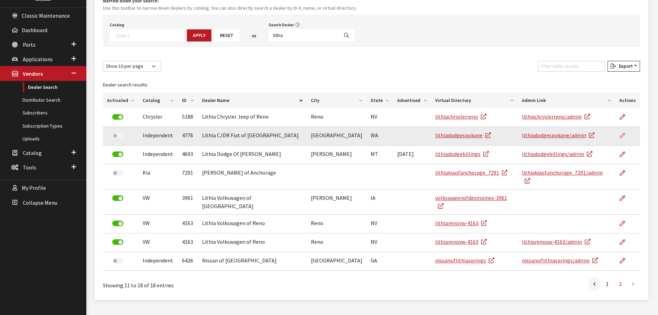
click at [621, 139] on link at bounding box center [625, 135] width 12 height 17
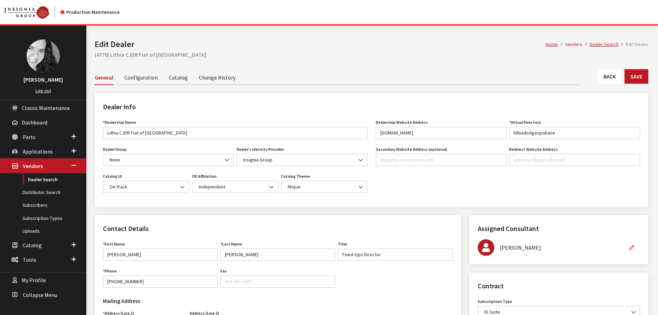
click at [606, 74] on link "Back" at bounding box center [609, 76] width 24 height 15
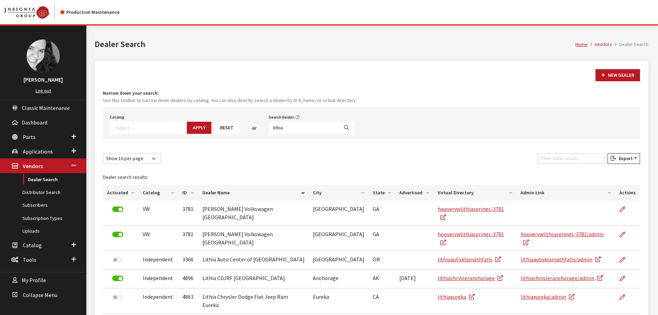
select select
click at [289, 127] on input "lithia" at bounding box center [304, 128] width 70 height 12
type input "[PERSON_NAME]"
select select
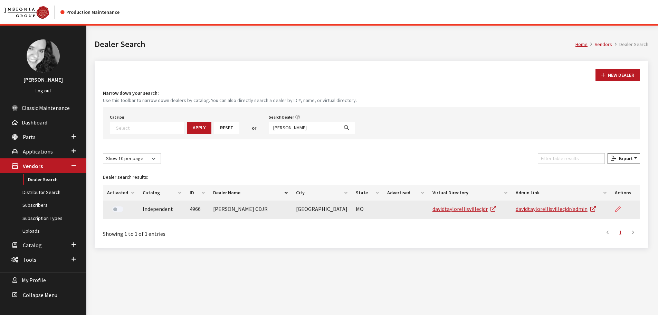
click at [619, 207] on icon at bounding box center [618, 209] width 6 height 6
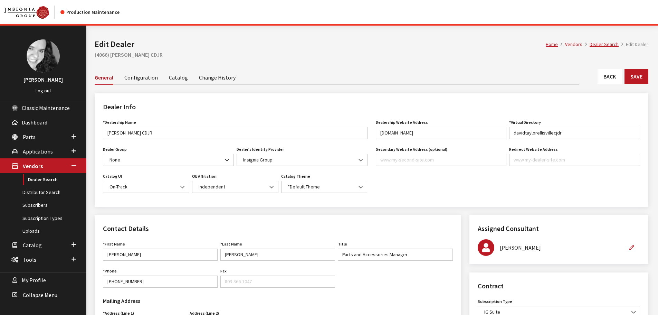
click at [606, 74] on link "Back" at bounding box center [609, 76] width 24 height 15
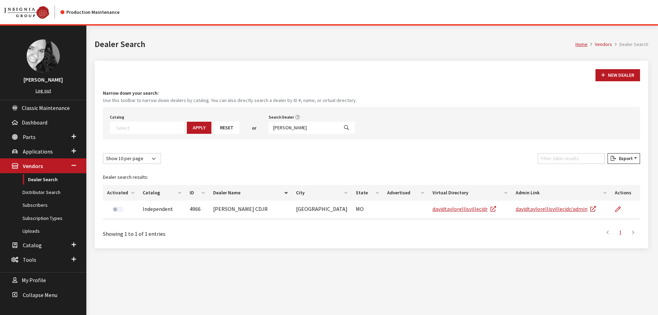
select select
click at [289, 128] on input "david tay" at bounding box center [304, 128] width 70 height 12
type input "stewart su"
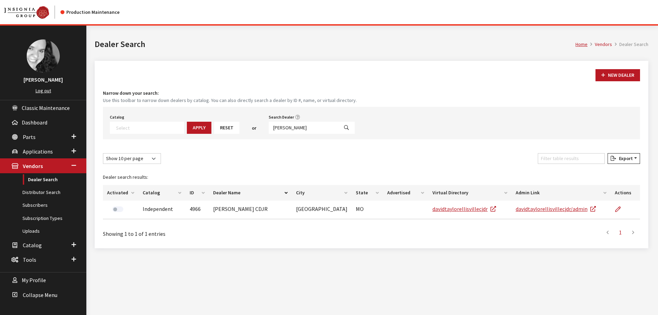
select select
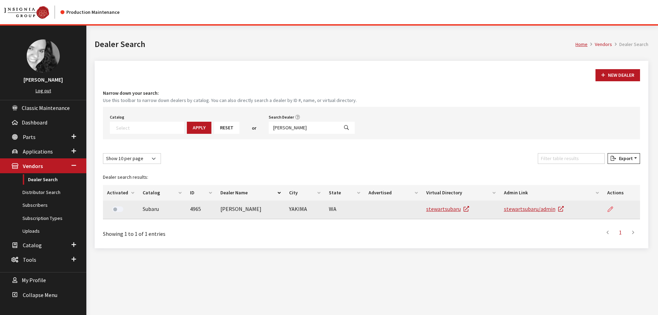
click at [611, 208] on icon at bounding box center [610, 209] width 6 height 6
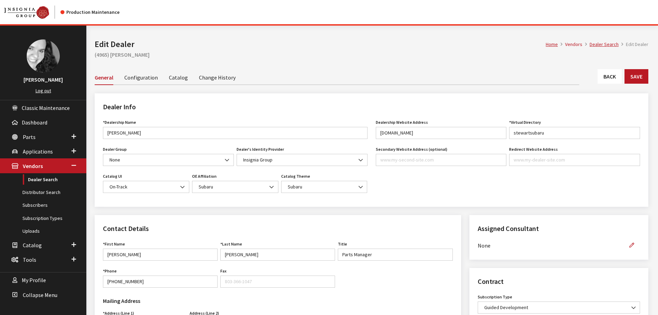
click at [611, 81] on link "Back" at bounding box center [609, 76] width 24 height 15
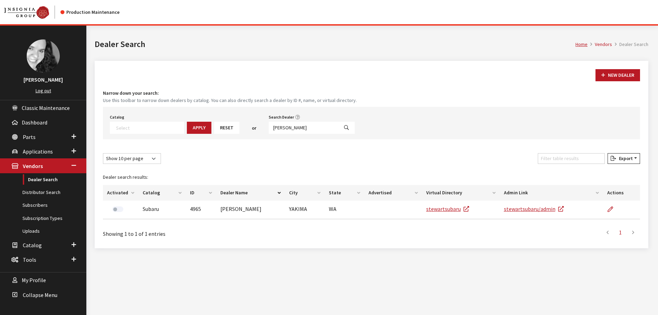
select select
click at [287, 126] on input "stewart su" at bounding box center [304, 128] width 70 height 12
type input "sommers su"
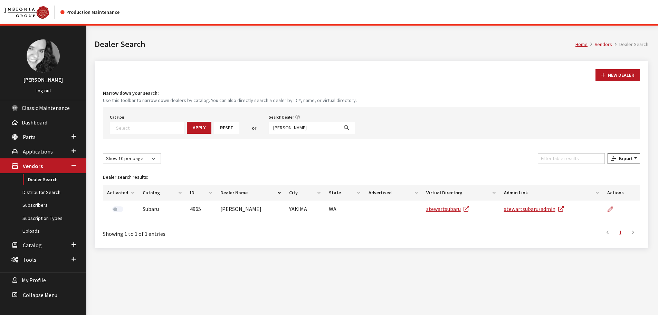
select select
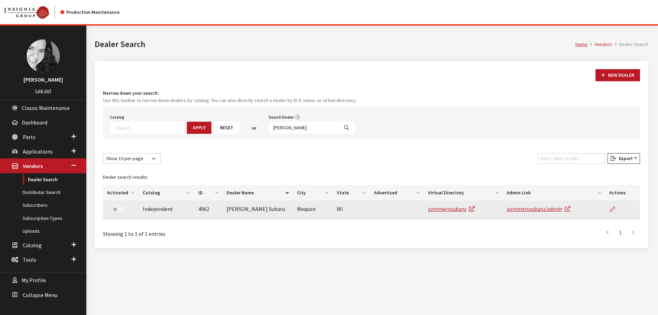
click at [612, 208] on icon at bounding box center [612, 209] width 6 height 6
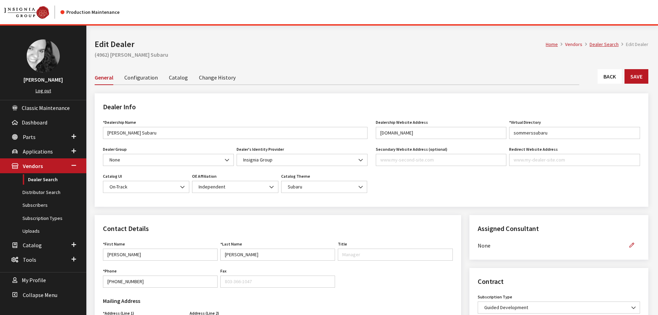
click at [606, 76] on link "Back" at bounding box center [609, 76] width 24 height 15
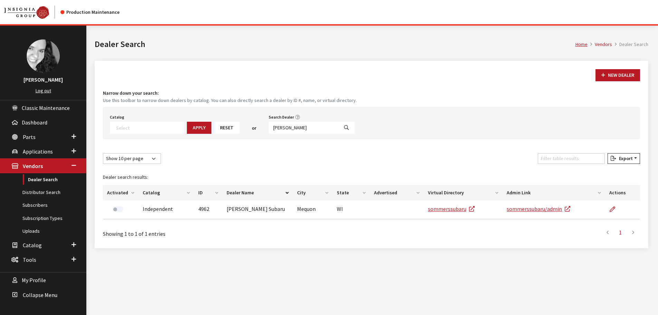
select select
click at [295, 128] on input "sommers su" at bounding box center [304, 128] width 70 height 12
type input "sport durst"
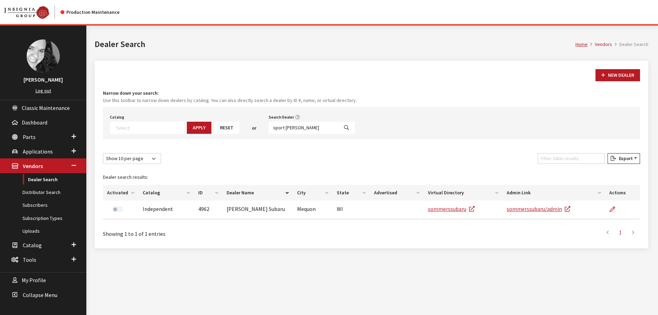
select select
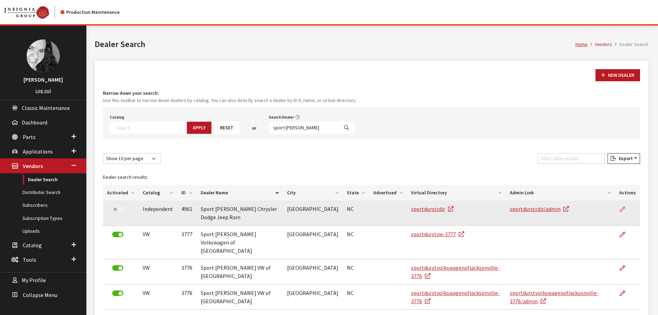
click at [625, 210] on icon at bounding box center [622, 209] width 6 height 6
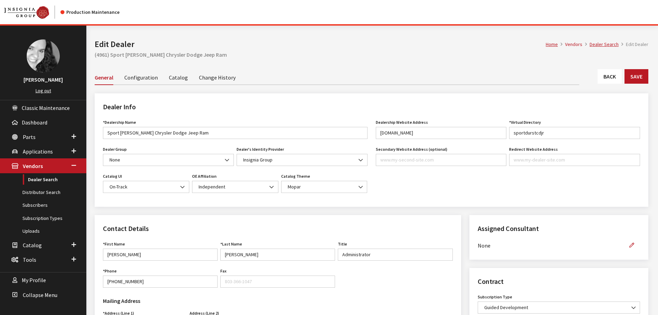
click at [609, 75] on link "Back" at bounding box center [609, 76] width 24 height 15
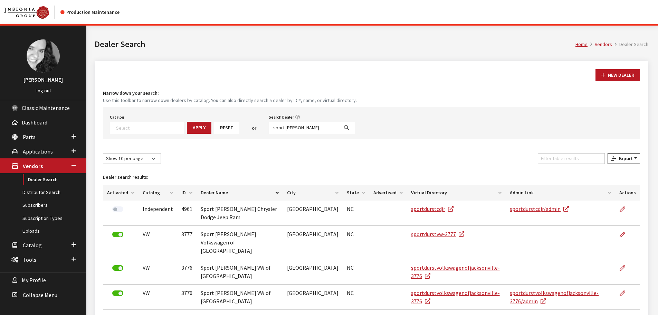
select select
click at [290, 125] on input "sport durst" at bounding box center [304, 128] width 70 height 12
type input "haasz"
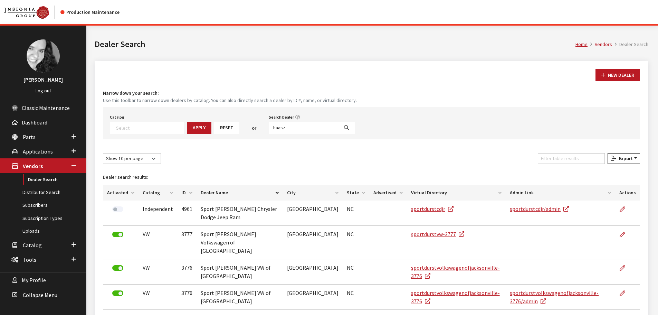
select select
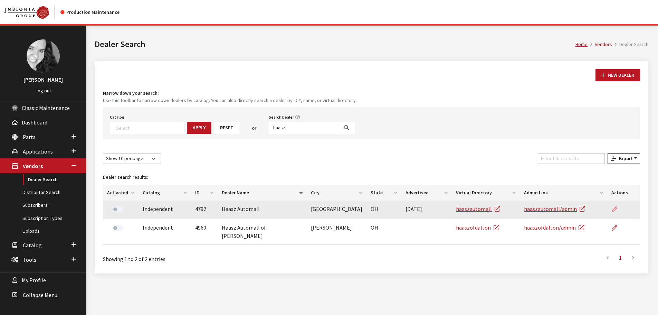
click at [616, 207] on icon at bounding box center [614, 209] width 6 height 6
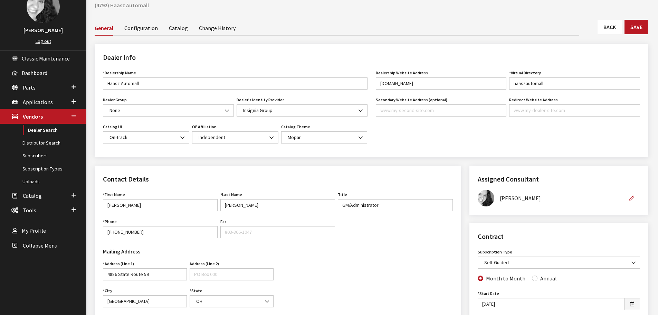
scroll to position [35, 0]
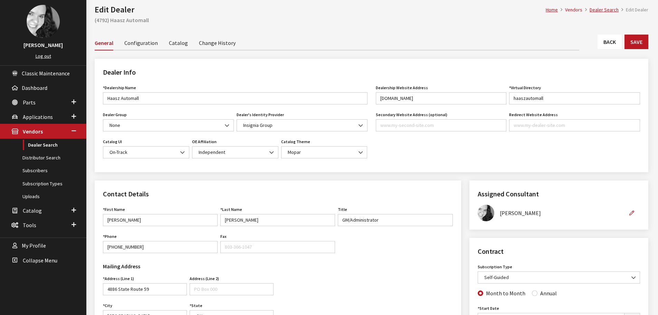
click at [221, 44] on link "Change History" at bounding box center [217, 42] width 37 height 15
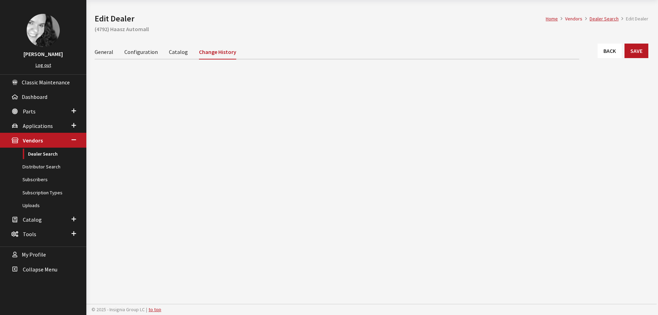
scroll to position [26, 0]
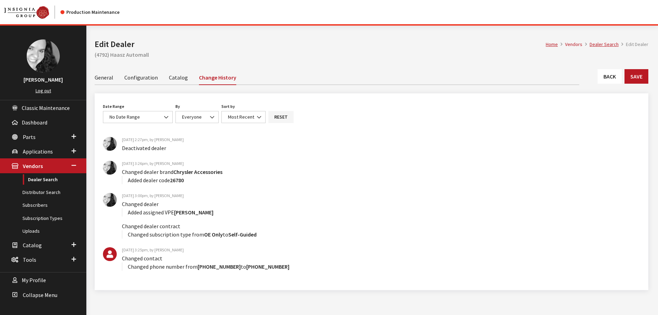
click at [613, 81] on link "Back" at bounding box center [609, 76] width 24 height 15
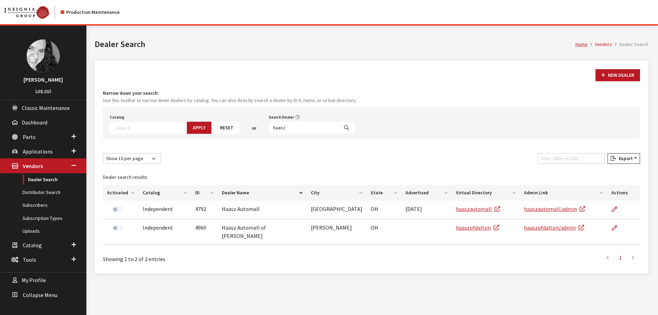
select select
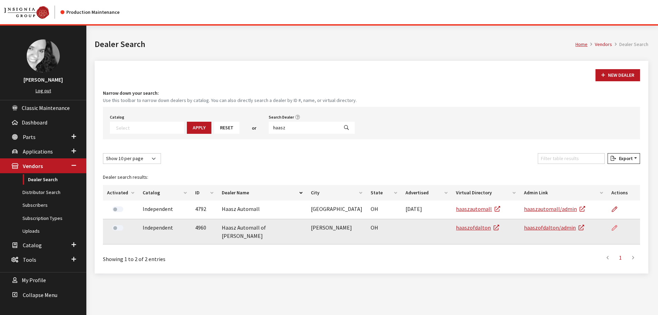
click at [613, 227] on icon at bounding box center [614, 228] width 6 height 6
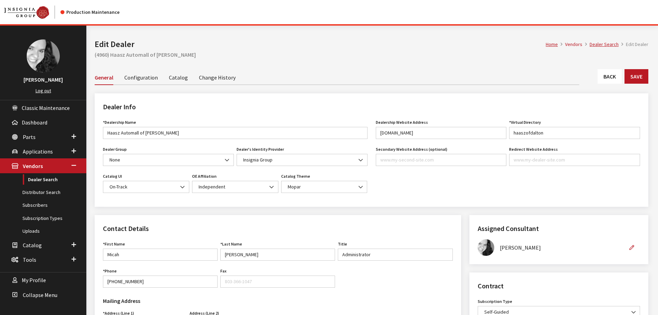
click at [607, 75] on link "Back" at bounding box center [609, 76] width 24 height 15
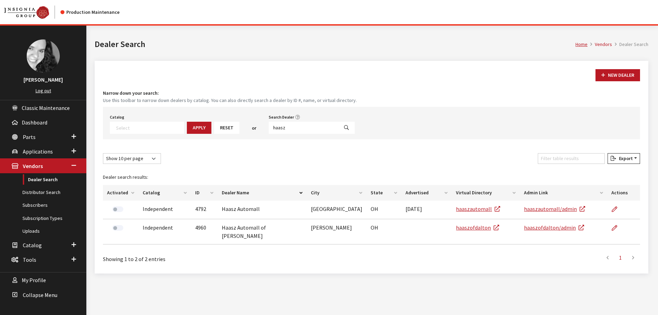
select select
click at [285, 132] on input "haasz" at bounding box center [304, 128] width 70 height 12
type input "frank boucher"
select select
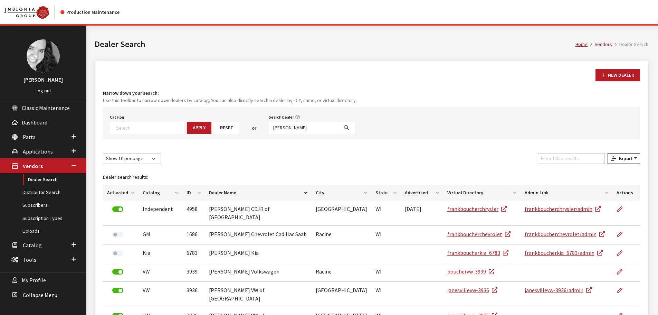
scroll to position [35, 0]
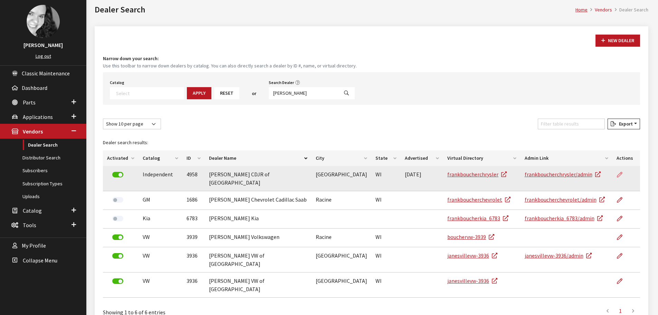
click at [620, 173] on icon at bounding box center [620, 175] width 6 height 6
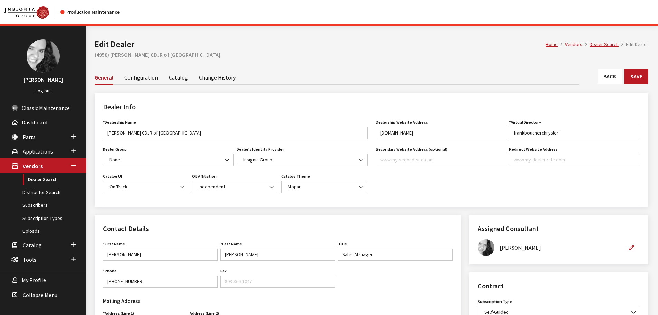
click at [603, 74] on link "Back" at bounding box center [609, 76] width 24 height 15
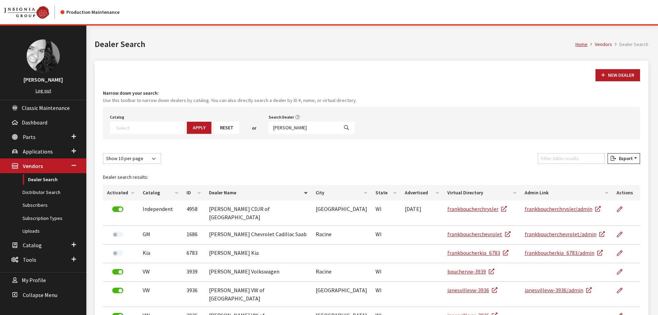
select select
click at [295, 128] on input "frank boucher" at bounding box center [304, 128] width 70 height 12
type input "north point"
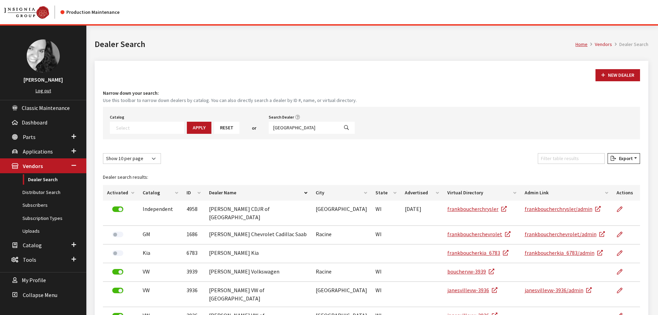
select select
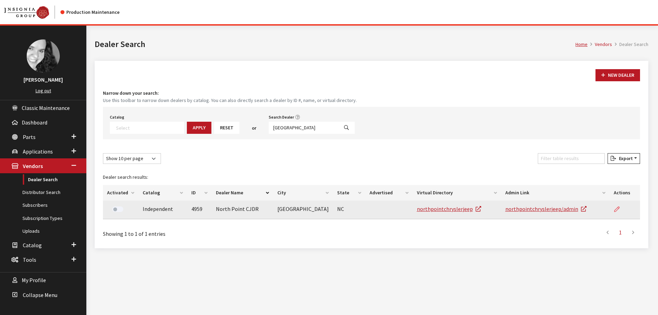
click at [614, 209] on icon at bounding box center [617, 209] width 6 height 6
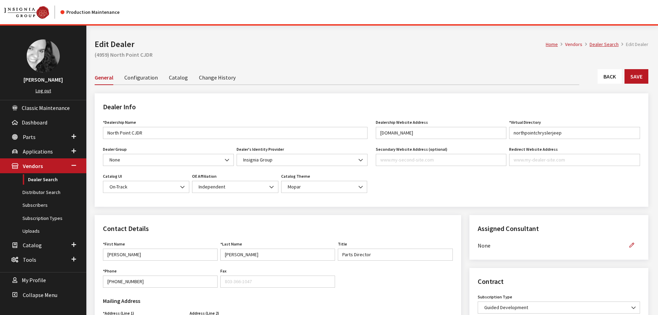
click at [605, 79] on link "Back" at bounding box center [609, 76] width 24 height 15
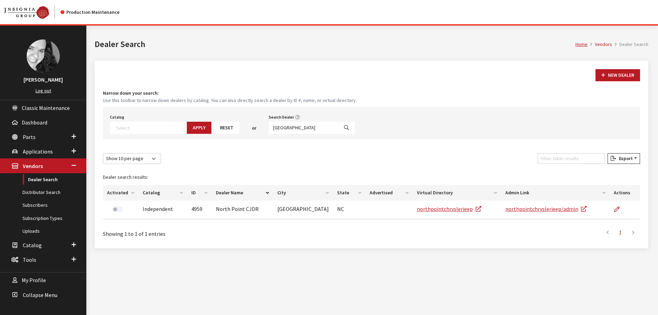
select select
click at [288, 126] on input "north point" at bounding box center [304, 128] width 70 height 12
type input "south shore"
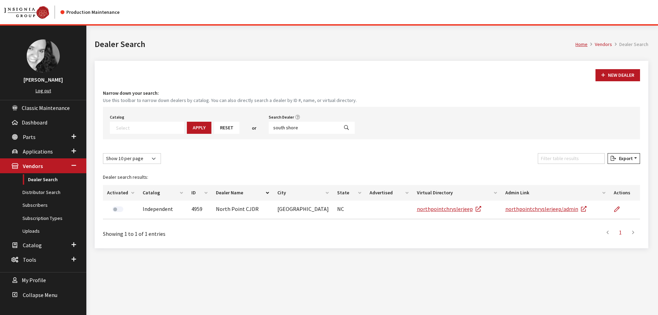
select select
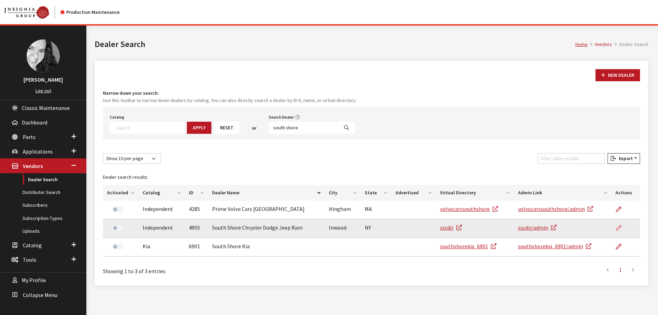
click at [616, 229] on icon at bounding box center [619, 228] width 6 height 6
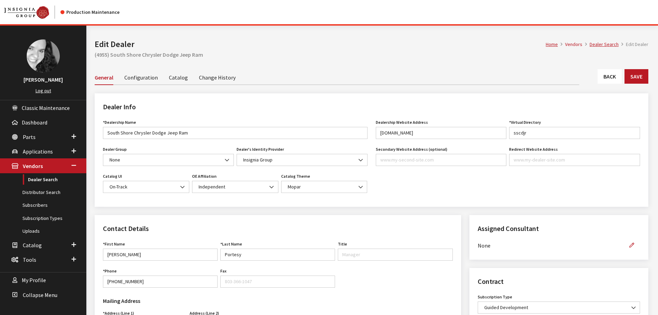
click at [605, 74] on link "Back" at bounding box center [609, 76] width 24 height 15
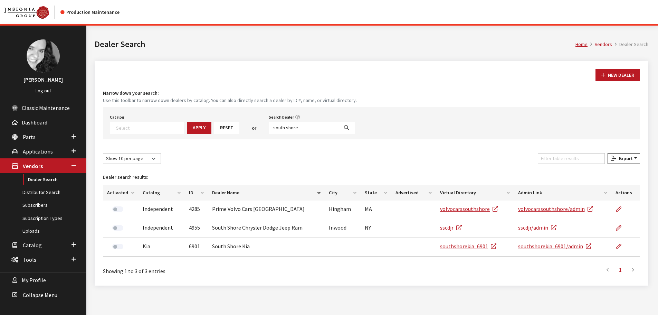
select select
click at [290, 128] on input "south shore" at bounding box center [304, 128] width 70 height 12
type input "[PERSON_NAME] chr"
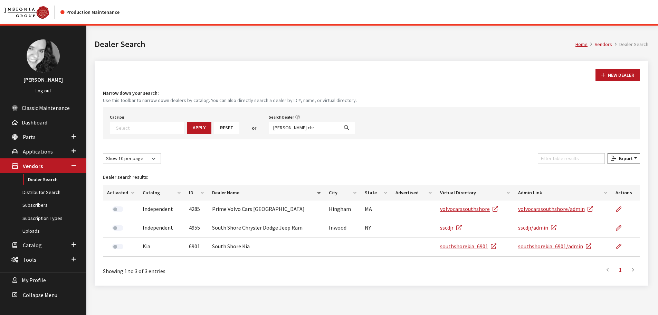
select select
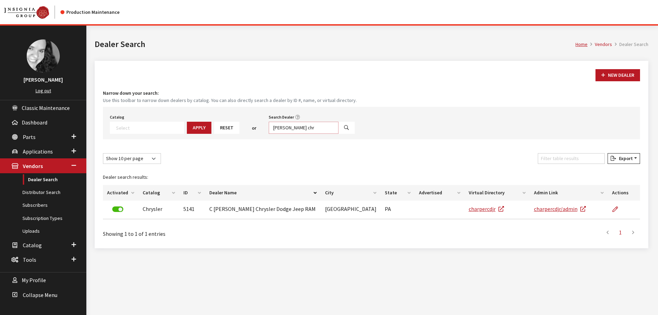
click at [298, 127] on input "[PERSON_NAME] chr" at bounding box center [304, 128] width 70 height 12
type input "[PERSON_NAME]"
select select
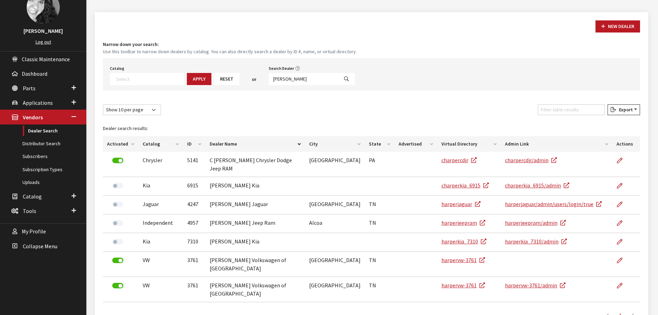
scroll to position [69, 0]
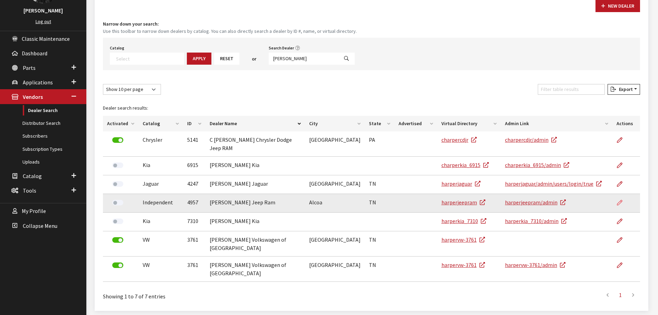
click at [621, 200] on icon at bounding box center [620, 203] width 6 height 6
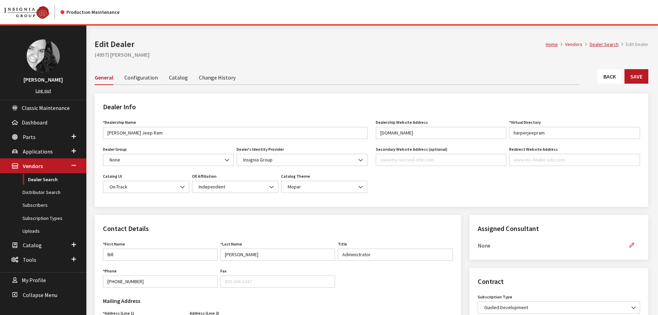
click at [611, 74] on link "Back" at bounding box center [609, 76] width 24 height 15
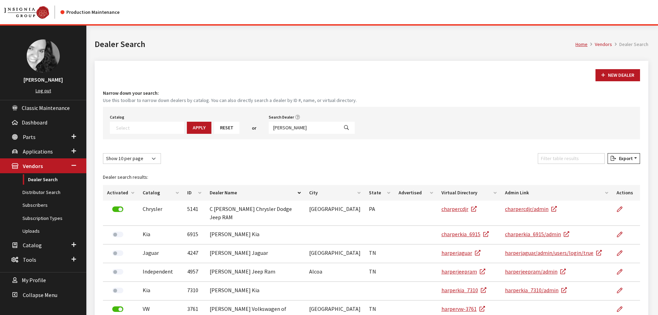
select select
click at [282, 128] on input "[PERSON_NAME]" at bounding box center [304, 128] width 70 height 12
type input "best ch"
select select
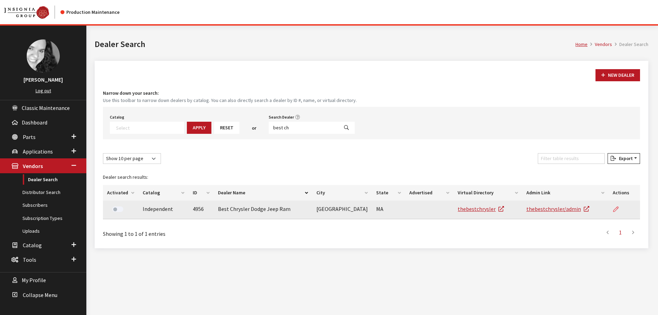
click at [615, 208] on icon at bounding box center [616, 209] width 6 height 6
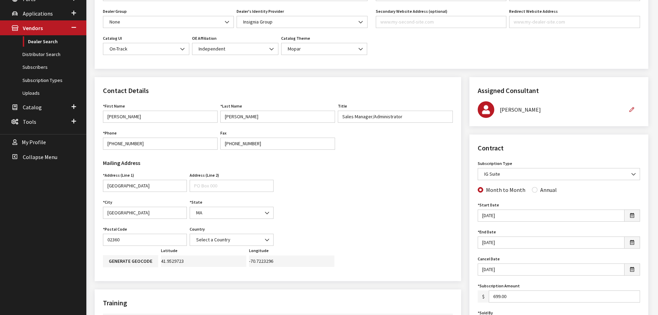
scroll to position [35, 0]
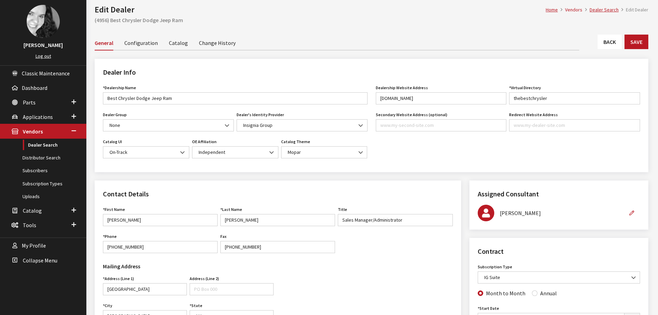
click at [604, 44] on link "Back" at bounding box center [609, 42] width 24 height 15
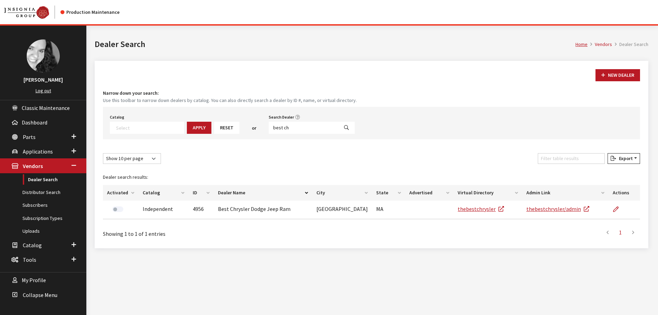
select select
click at [285, 126] on input "best ch" at bounding box center [304, 128] width 70 height 12
type input "vatland"
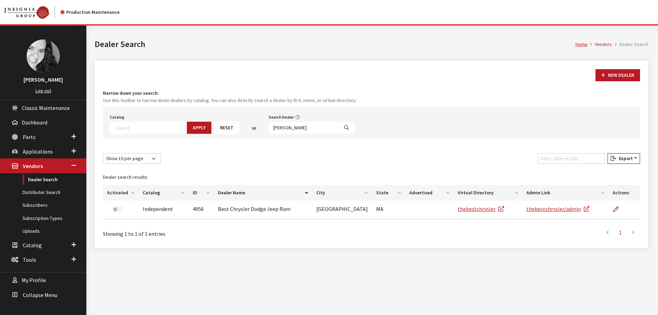
select select
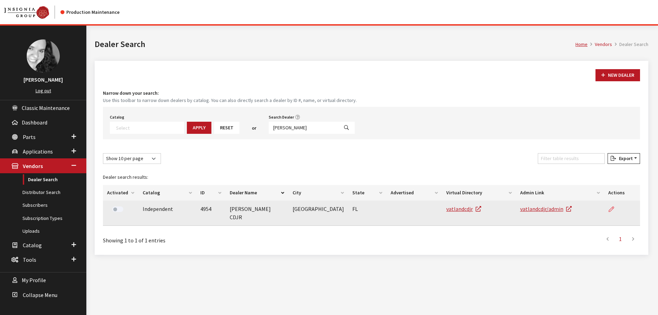
click at [610, 211] on icon at bounding box center [611, 209] width 6 height 6
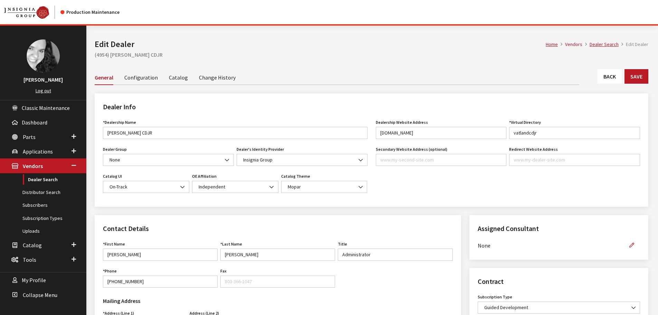
click at [607, 77] on link "Back" at bounding box center [609, 76] width 24 height 15
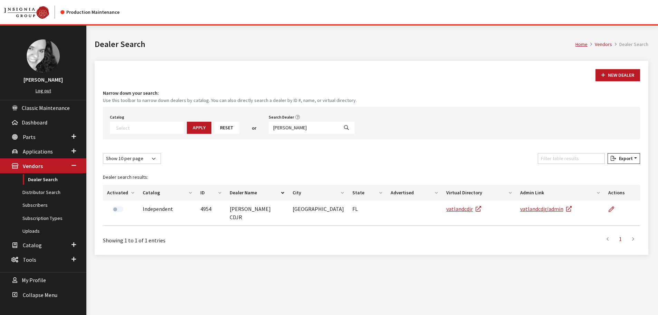
select select
click at [296, 125] on input "[PERSON_NAME]" at bounding box center [304, 128] width 70 height 12
type input "beardmore su"
select select
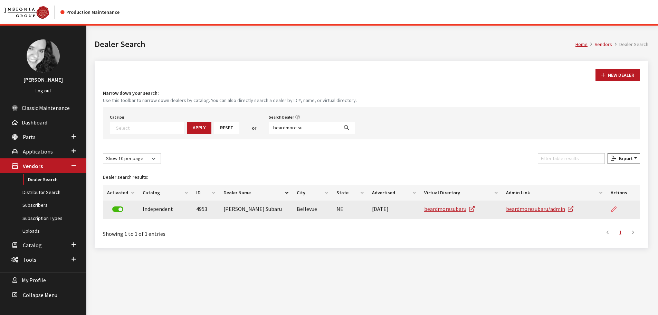
click at [613, 209] on icon at bounding box center [614, 209] width 6 height 6
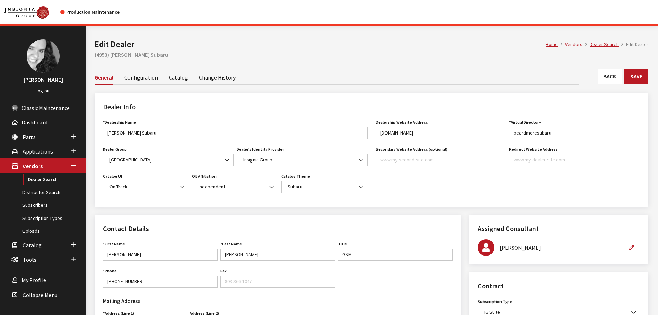
click at [611, 79] on link "Back" at bounding box center [609, 76] width 24 height 15
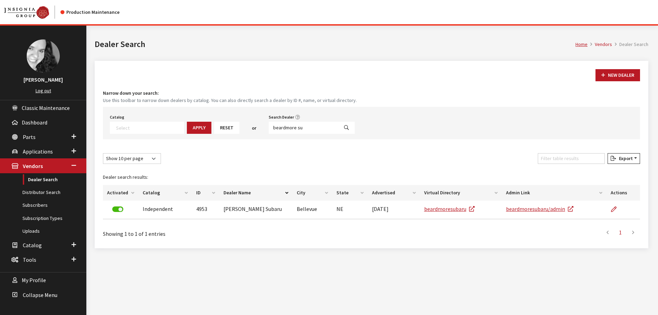
select select
click at [295, 127] on input "beardmore su" at bounding box center [304, 128] width 70 height 12
type input "bloomington su"
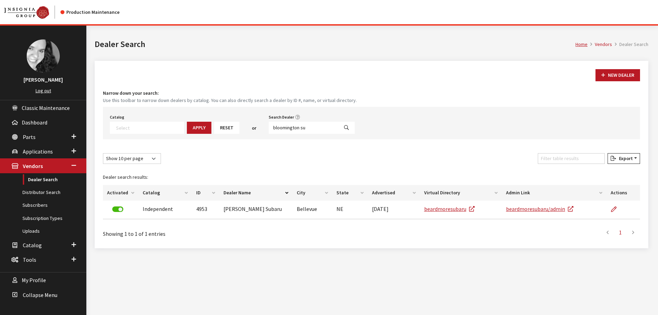
select select
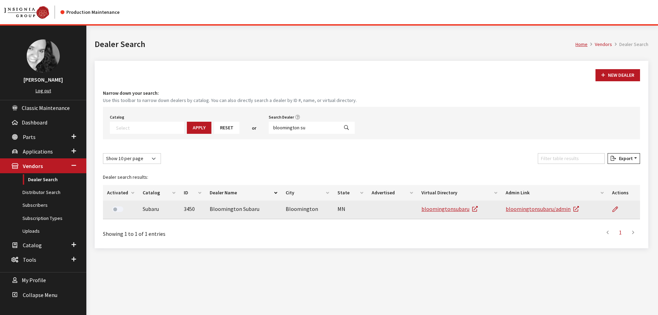
click at [611, 210] on td at bounding box center [624, 209] width 32 height 19
click at [616, 210] on icon at bounding box center [615, 209] width 6 height 6
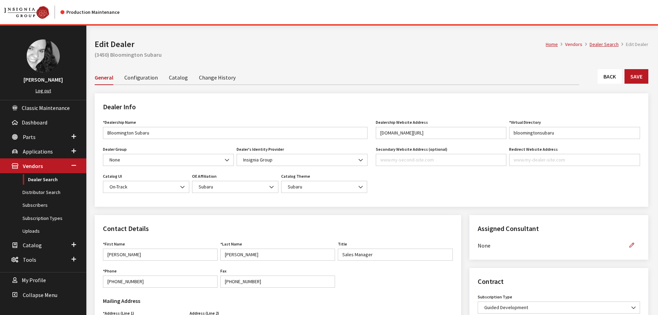
click at [614, 78] on link "Back" at bounding box center [609, 76] width 24 height 15
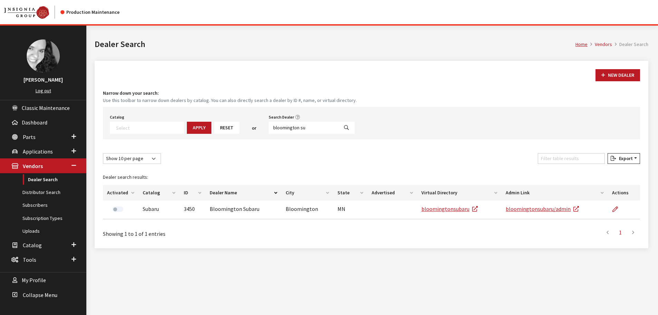
select select
click at [298, 126] on input "bloomington su" at bounding box center [304, 128] width 70 height 12
type input "[PERSON_NAME] mot"
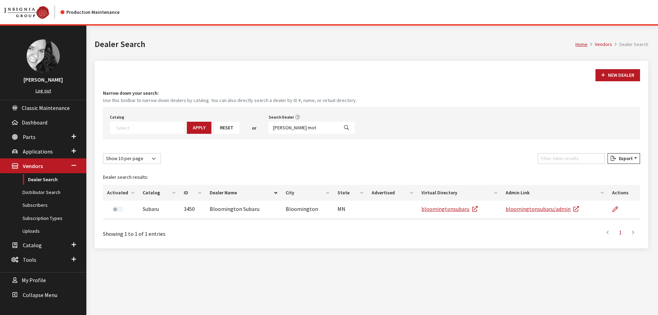
select select
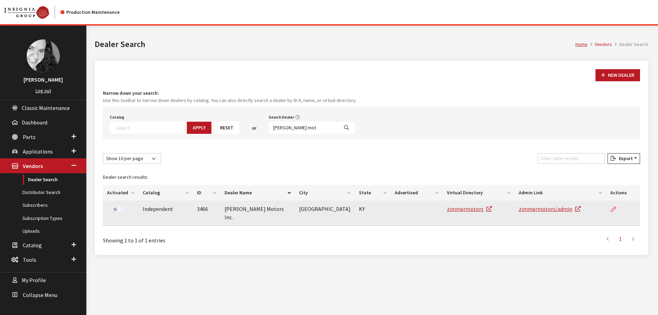
click at [610, 209] on icon at bounding box center [613, 209] width 6 height 6
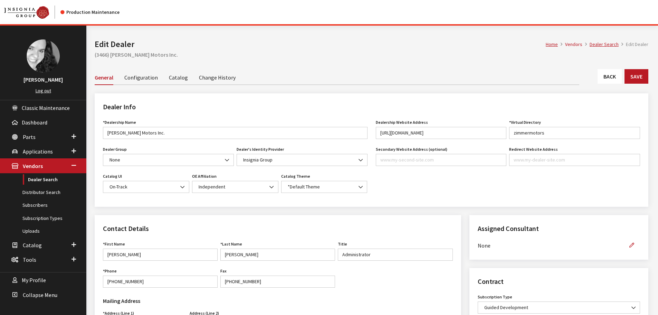
click at [611, 76] on link "Back" at bounding box center [609, 76] width 24 height 15
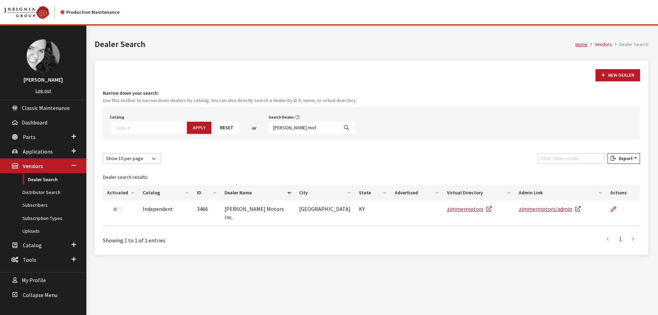
select select
click at [295, 126] on input "[PERSON_NAME] mot" at bounding box center [304, 128] width 70 height 12
type input "san marcos"
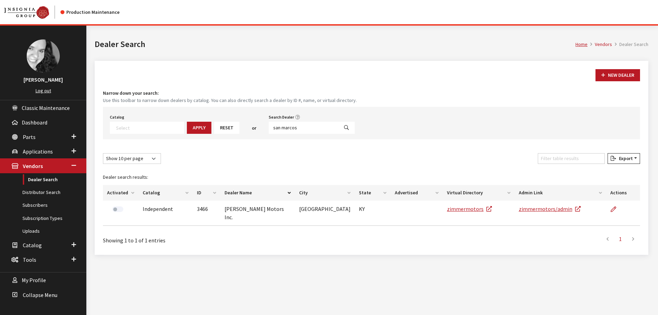
select select
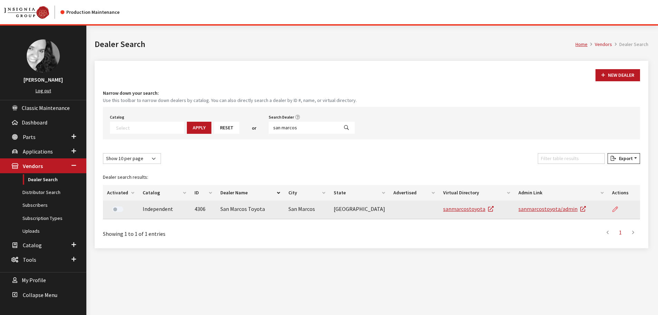
click at [615, 208] on icon at bounding box center [615, 209] width 6 height 6
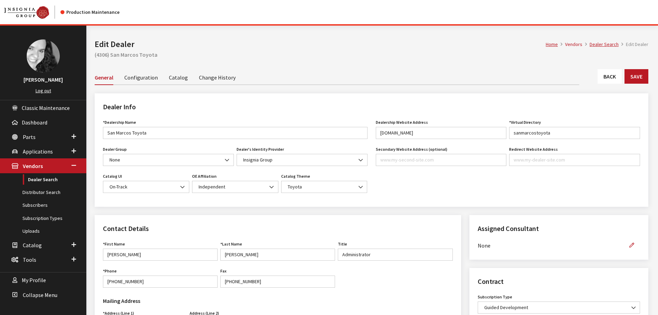
click at [613, 78] on link "Back" at bounding box center [609, 76] width 24 height 15
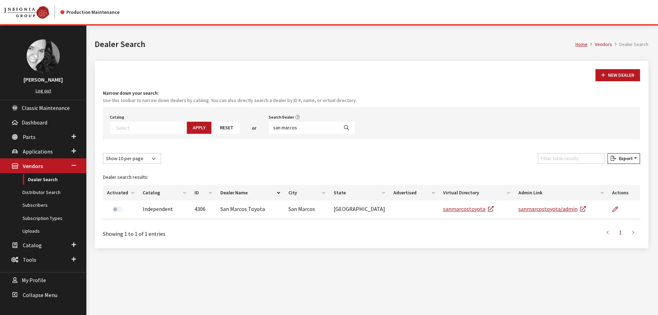
select select
click at [295, 128] on input "san marcos" at bounding box center [304, 128] width 70 height 12
type input "ferguson s"
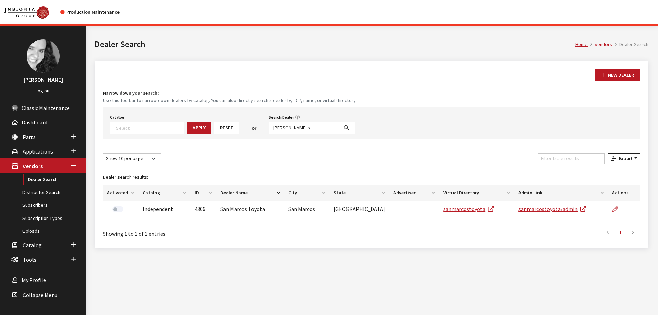
select select
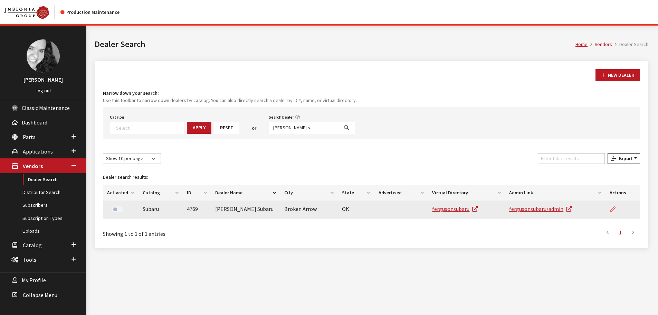
click at [613, 208] on icon at bounding box center [613, 209] width 6 height 6
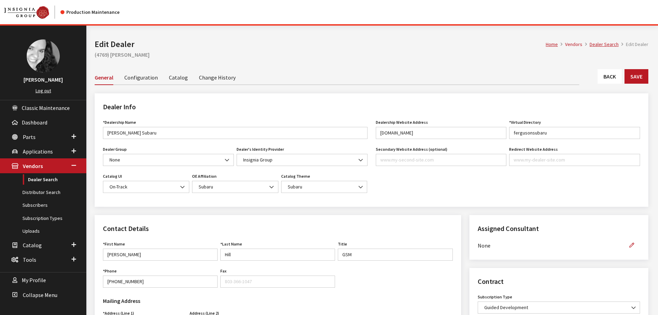
click at [610, 77] on link "Back" at bounding box center [609, 76] width 24 height 15
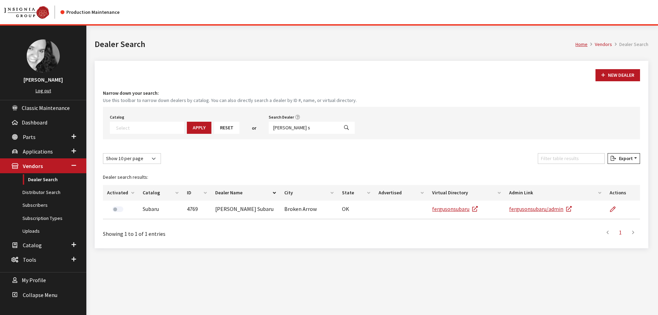
select select
click at [292, 128] on input "[PERSON_NAME] s" at bounding box center [304, 128] width 70 height 12
click at [292, 128] on input "ferguson s" at bounding box center [304, 128] width 70 height 12
type input "bryan college"
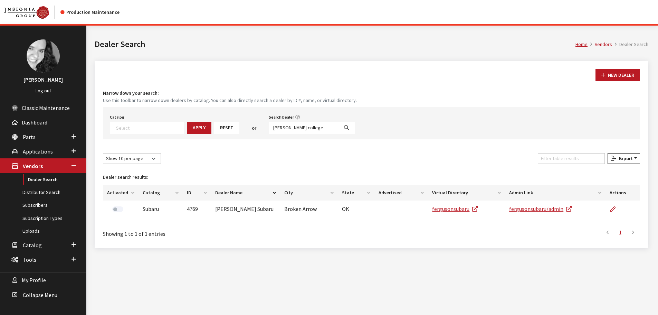
select select
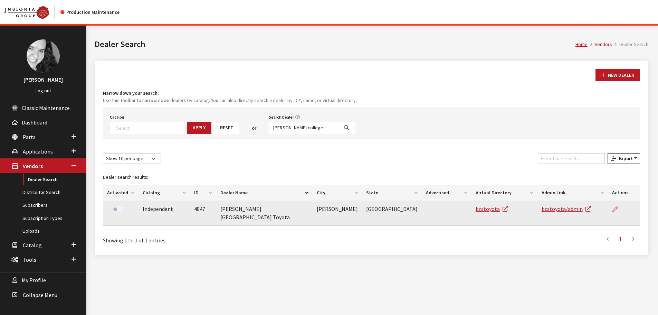
click at [612, 209] on icon at bounding box center [615, 209] width 6 height 6
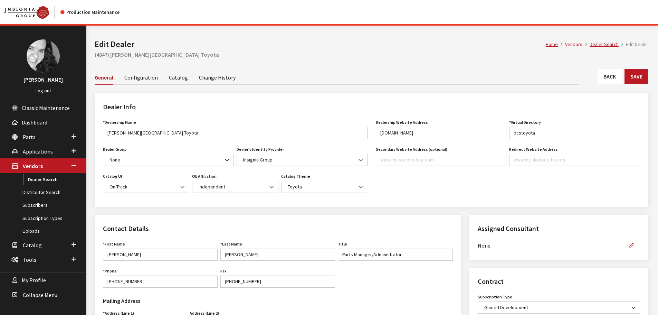
drag, startPoint x: 607, startPoint y: 69, endPoint x: 608, endPoint y: 72, distance: 3.6
click at [607, 69] on div "Home Vendors Dealer Search Edit Dealer Edit Dealer (4847) Bryan College Station…" at bounding box center [371, 48] width 562 height 44
click at [608, 73] on link "Back" at bounding box center [609, 76] width 24 height 15
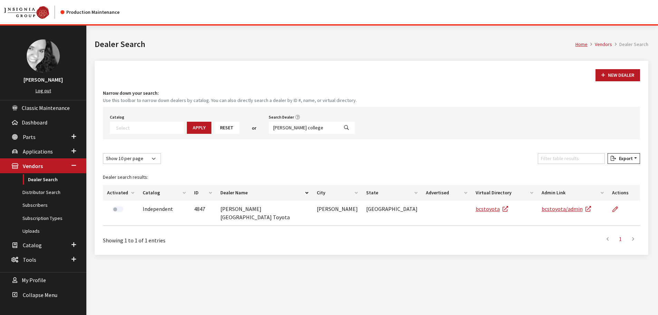
select select
click at [293, 126] on input "bryan college" at bounding box center [304, 128] width 70 height 12
type input "[GEOGRAPHIC_DATA]"
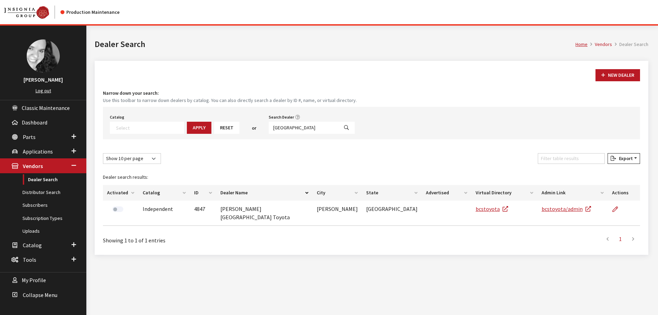
select select
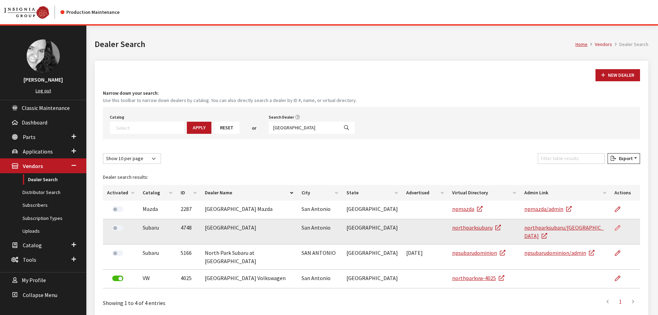
click at [619, 229] on icon at bounding box center [618, 228] width 6 height 6
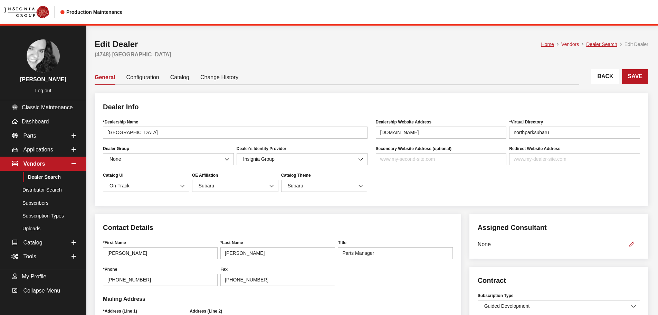
click at [610, 77] on link "Back" at bounding box center [605, 76] width 28 height 15
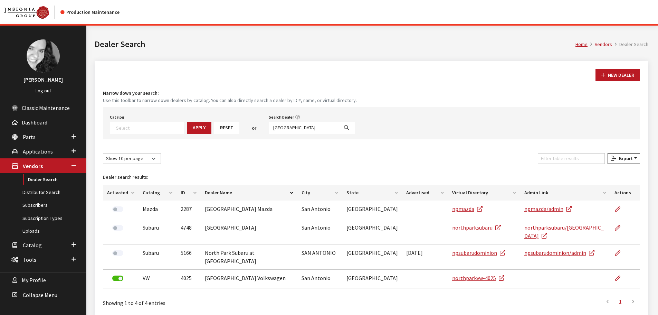
select select
click at [295, 128] on input "[GEOGRAPHIC_DATA]" at bounding box center [304, 128] width 70 height 12
type input "[GEOGRAPHIC_DATA] to"
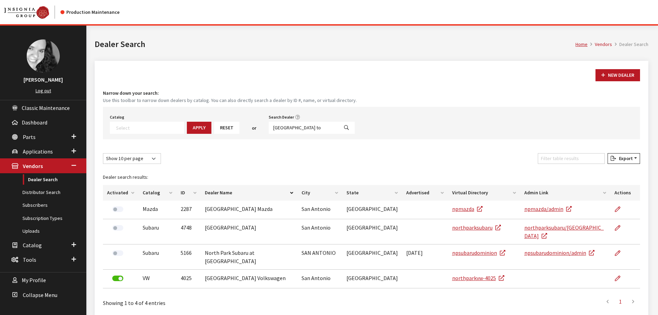
select select
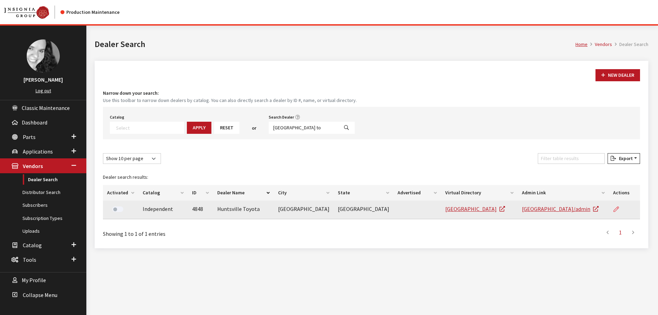
click at [616, 210] on icon at bounding box center [616, 209] width 6 height 6
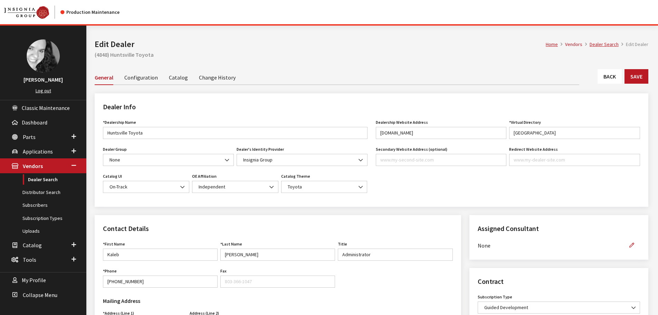
click at [614, 75] on link "Back" at bounding box center [609, 76] width 24 height 15
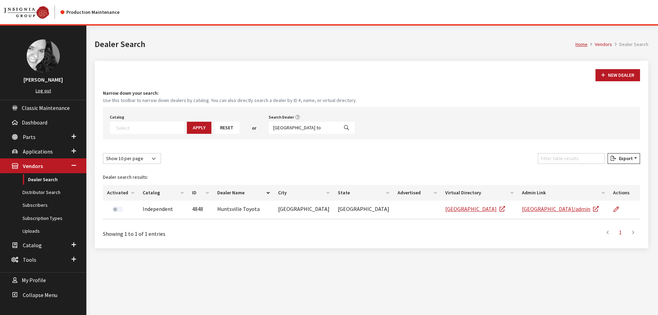
select select
click at [295, 127] on input "huntsville to" at bounding box center [304, 128] width 70 height 12
type input "groove"
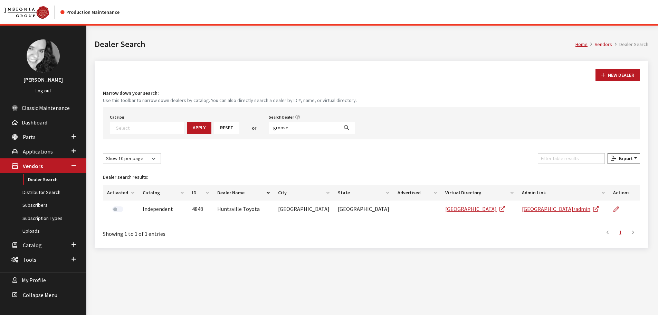
select select
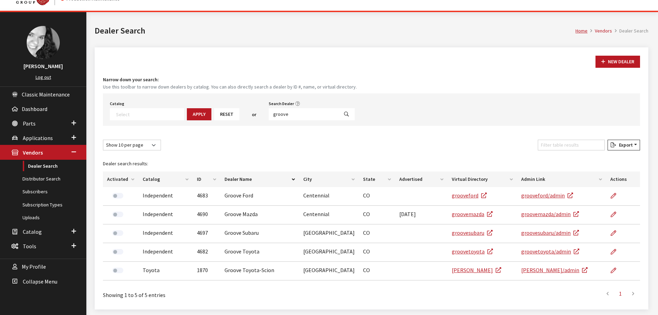
scroll to position [35, 0]
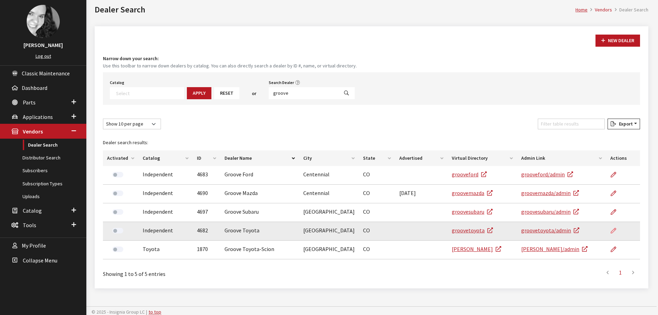
click at [614, 231] on icon at bounding box center [613, 231] width 6 height 6
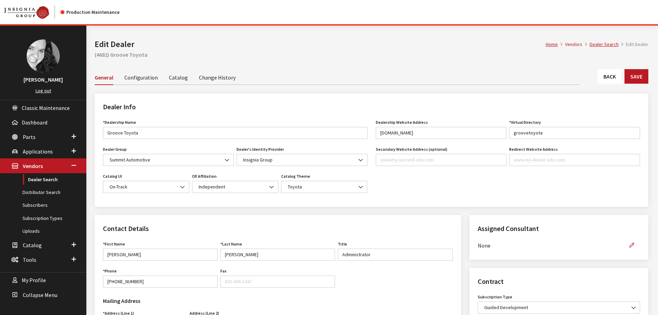
click at [616, 78] on link "Back" at bounding box center [609, 76] width 24 height 15
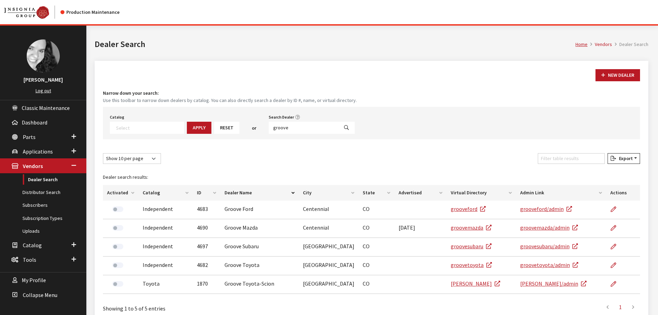
select select
click at [303, 129] on input "groove" at bounding box center [304, 128] width 70 height 12
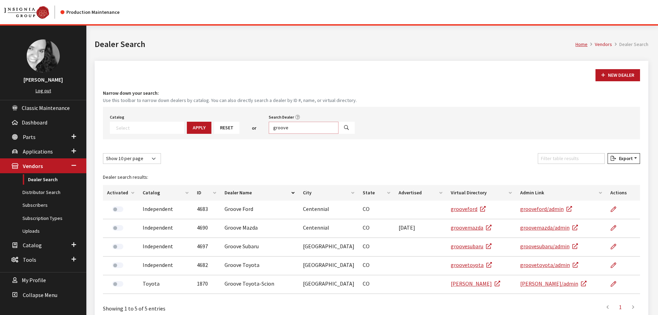
click at [303, 129] on input "groove" at bounding box center [304, 128] width 70 height 12
type input "summit"
select select
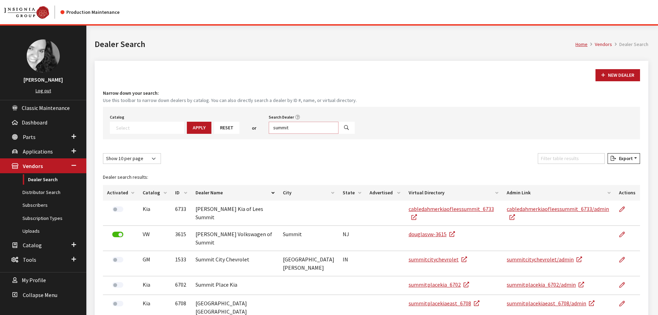
click at [286, 127] on input "summit" at bounding box center [304, 128] width 70 height 12
type input "sport subaru"
select select
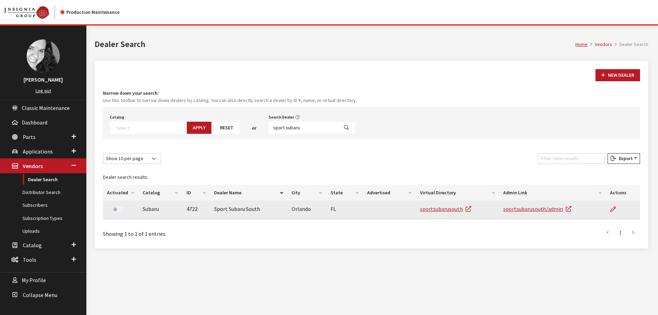
click at [609, 207] on td at bounding box center [623, 209] width 34 height 19
click at [612, 209] on icon at bounding box center [613, 209] width 6 height 6
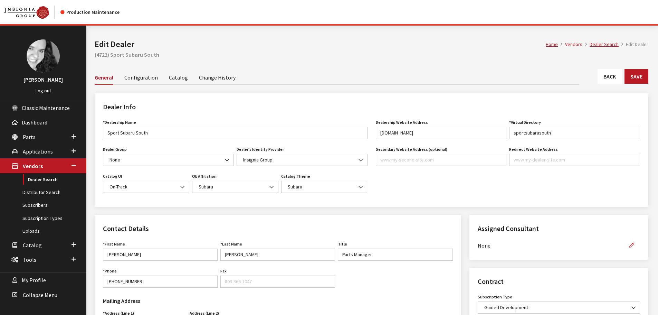
click at [601, 80] on link "Back" at bounding box center [609, 76] width 24 height 15
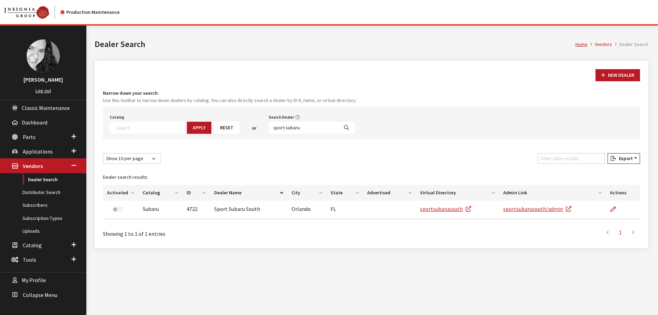
select select
click at [290, 128] on input "sport subaru" at bounding box center [304, 128] width 70 height 12
type input "sellers su"
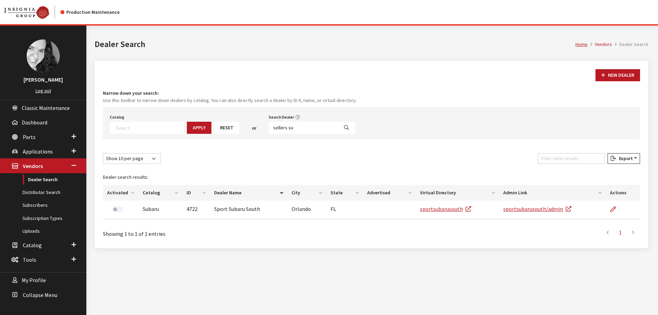
select select
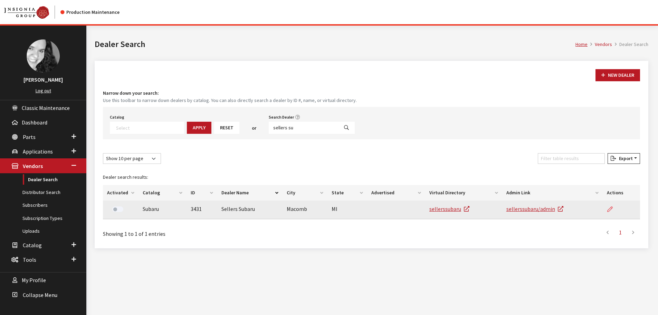
click at [610, 209] on icon at bounding box center [610, 209] width 6 height 6
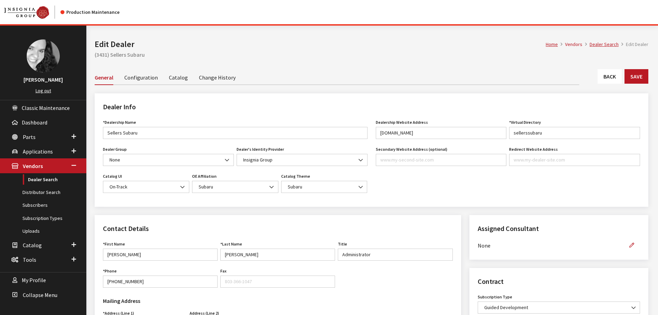
click at [610, 76] on link "Back" at bounding box center [609, 76] width 24 height 15
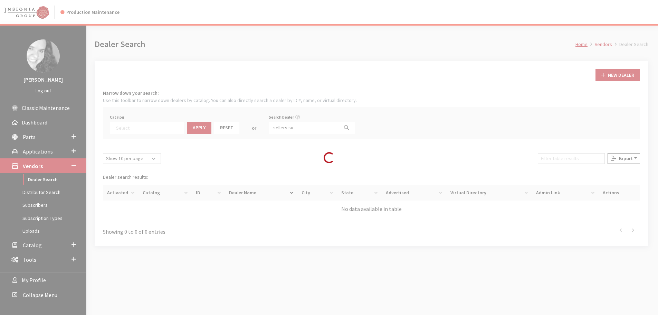
select select
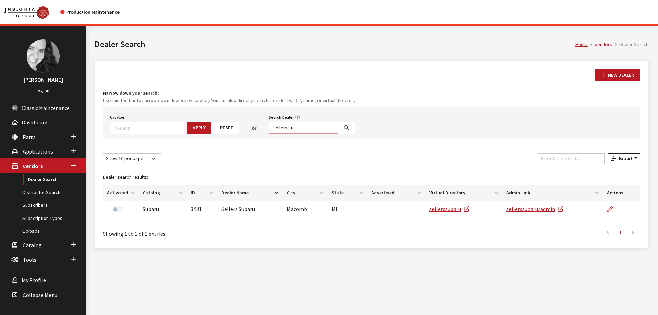
click at [283, 128] on input "sellers su" at bounding box center [304, 128] width 70 height 12
click input "sellers su"
type input "prime"
select select
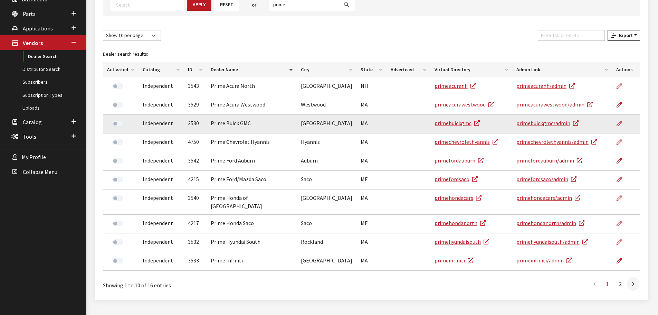
scroll to position [130, 0]
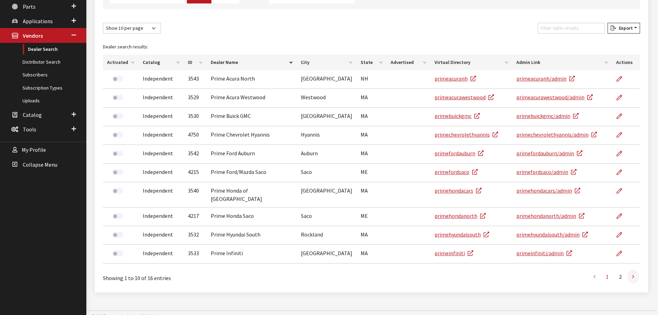
click icon
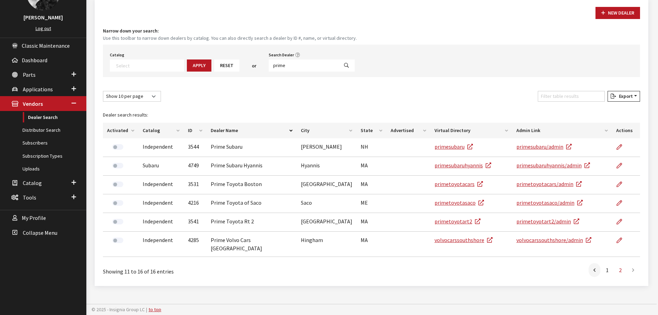
scroll to position [55, 0]
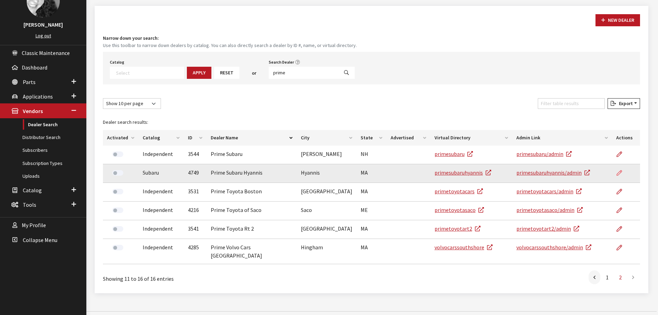
click icon
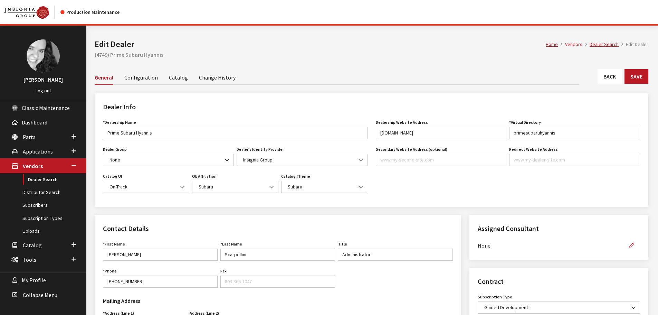
click at [603, 77] on link "Back" at bounding box center [609, 76] width 24 height 15
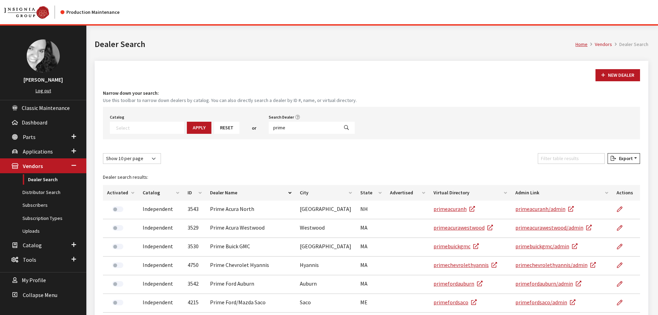
select select
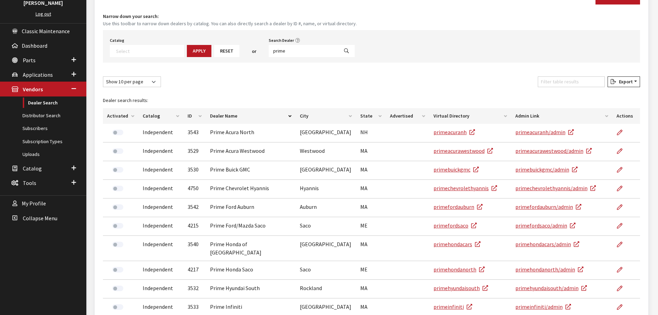
scroll to position [130, 0]
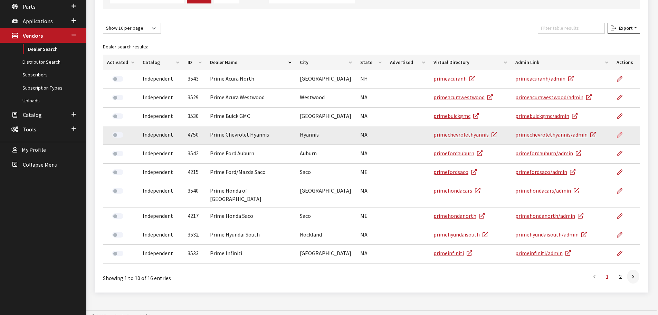
click at [618, 133] on icon at bounding box center [620, 135] width 6 height 6
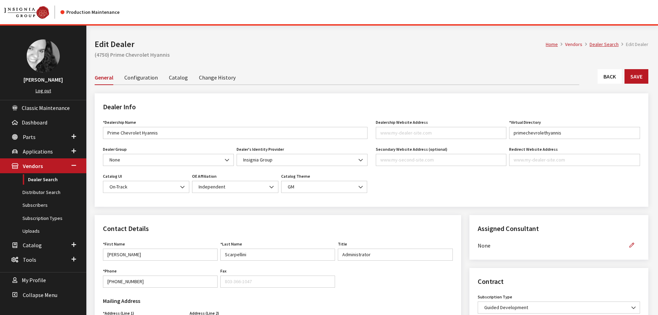
click at [614, 77] on link "Back" at bounding box center [609, 76] width 24 height 15
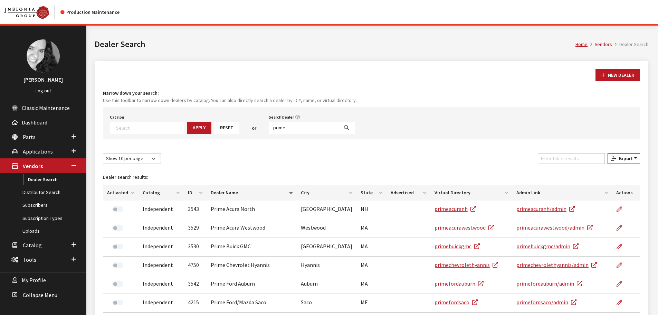
select select
click at [287, 127] on input "prime" at bounding box center [304, 128] width 70 height 12
type input "orleans"
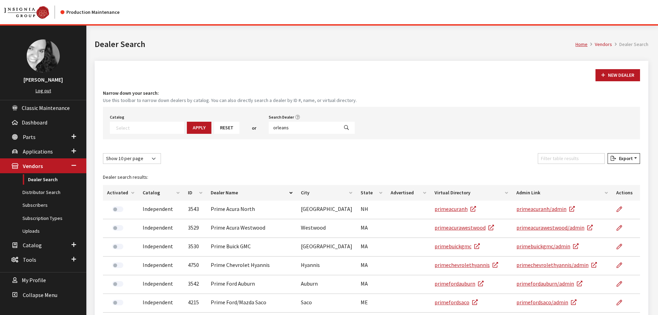
select select
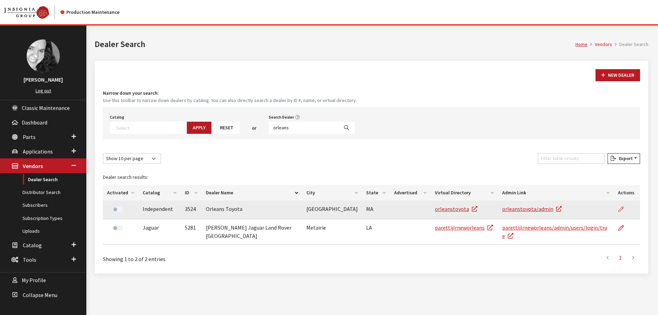
click at [619, 207] on icon at bounding box center [621, 209] width 6 height 6
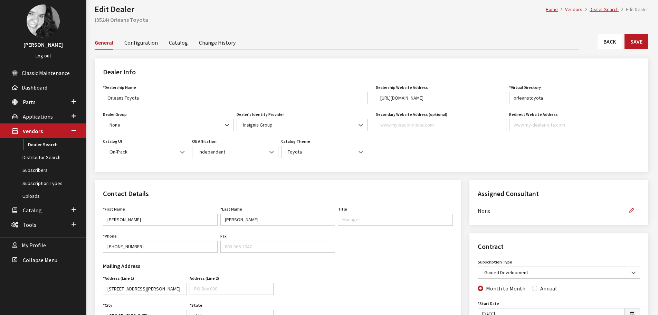
scroll to position [35, 0]
click at [609, 47] on link "Back" at bounding box center [609, 42] width 24 height 15
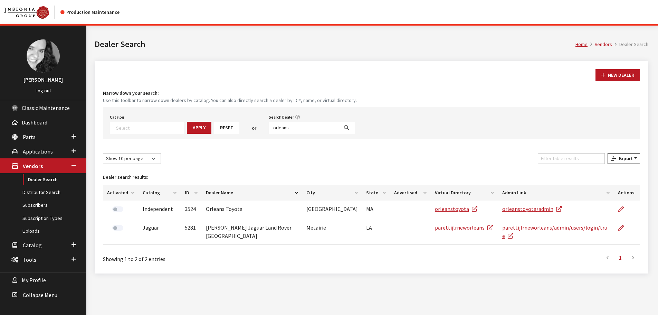
select select
click at [289, 127] on input "orleans" at bounding box center [304, 128] width 70 height 12
type input "hyannis"
select select
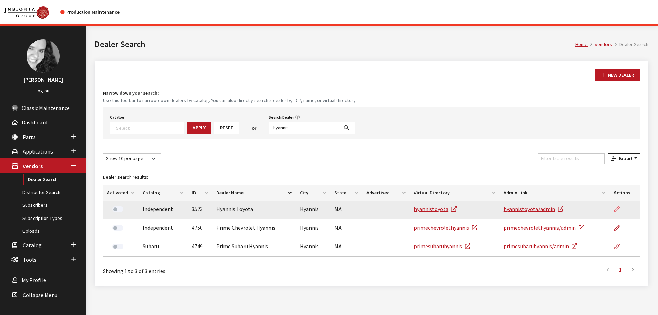
click at [616, 208] on icon at bounding box center [617, 209] width 6 height 6
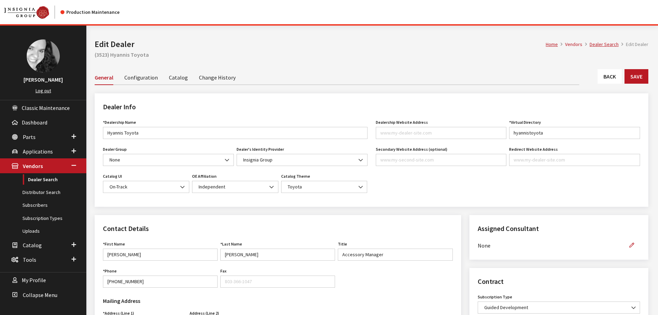
click at [598, 73] on link "Back" at bounding box center [609, 76] width 24 height 15
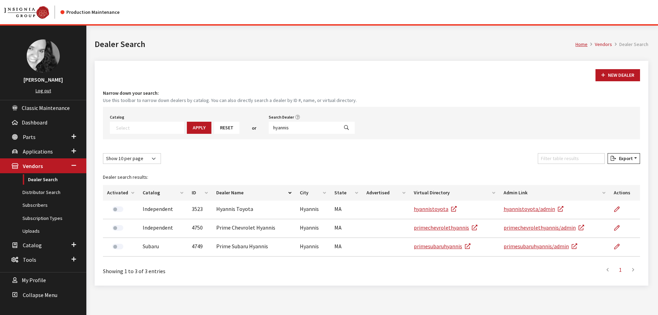
select select
click at [288, 127] on input "hyannis" at bounding box center [304, 128] width 70 height 12
type input "[PERSON_NAME] automall"
select select
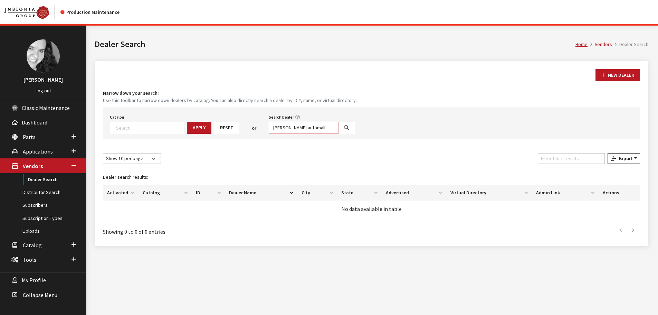
click at [288, 127] on input "hurd automall" at bounding box center [304, 128] width 70 height 12
type input "hurd"
select select
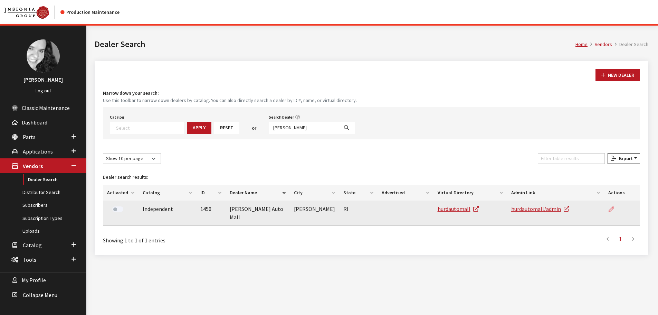
click at [612, 209] on icon at bounding box center [611, 209] width 6 height 6
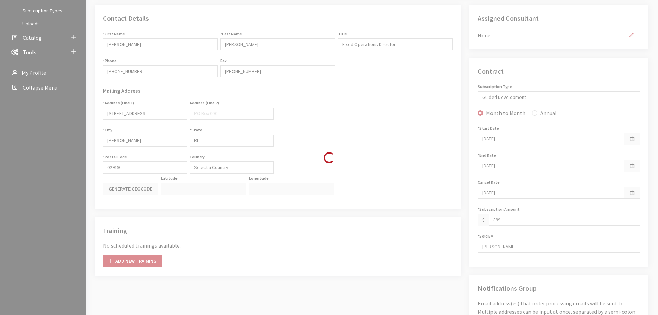
scroll to position [207, 0]
type input "899.00"
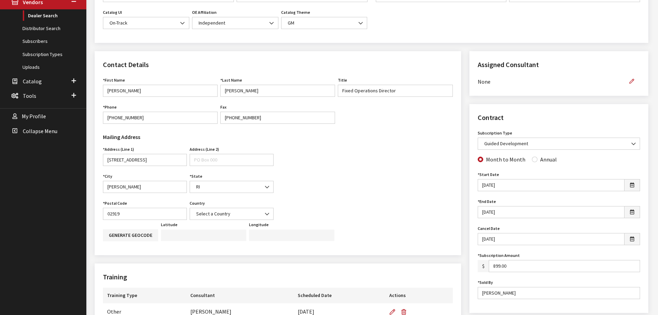
scroll to position [0, 0]
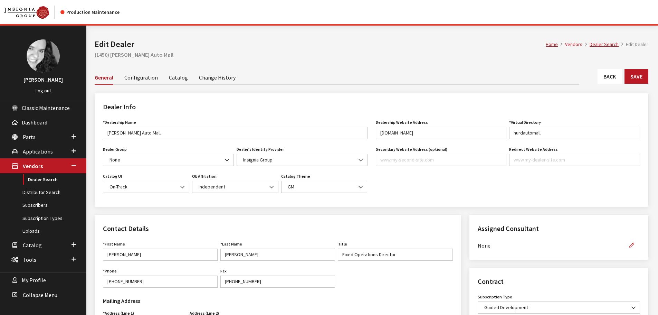
click at [609, 73] on link "Back" at bounding box center [609, 76] width 24 height 15
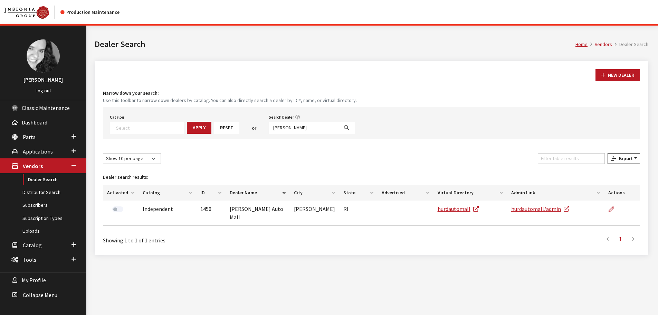
select select
click at [289, 131] on input "hurd" at bounding box center [304, 128] width 70 height 12
type input "h"
type input "haasz"
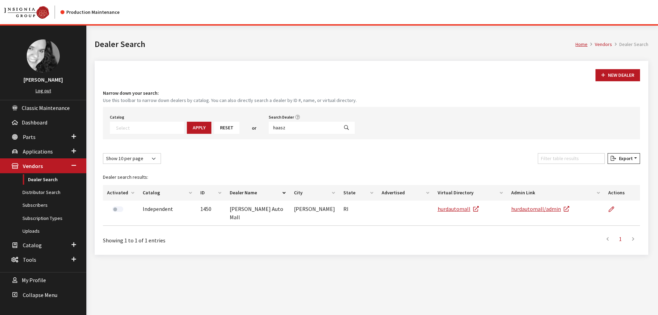
select select
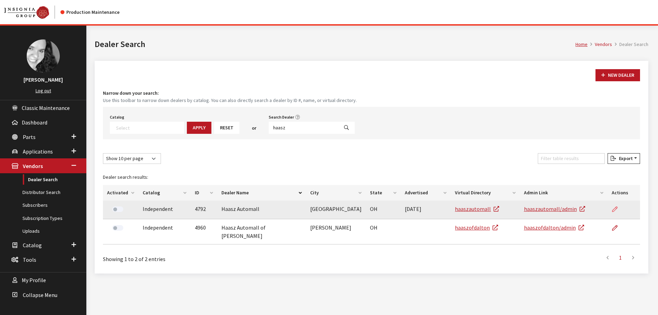
click at [614, 209] on icon at bounding box center [615, 209] width 6 height 6
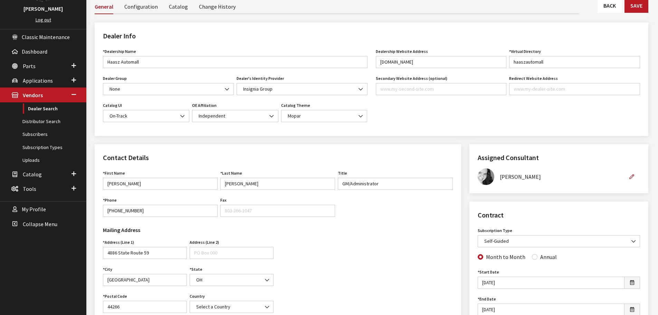
scroll to position [35, 0]
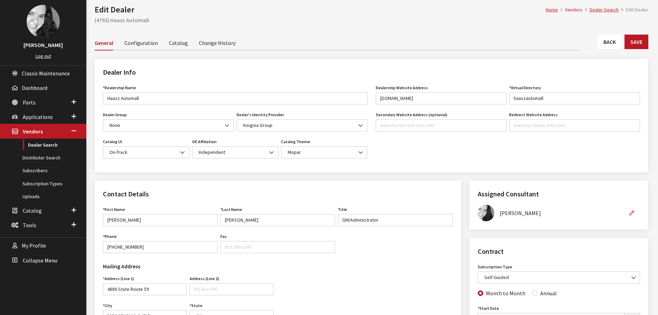
click at [213, 44] on link "Change History" at bounding box center [217, 42] width 37 height 15
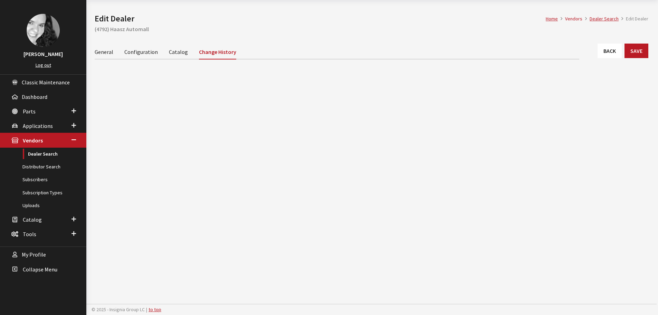
scroll to position [26, 0]
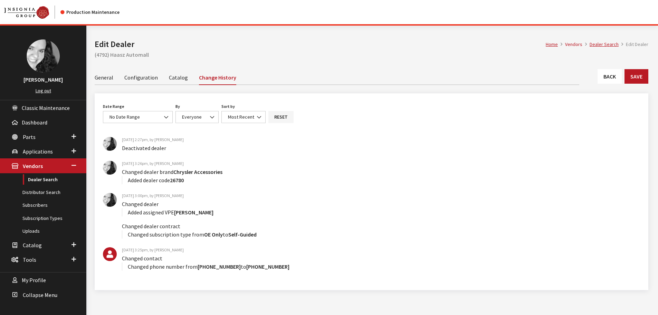
click at [106, 79] on link "General" at bounding box center [104, 77] width 19 height 15
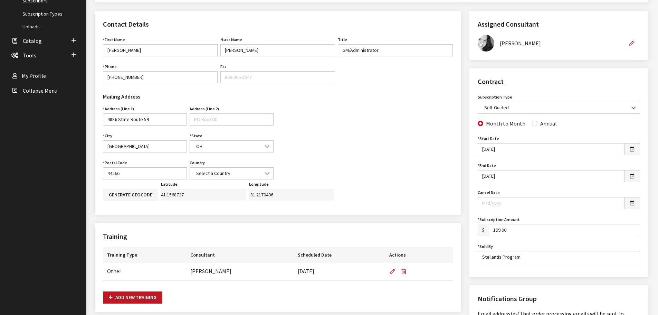
scroll to position [207, 0]
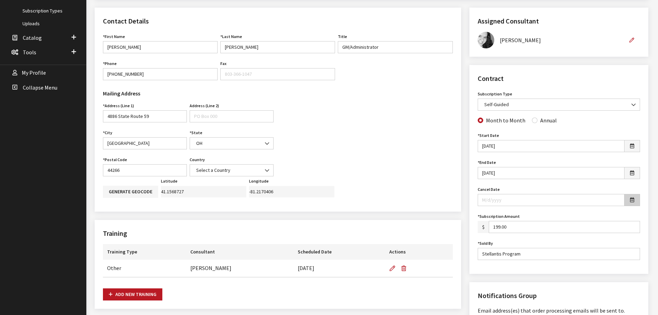
click at [633, 202] on icon "button" at bounding box center [632, 199] width 4 height 5
click at [487, 97] on th "«" at bounding box center [486, 99] width 10 height 10
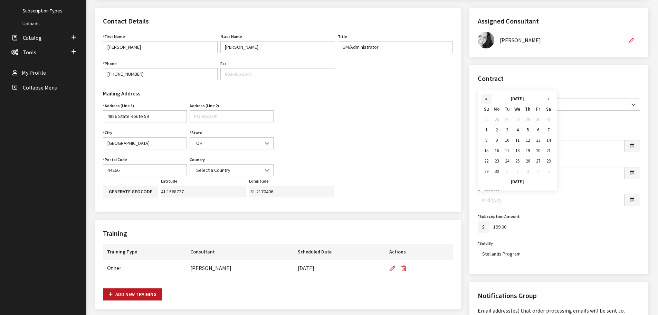
click at [487, 97] on th "«" at bounding box center [486, 99] width 10 height 10
click at [515, 153] on td "19" at bounding box center [517, 150] width 10 height 10
type input "03/19/2025"
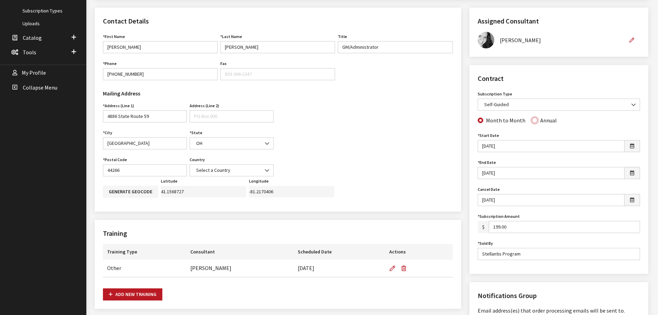
click at [533, 121] on input "Annual" at bounding box center [535, 120] width 6 height 6
radio input "true"
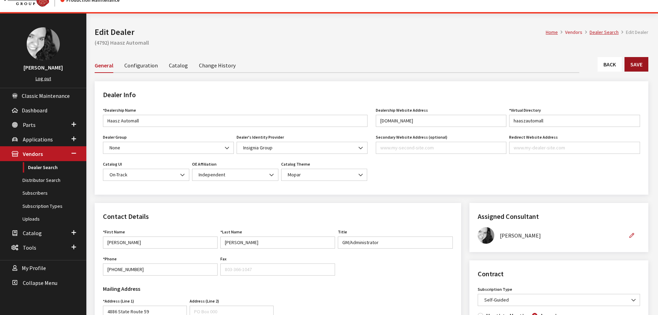
scroll to position [0, 0]
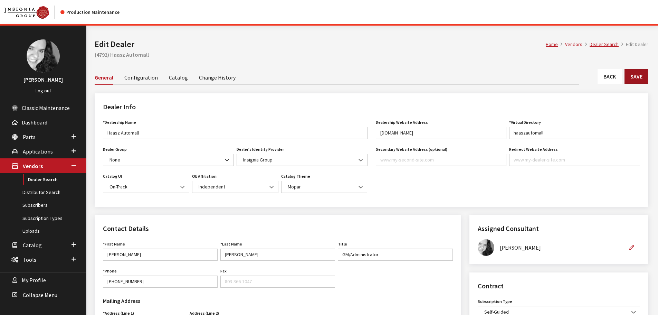
click at [630, 73] on button "Save" at bounding box center [636, 76] width 24 height 15
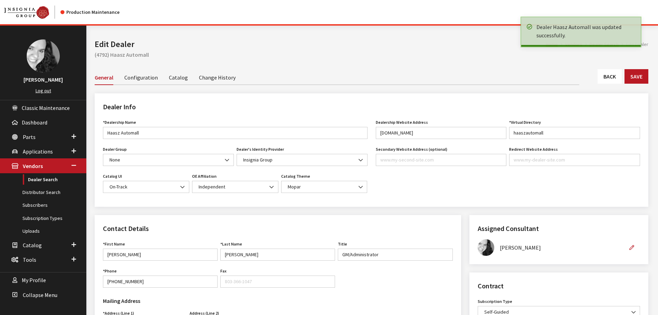
click at [607, 76] on link "Back" at bounding box center [609, 76] width 24 height 15
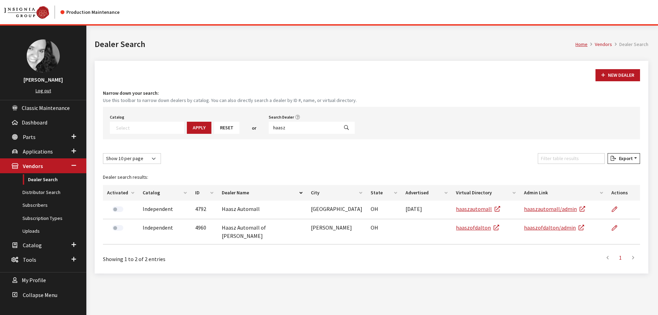
select select
click at [285, 131] on input "haasz" at bounding box center [304, 128] width 70 height 12
type input "ganley"
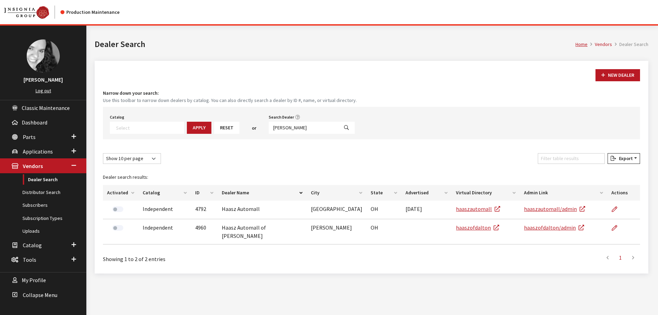
select select
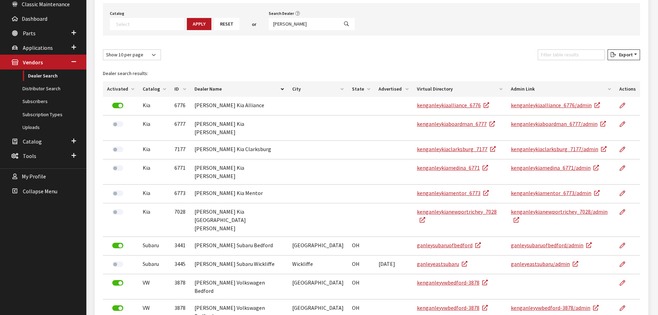
scroll to position [130, 0]
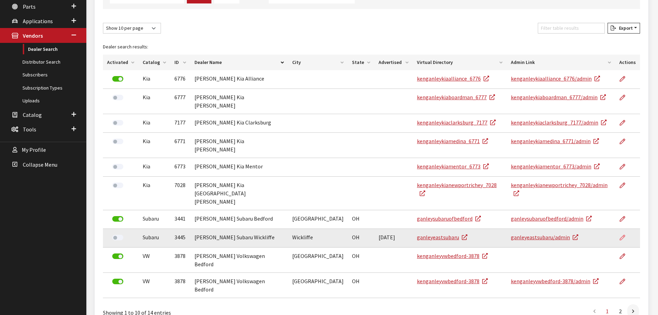
click at [621, 235] on icon at bounding box center [622, 238] width 6 height 6
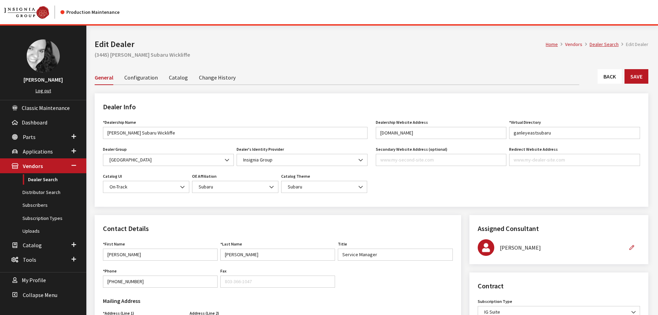
click at [609, 76] on link "Back" at bounding box center [609, 76] width 24 height 15
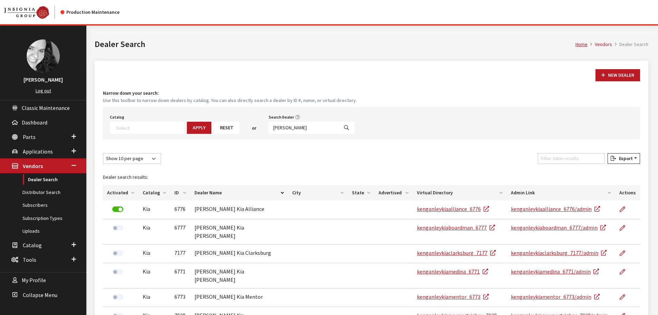
select select
click at [284, 126] on input "ganley" at bounding box center [304, 128] width 70 height 12
type input "firkins"
select select
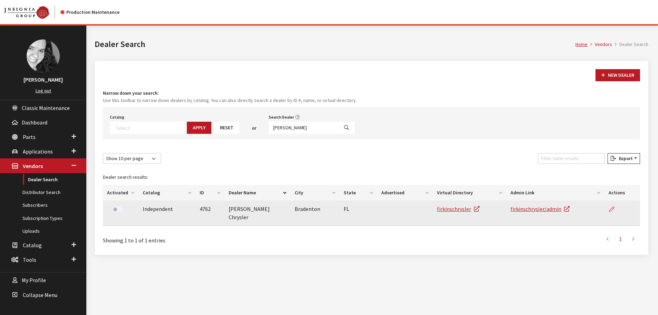
click at [610, 208] on icon at bounding box center [612, 209] width 6 height 6
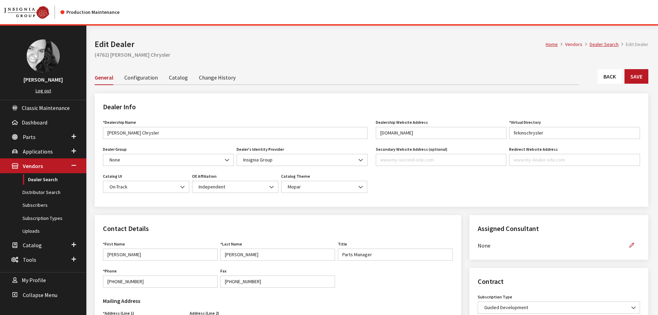
click at [615, 77] on link "Back" at bounding box center [609, 76] width 24 height 15
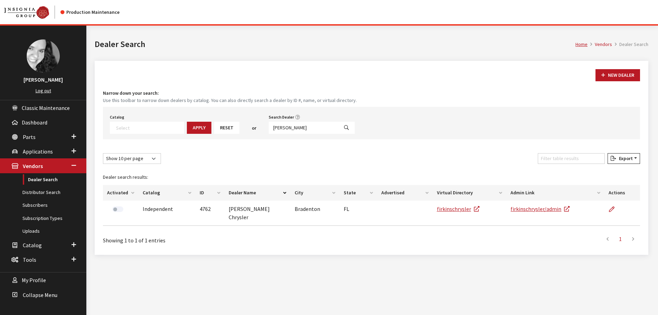
select select
click at [282, 131] on input "[PERSON_NAME]" at bounding box center [304, 128] width 70 height 12
click at [282, 131] on input "firkins" at bounding box center [304, 128] width 70 height 12
type input "napleton"
select select
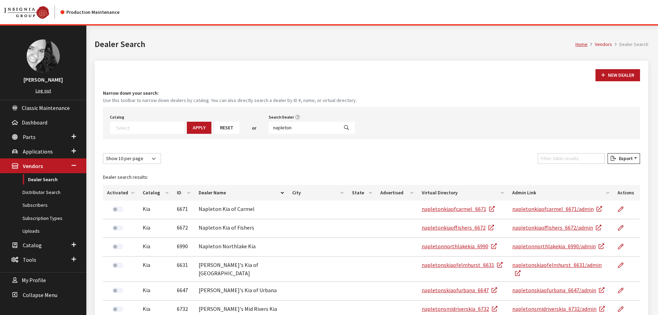
click at [637, 180] on caption "Dealer search results:" at bounding box center [371, 177] width 537 height 16
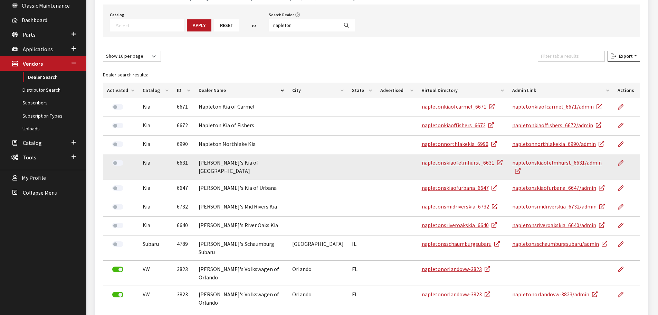
scroll to position [104, 0]
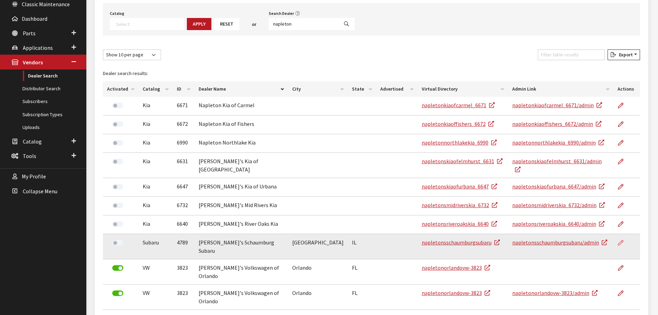
click at [620, 240] on icon at bounding box center [621, 243] width 6 height 6
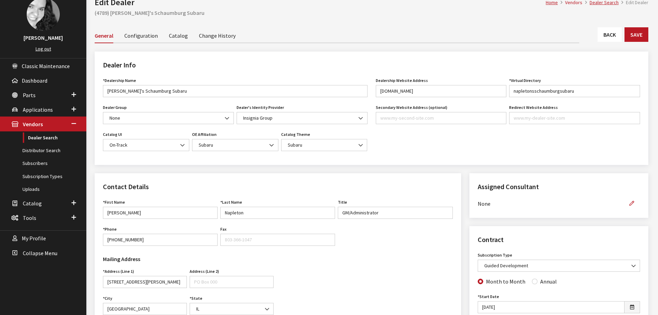
scroll to position [35, 0]
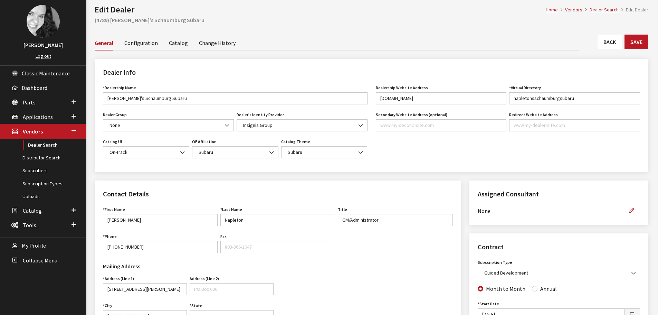
click at [614, 45] on link "Back" at bounding box center [609, 42] width 24 height 15
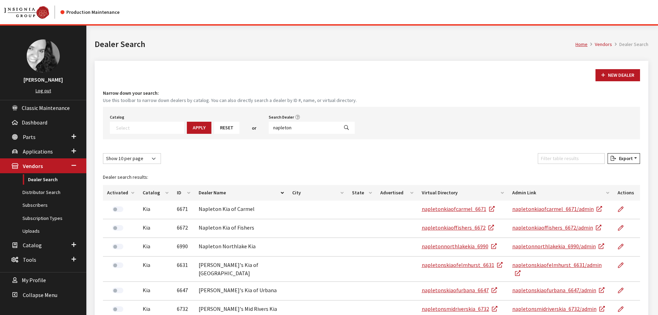
select select
click at [278, 124] on input "napleton" at bounding box center [304, 128] width 70 height 12
type input "rover col"
select select
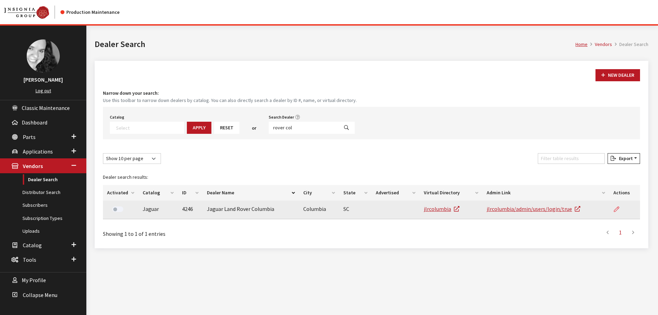
click at [618, 210] on icon at bounding box center [617, 209] width 6 height 6
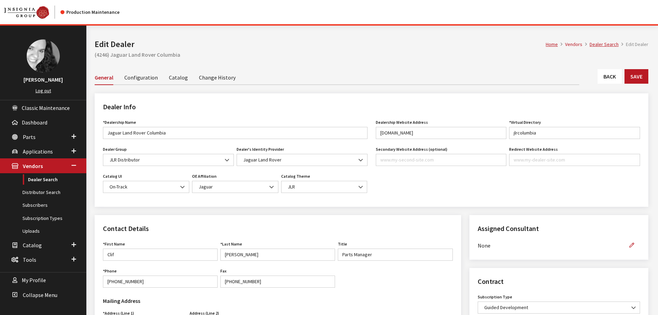
click at [608, 76] on link "Back" at bounding box center [609, 76] width 24 height 15
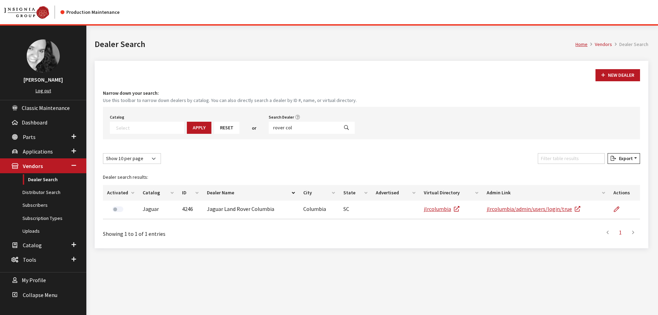
select select
click at [278, 128] on input "rover col" at bounding box center [304, 128] width 70 height 12
type input "beyer kia"
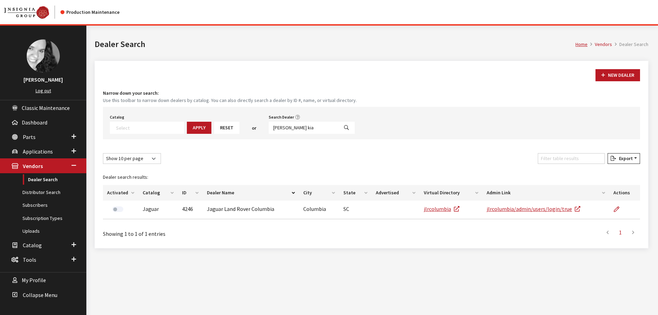
select select
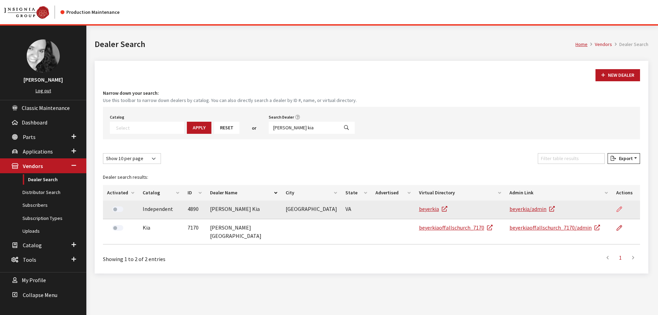
click at [620, 207] on icon at bounding box center [619, 209] width 6 height 6
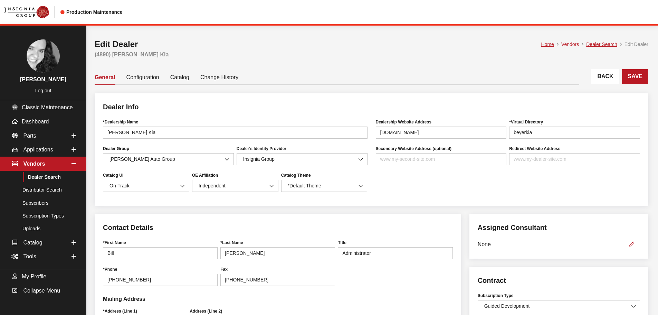
click at [601, 73] on link "Back" at bounding box center [605, 76] width 28 height 15
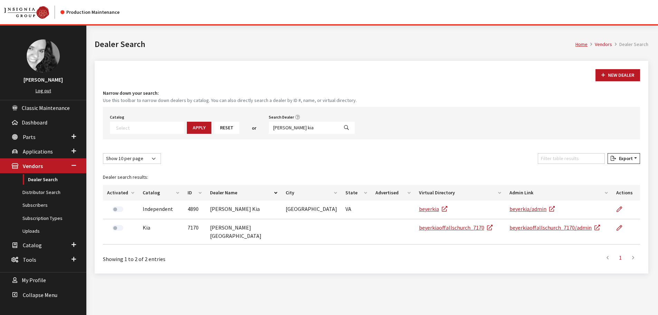
select select
click at [286, 126] on input "beyer kia" at bounding box center [304, 128] width 70 height 12
type input "prime ford"
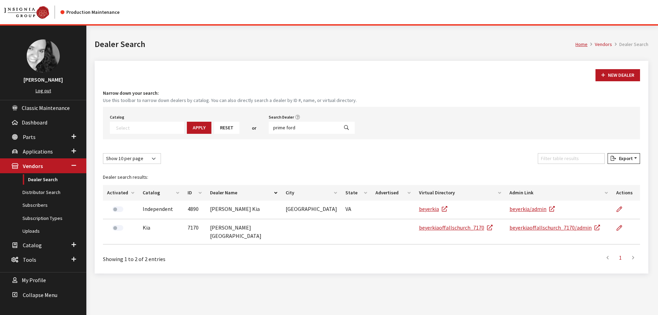
select select
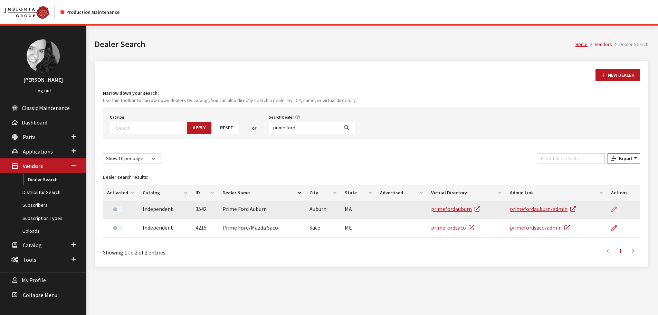
click at [617, 209] on link at bounding box center [617, 208] width 12 height 17
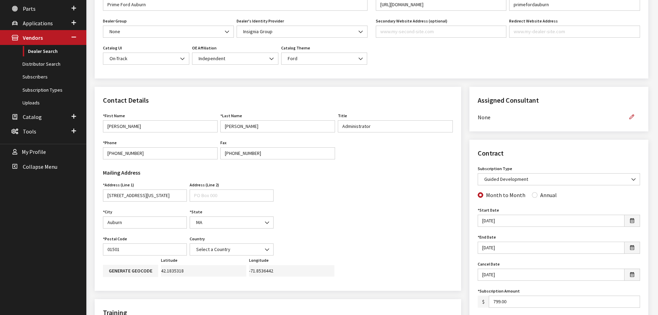
scroll to position [35, 0]
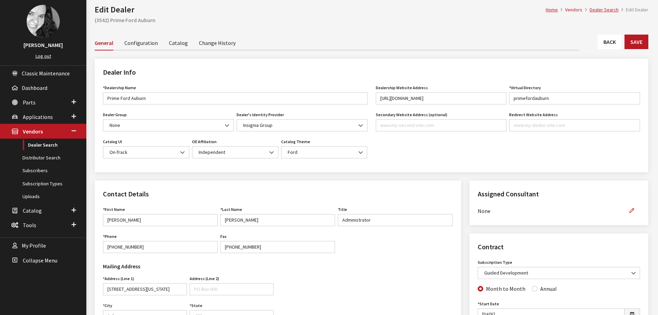
click at [609, 45] on link "Back" at bounding box center [609, 42] width 24 height 15
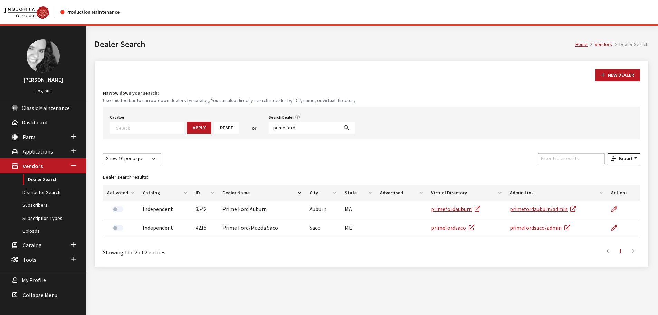
select select
click at [293, 124] on input "prime ford" at bounding box center [304, 128] width 70 height 12
type input "toyota of nashua"
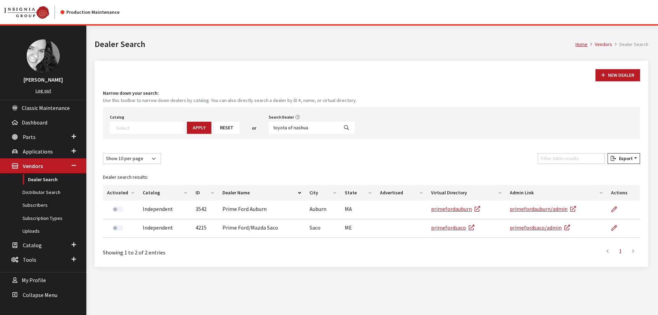
select select
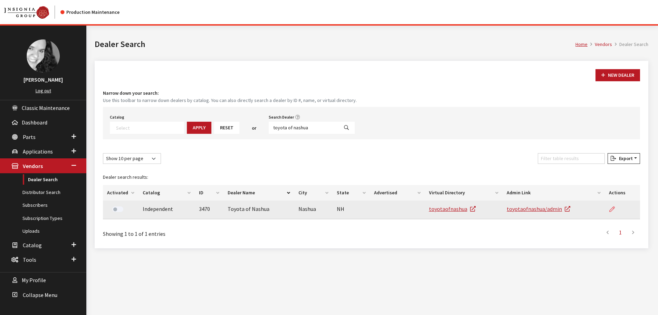
click at [614, 209] on icon at bounding box center [612, 209] width 6 height 6
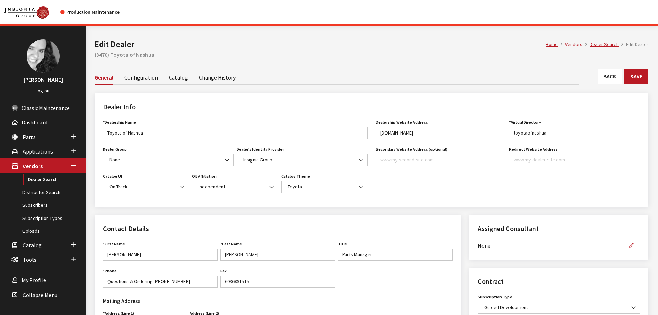
click at [616, 78] on link "Back" at bounding box center [609, 76] width 24 height 15
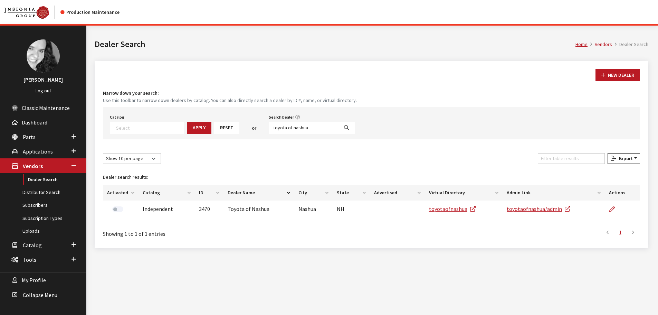
select select
click at [271, 127] on input "toyota of nashua" at bounding box center [304, 128] width 70 height 12
type input "prime ac"
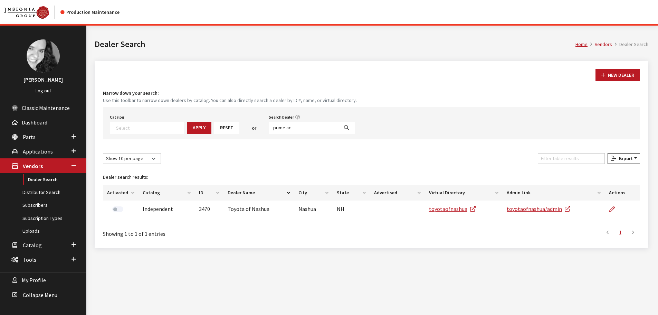
select select
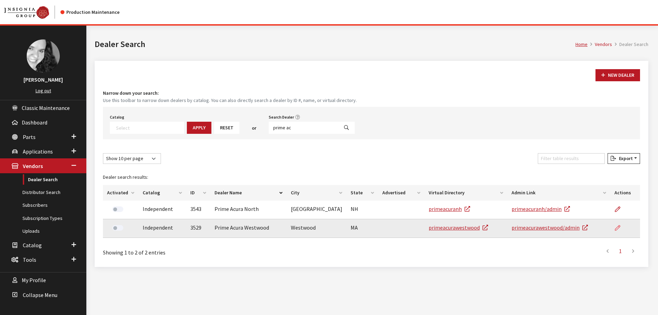
click at [618, 227] on icon at bounding box center [618, 228] width 6 height 6
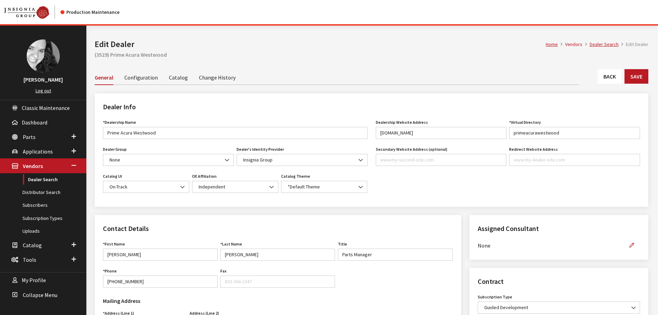
click at [606, 74] on link "Back" at bounding box center [609, 76] width 24 height 15
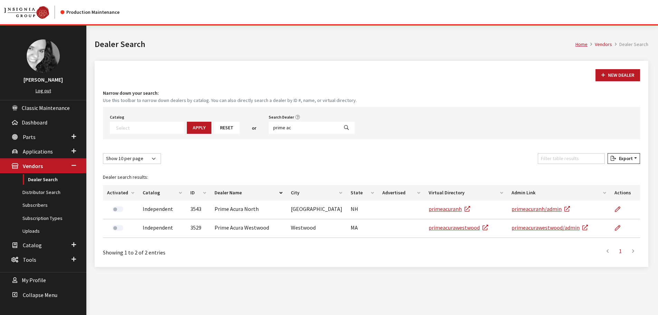
select select
click at [286, 126] on input "prime ac" at bounding box center [304, 128] width 70 height 12
type input "boch toy"
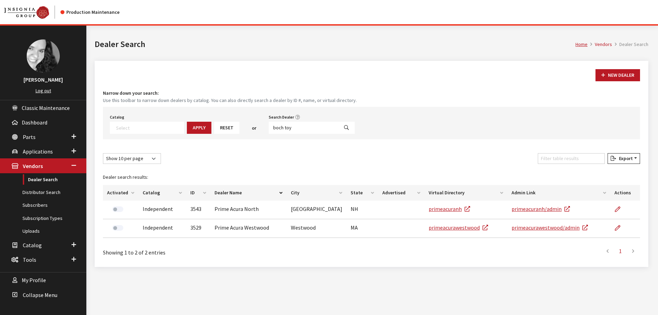
select select
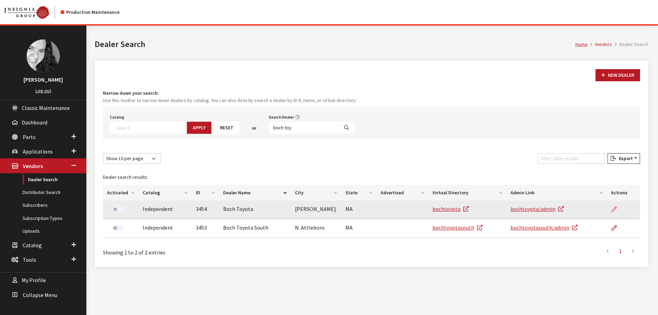
click at [614, 209] on icon at bounding box center [614, 209] width 6 height 6
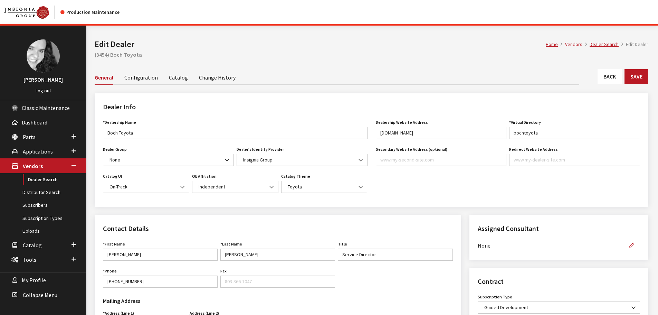
click at [605, 77] on link "Back" at bounding box center [609, 76] width 24 height 15
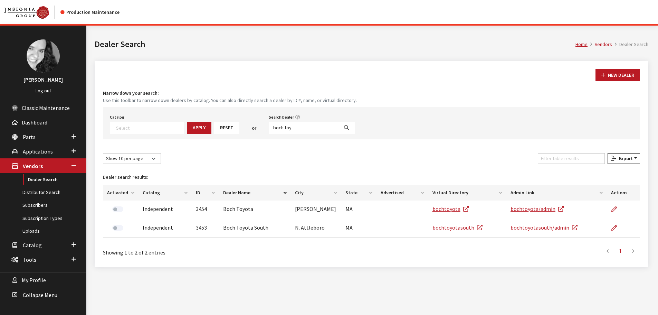
select select
click at [288, 128] on input "boch toy" at bounding box center [304, 128] width 70 height 12
type input "toyota of sm"
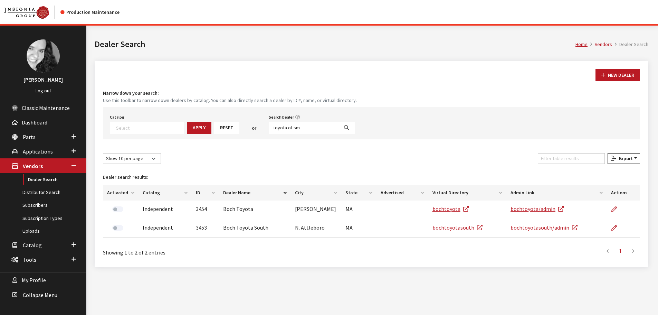
select select
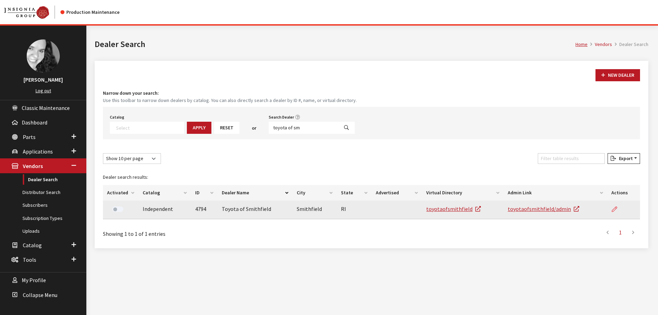
click at [616, 207] on icon at bounding box center [614, 209] width 6 height 6
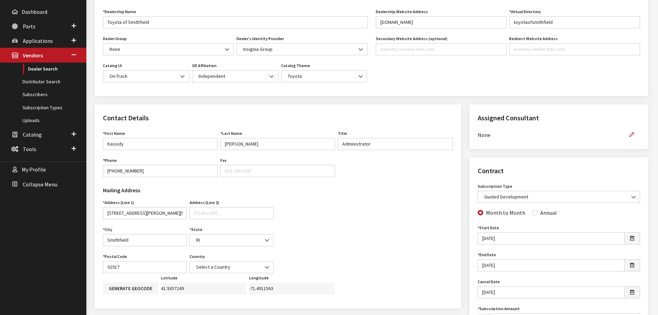
scroll to position [69, 0]
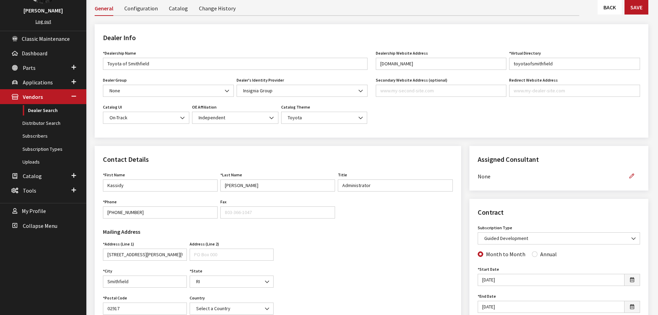
click at [607, 6] on link "Back" at bounding box center [609, 7] width 24 height 15
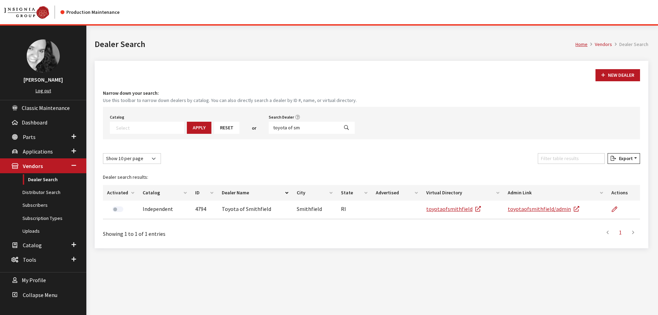
select select
click at [294, 126] on input "toyota of sm" at bounding box center [304, 128] width 70 height 12
type input "[PERSON_NAME]"
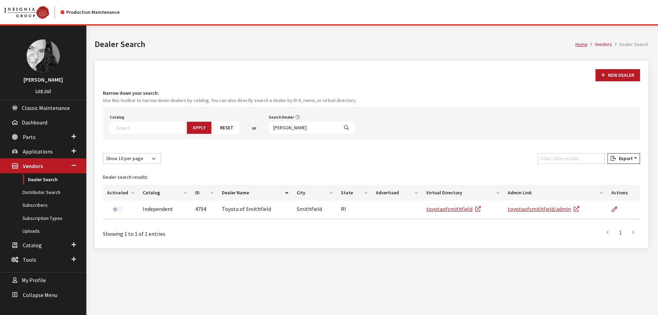
select select
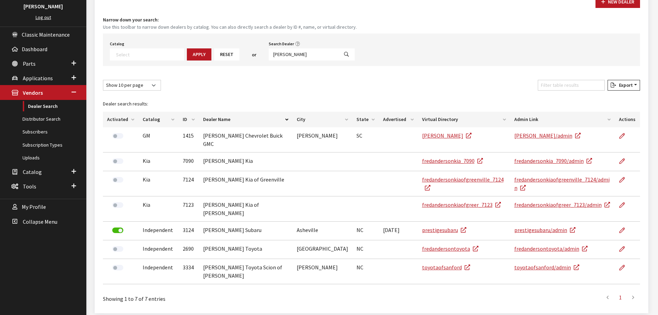
scroll to position [74, 0]
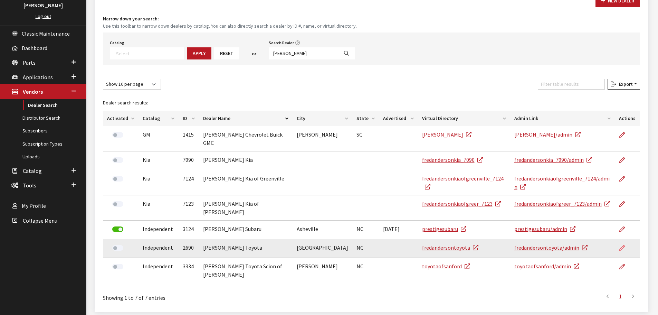
click at [624, 245] on icon at bounding box center [622, 248] width 6 height 6
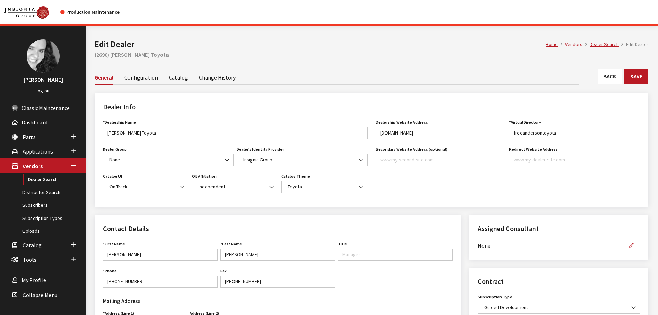
click at [606, 78] on link "Back" at bounding box center [609, 76] width 24 height 15
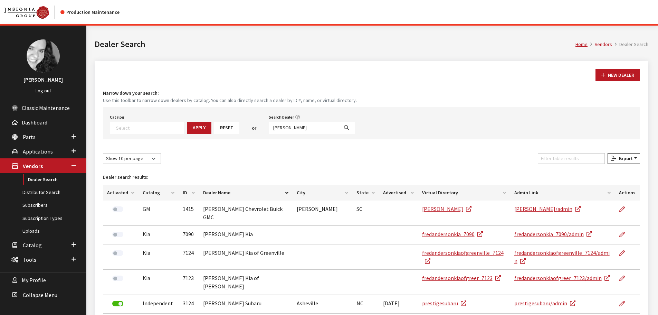
select select
click at [282, 130] on input "fred anderson" at bounding box center [304, 128] width 70 height 12
type input "roseville ch"
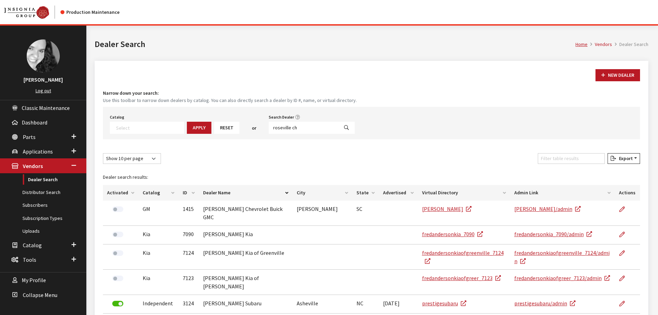
select select
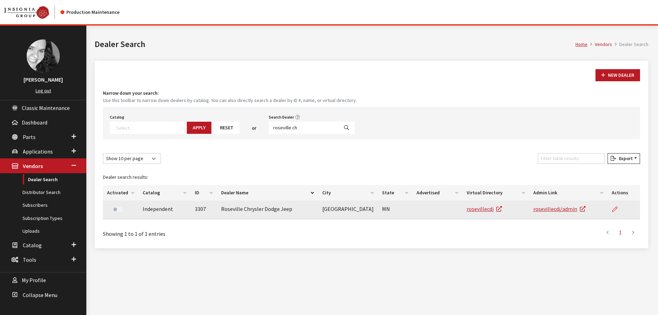
click at [613, 208] on icon at bounding box center [615, 209] width 6 height 6
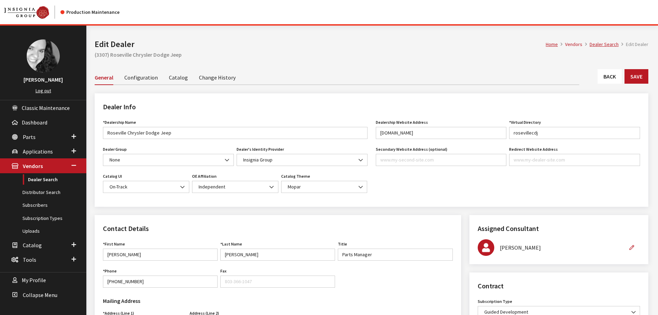
click at [214, 78] on link "Change History" at bounding box center [217, 77] width 37 height 15
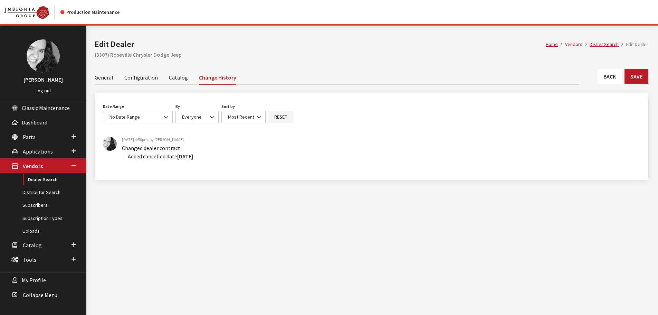
click at [100, 78] on link "General" at bounding box center [104, 77] width 19 height 15
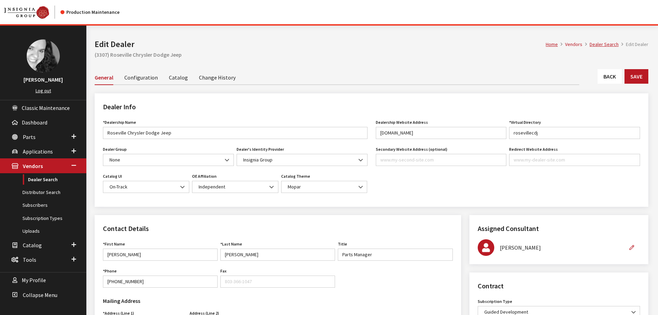
click at [609, 77] on link "Back" at bounding box center [609, 76] width 24 height 15
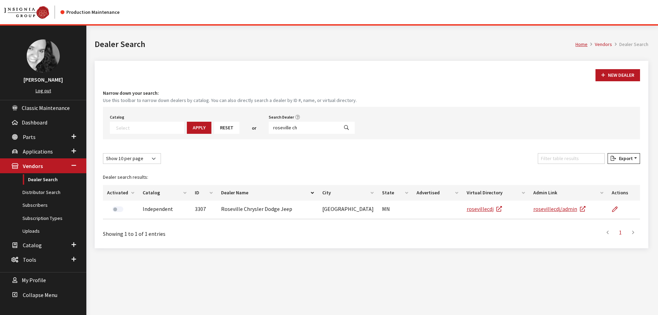
select select
click at [290, 129] on input "roseville ch" at bounding box center [304, 128] width 70 height 12
type input "future ford"
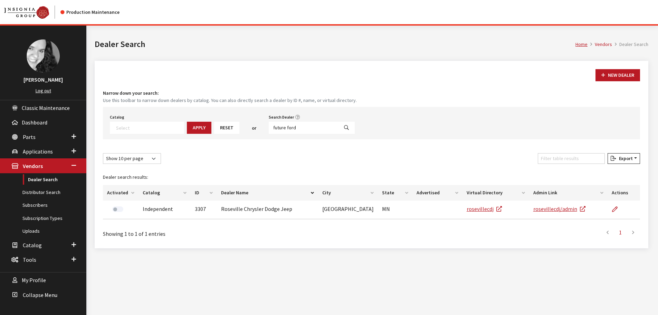
select select
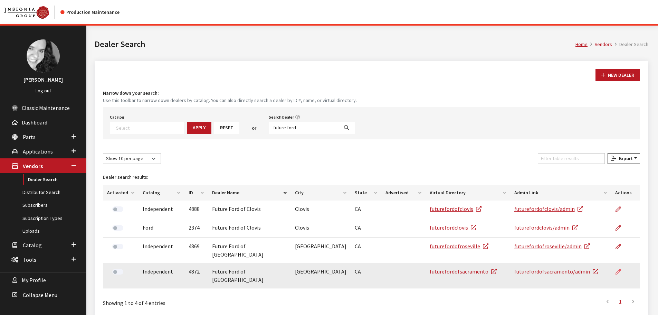
click at [617, 269] on icon at bounding box center [618, 272] width 6 height 6
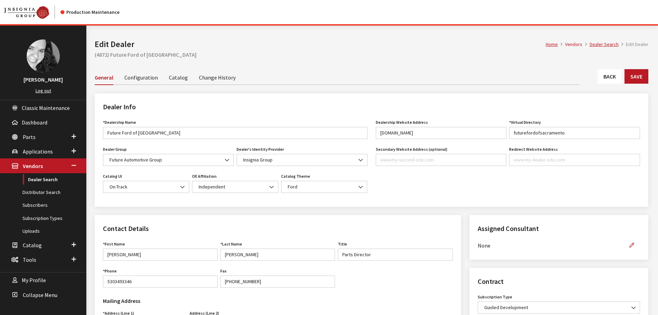
click at [609, 78] on link "Back" at bounding box center [609, 76] width 24 height 15
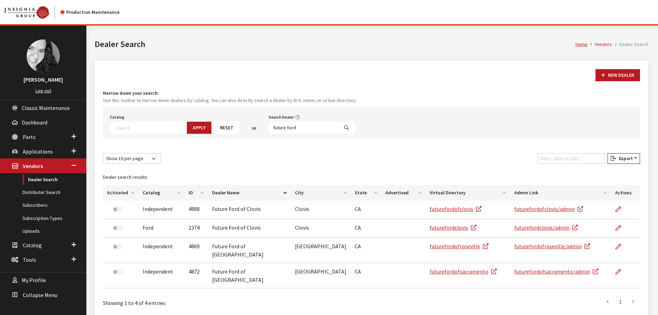
select select
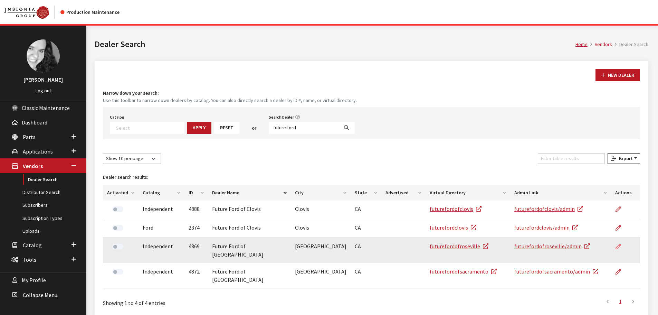
click at [617, 247] on icon at bounding box center [618, 247] width 6 height 6
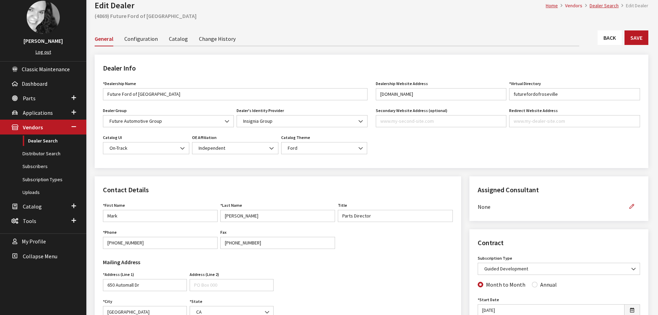
scroll to position [35, 0]
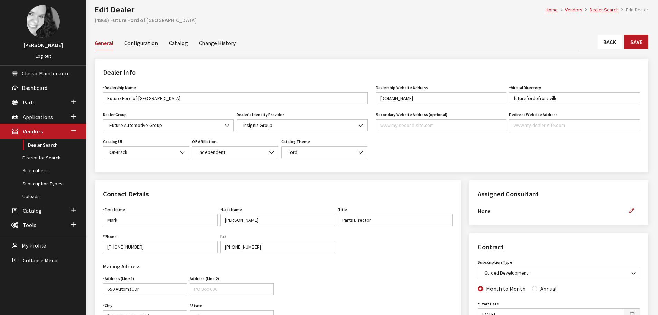
click at [611, 46] on link "Back" at bounding box center [609, 42] width 24 height 15
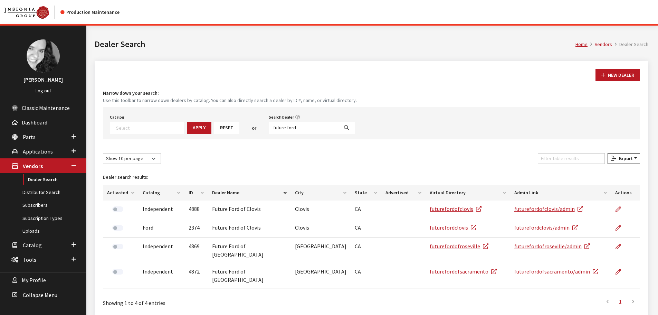
select select
click at [282, 126] on input "future ford" at bounding box center [304, 128] width 70 height 12
type input "[PERSON_NAME]"
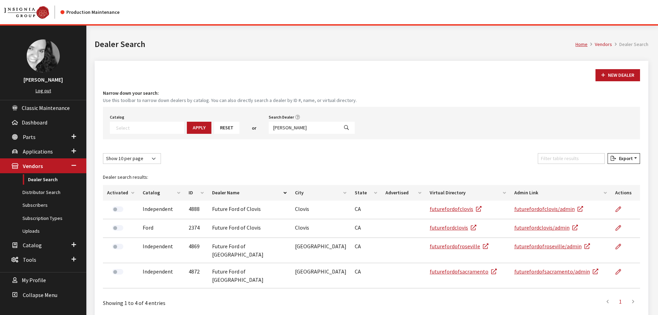
select select
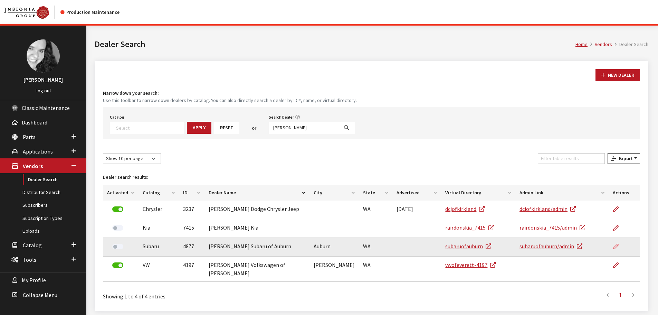
click at [615, 245] on icon at bounding box center [616, 247] width 6 height 6
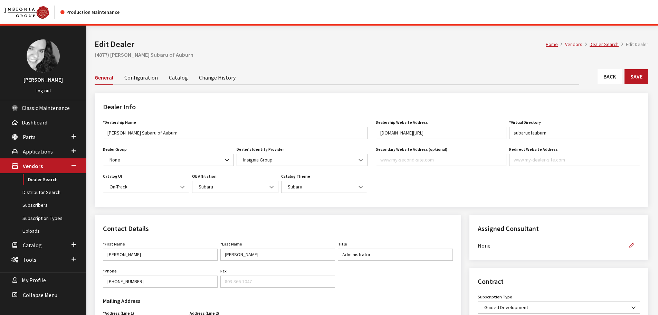
click at [609, 74] on link "Back" at bounding box center [609, 76] width 24 height 15
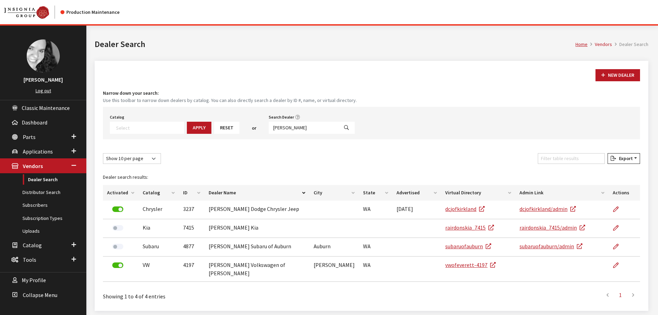
select select
click at [281, 127] on input "[PERSON_NAME]" at bounding box center [304, 128] width 70 height 12
click at [281, 127] on input "rairdon" at bounding box center [304, 128] width 70 height 12
type input "bob allen"
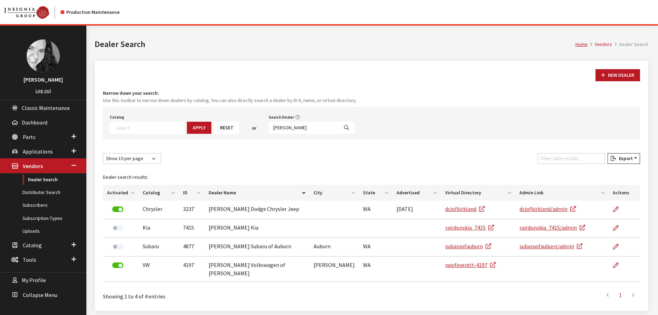
select select
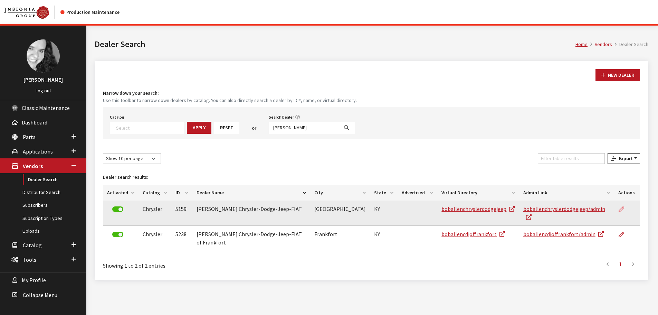
click at [621, 209] on icon at bounding box center [621, 209] width 6 height 6
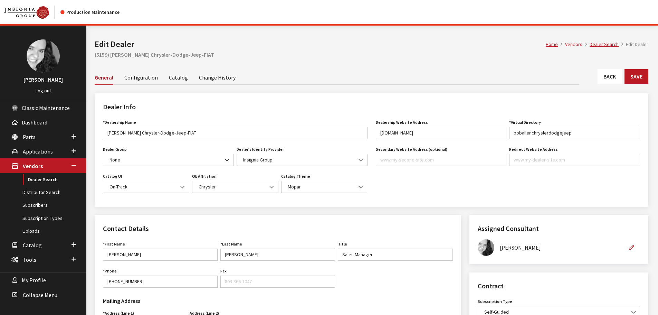
click at [607, 76] on link "Back" at bounding box center [609, 76] width 24 height 15
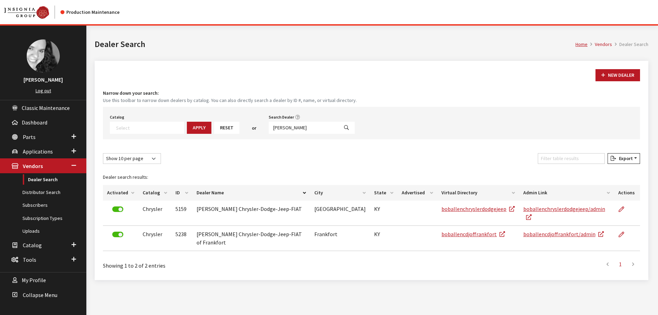
select select
click at [284, 129] on input "bob allen" at bounding box center [304, 128] width 70 height 12
type input "5102"
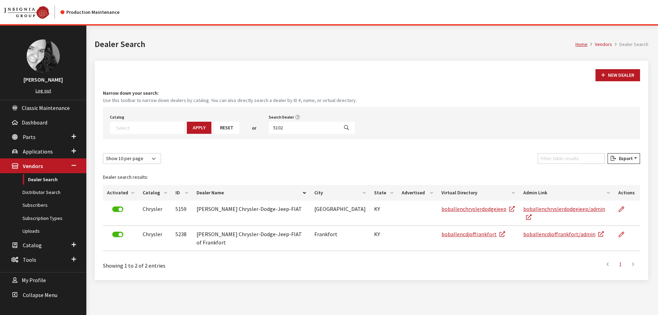
select select
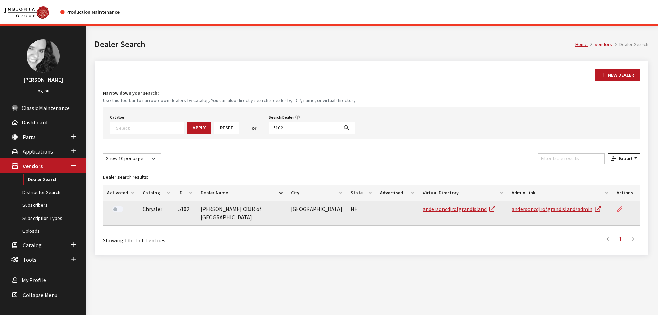
click at [618, 210] on icon at bounding box center [620, 209] width 6 height 6
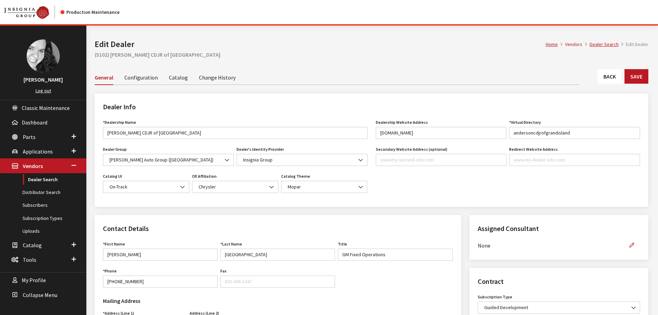
click at [609, 78] on link "Back" at bounding box center [609, 76] width 24 height 15
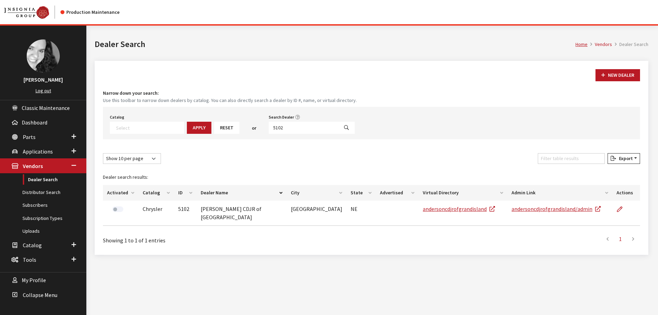
select select
click at [281, 128] on input "5102" at bounding box center [304, 128] width 70 height 12
type input "hunter"
select select
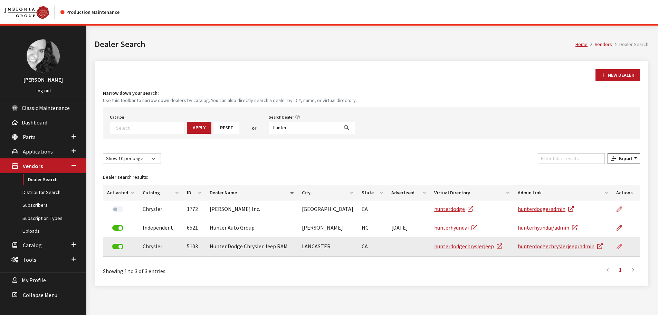
click at [619, 245] on icon at bounding box center [619, 247] width 6 height 6
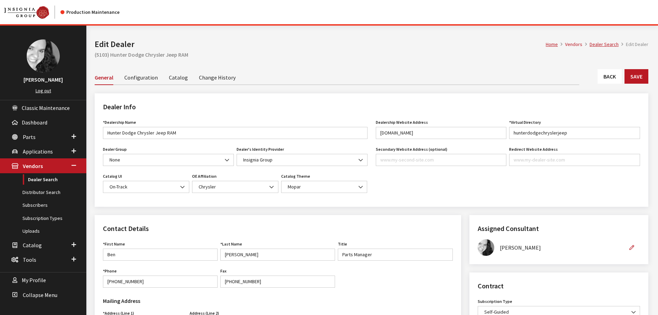
click at [611, 83] on link "Back" at bounding box center [609, 76] width 24 height 15
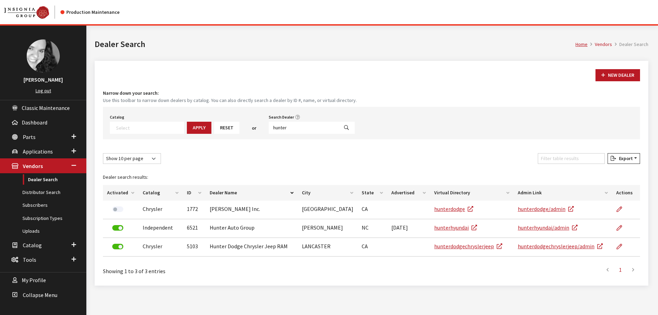
select select
click at [274, 128] on input "hunter" at bounding box center [304, 128] width 70 height 12
type input "earnhardt"
select select
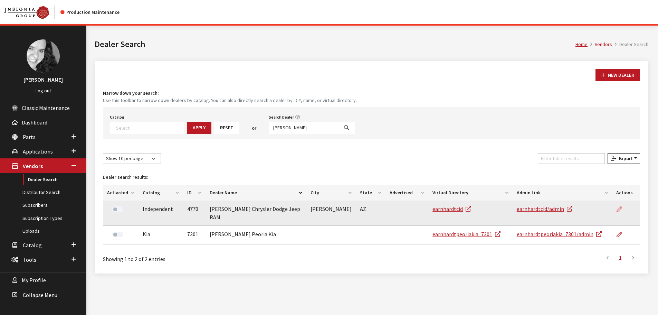
click at [618, 210] on icon at bounding box center [619, 209] width 6 height 6
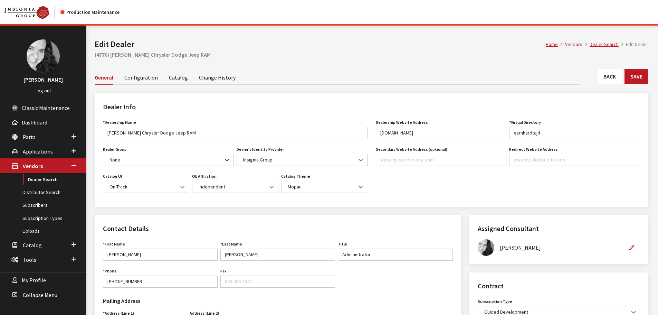
click at [609, 79] on link "Back" at bounding box center [609, 76] width 24 height 15
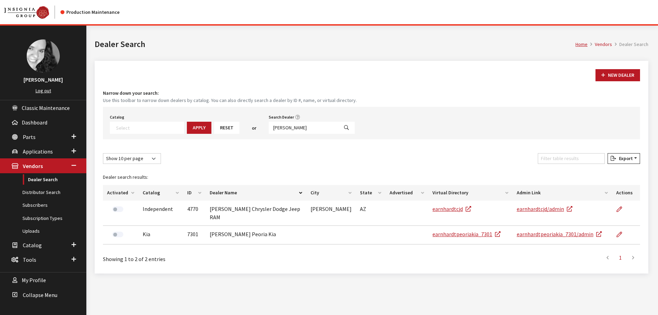
select select
click at [287, 127] on input "earnhardt" at bounding box center [304, 128] width 70 height 12
type input "kich 33"
select select
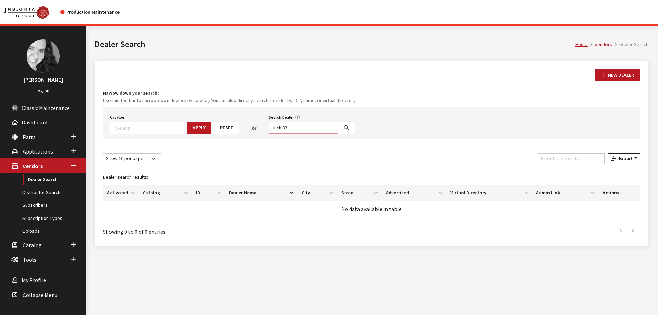
click at [269, 126] on input "kich 33" at bounding box center [304, 128] width 70 height 12
type input "koch 33"
select select
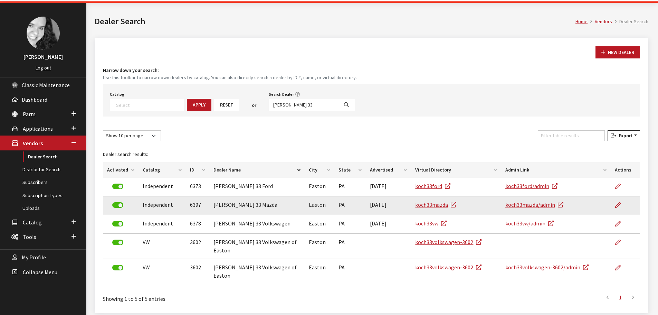
scroll to position [35, 0]
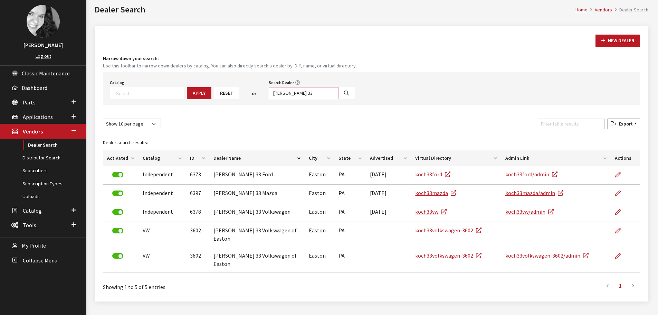
click at [287, 92] on input "koch 33" at bounding box center [304, 93] width 70 height 12
type input "groove su"
select select
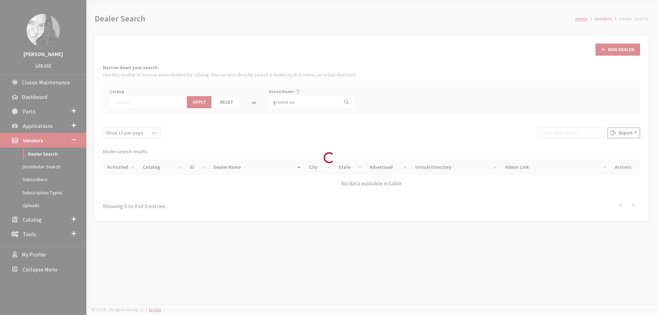
scroll to position [26, 0]
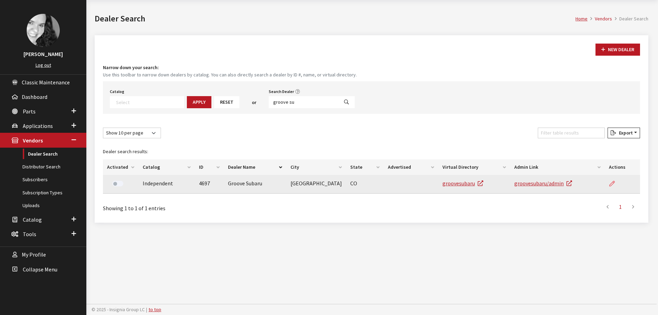
click at [613, 185] on icon at bounding box center [612, 184] width 6 height 6
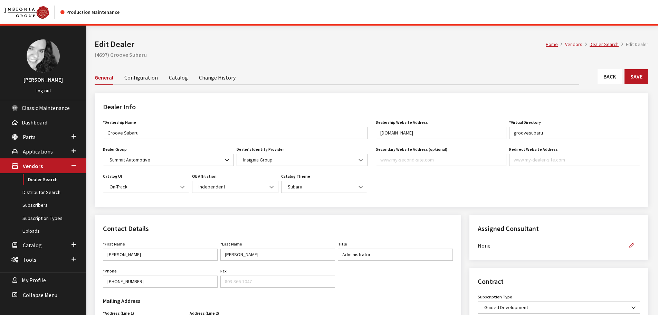
click at [610, 73] on link "Back" at bounding box center [609, 76] width 24 height 15
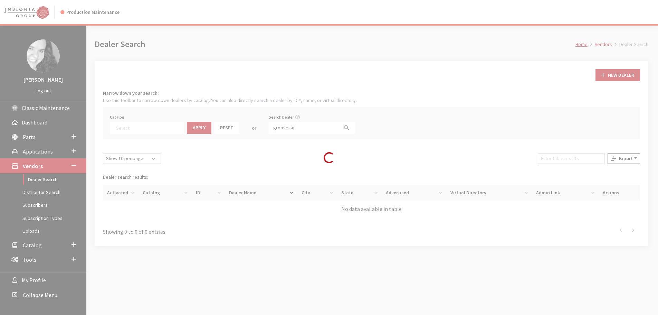
select select
